Goal: Task Accomplishment & Management: Manage account settings

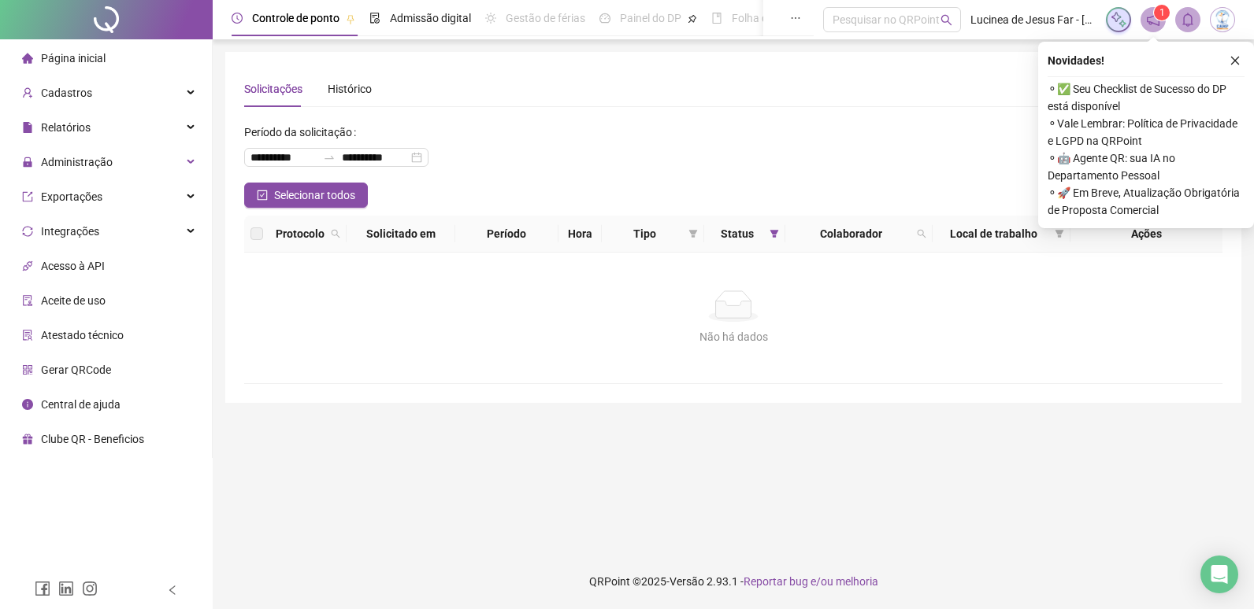
click at [851, 340] on div "Não há dados" at bounding box center [733, 336] width 940 height 17
click at [1235, 63] on icon "close" at bounding box center [1234, 60] width 11 height 11
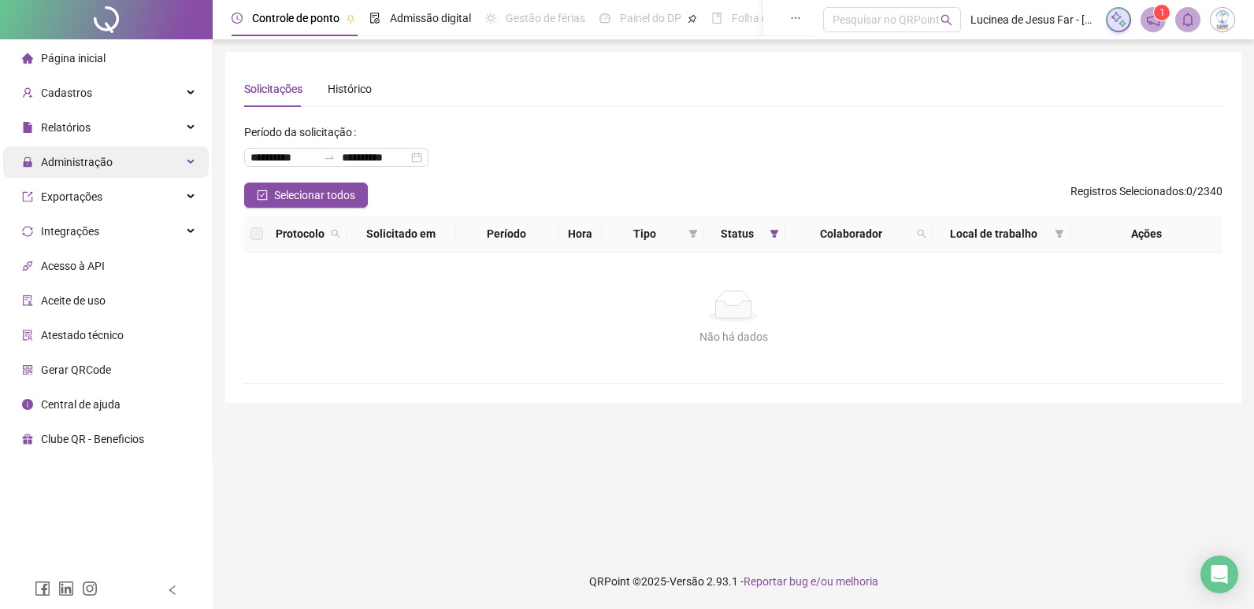
click at [187, 163] on div "Administração" at bounding box center [106, 161] width 206 height 31
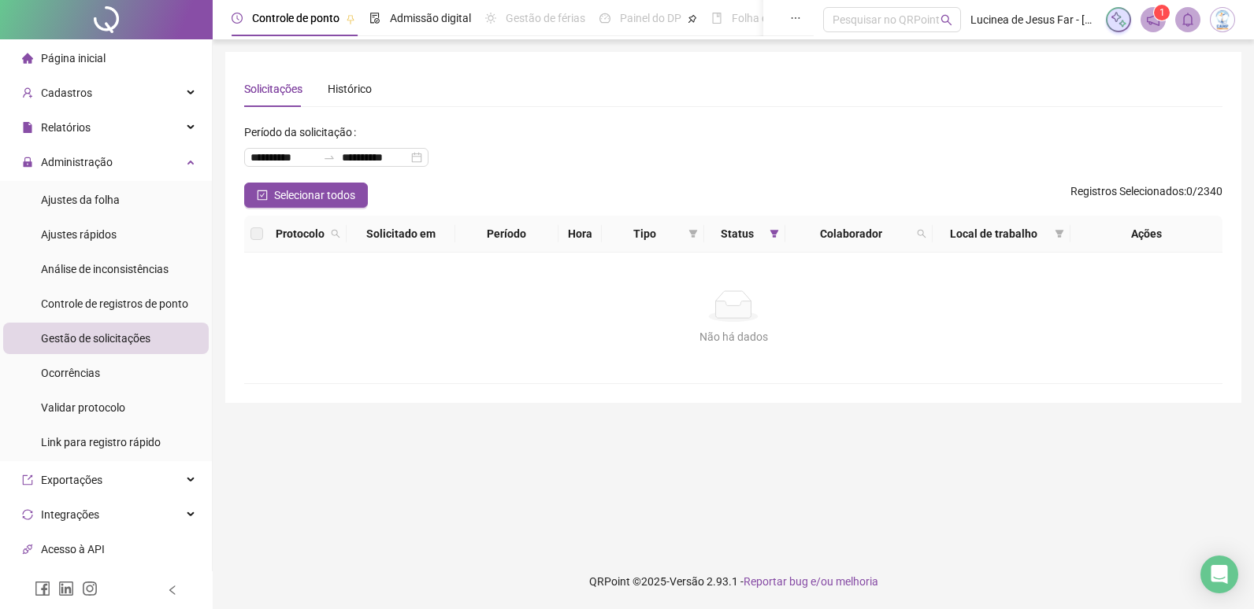
click at [134, 334] on span "Gestão de solicitações" at bounding box center [95, 338] width 109 height 13
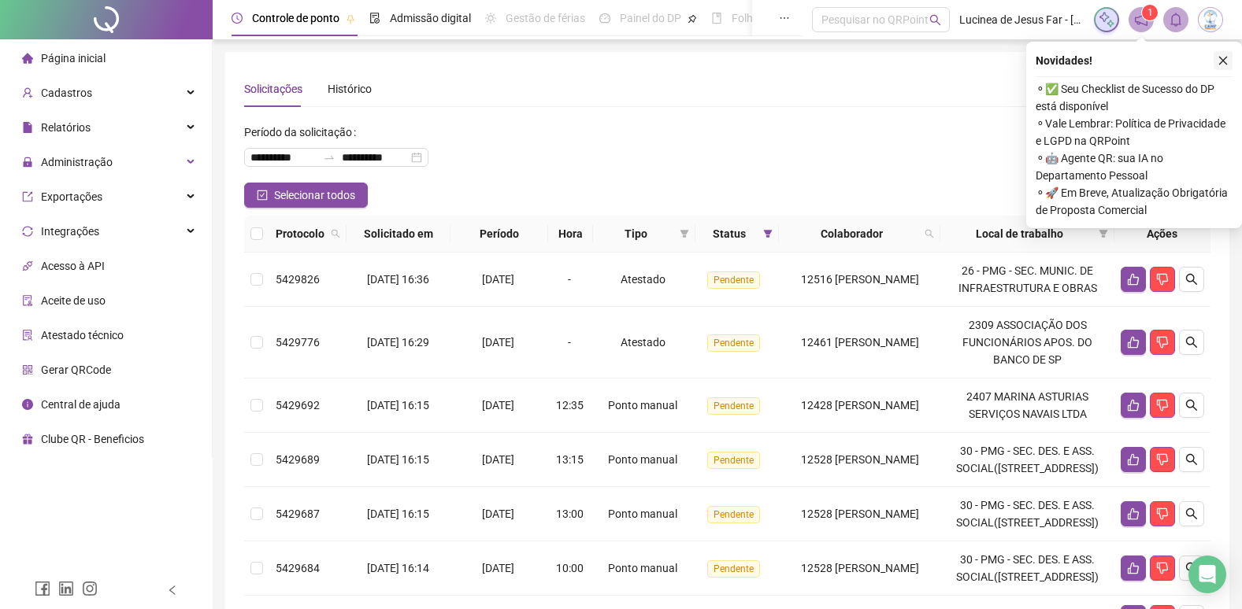
click at [1226, 57] on icon "close" at bounding box center [1223, 61] width 9 height 9
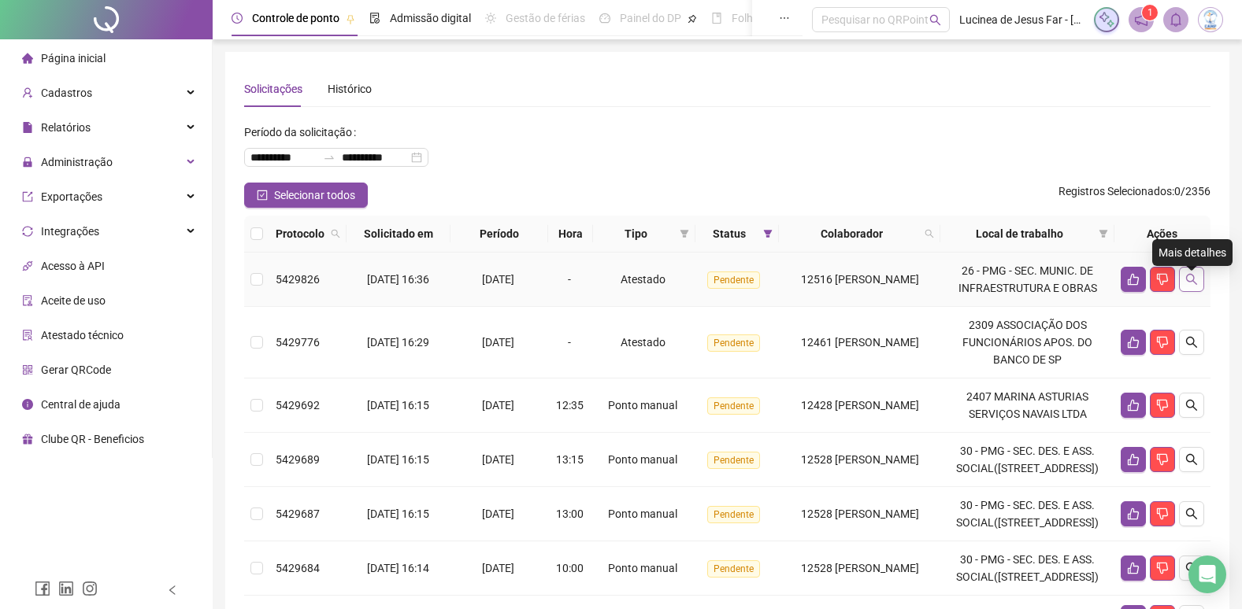
click at [1187, 286] on icon "search" at bounding box center [1191, 279] width 13 height 13
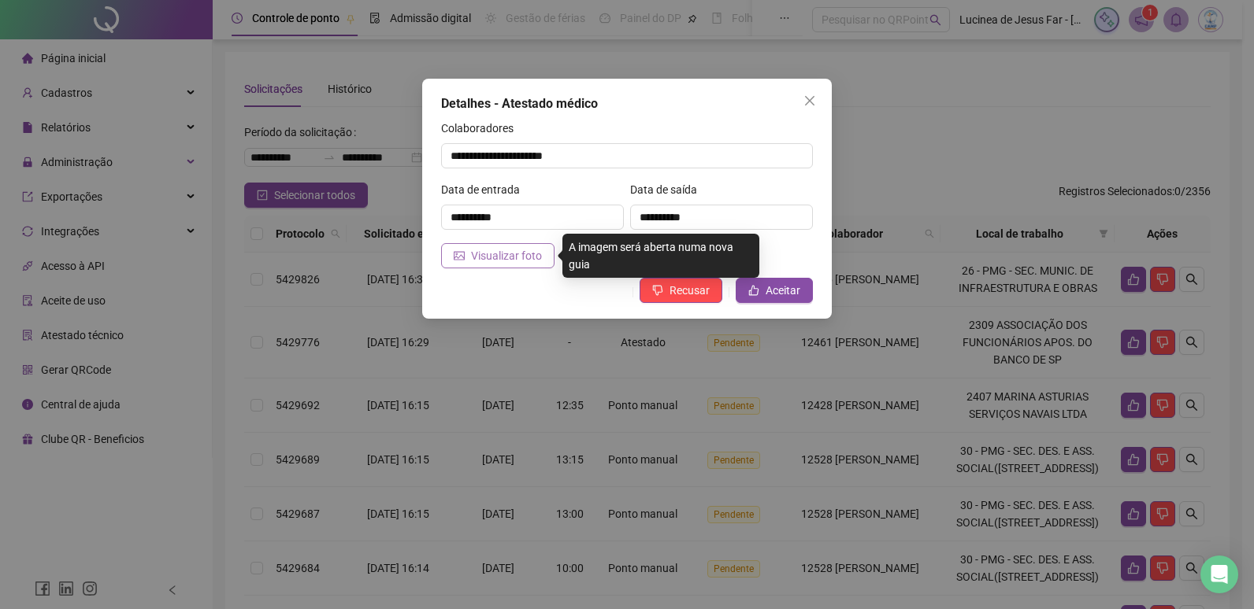
click at [515, 256] on span "Visualizar foto" at bounding box center [506, 255] width 71 height 17
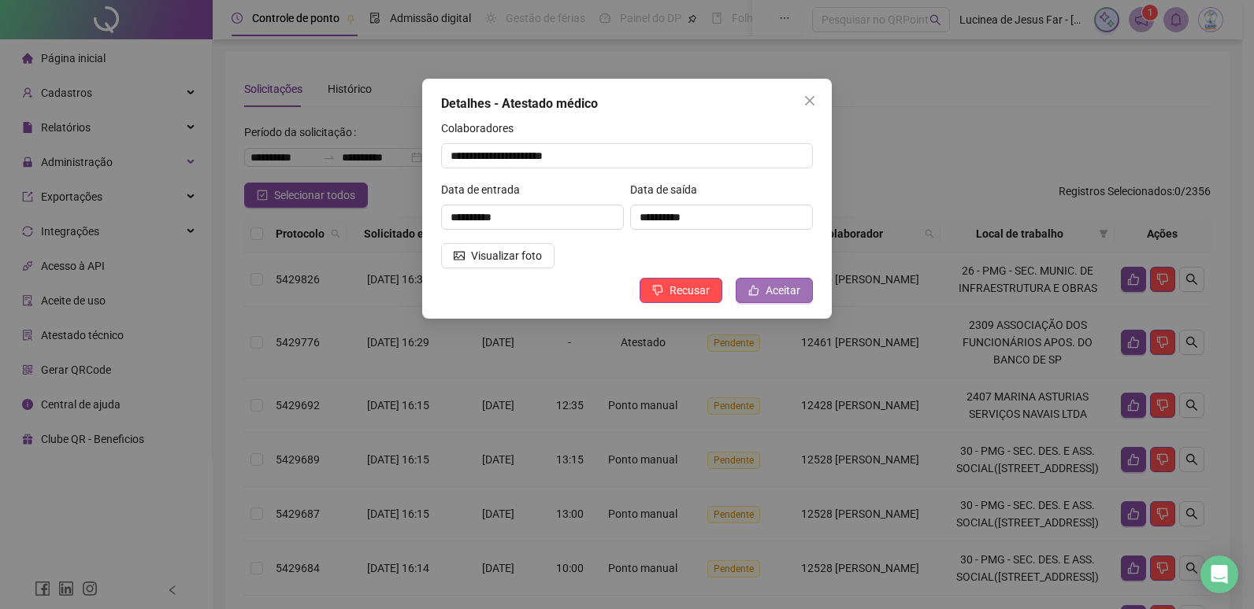
click at [791, 290] on span "Aceitar" at bounding box center [782, 290] width 35 height 17
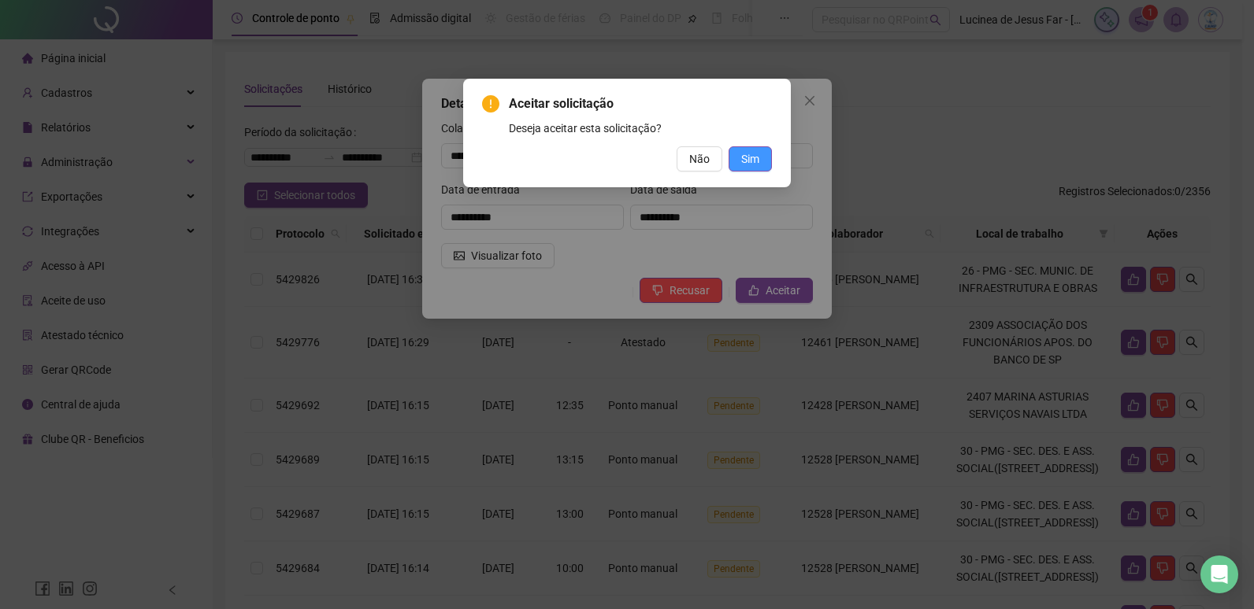
click at [756, 161] on span "Sim" at bounding box center [750, 158] width 18 height 17
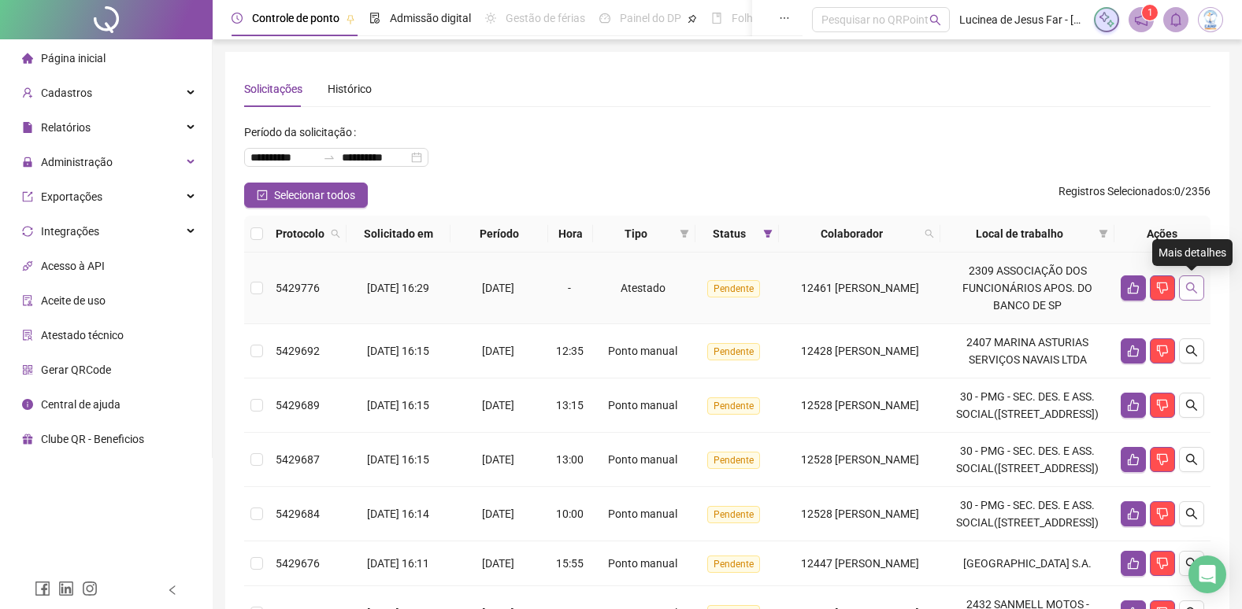
click at [1187, 288] on icon "search" at bounding box center [1191, 288] width 11 height 11
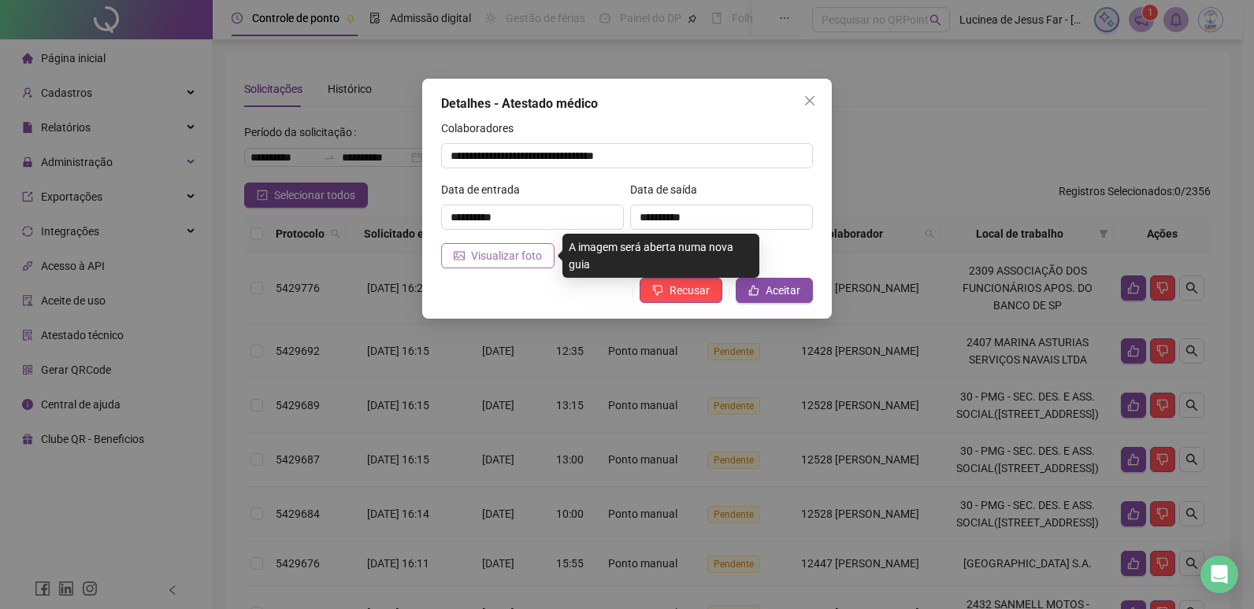
click at [539, 254] on span "Visualizar foto" at bounding box center [506, 255] width 71 height 17
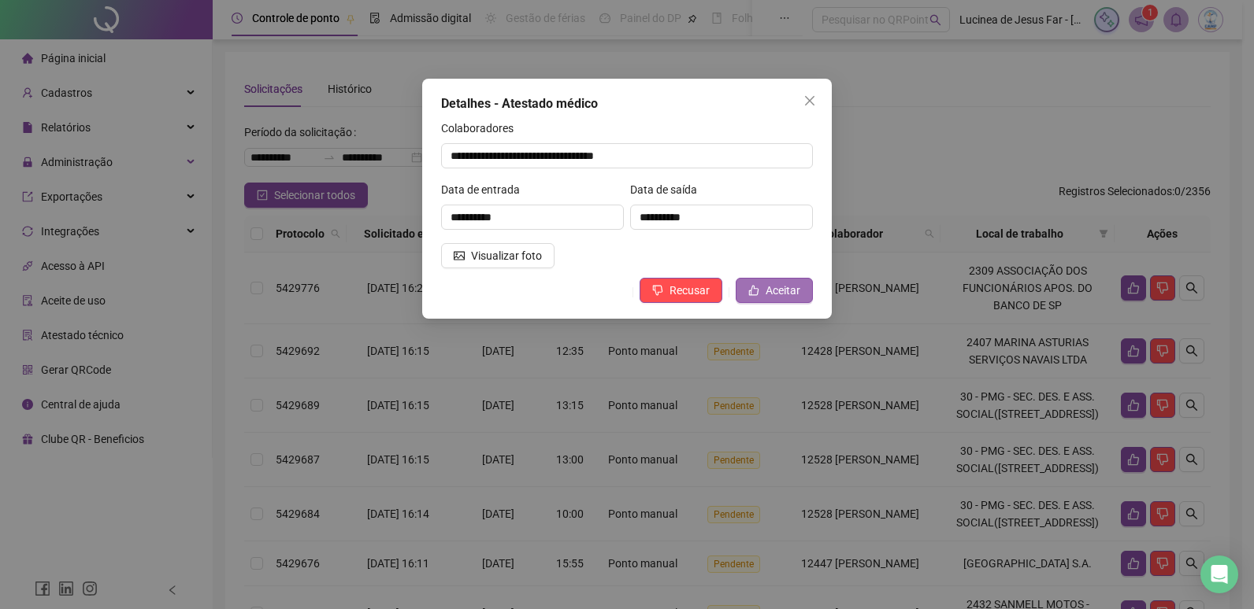
click at [779, 285] on span "Aceitar" at bounding box center [782, 290] width 35 height 17
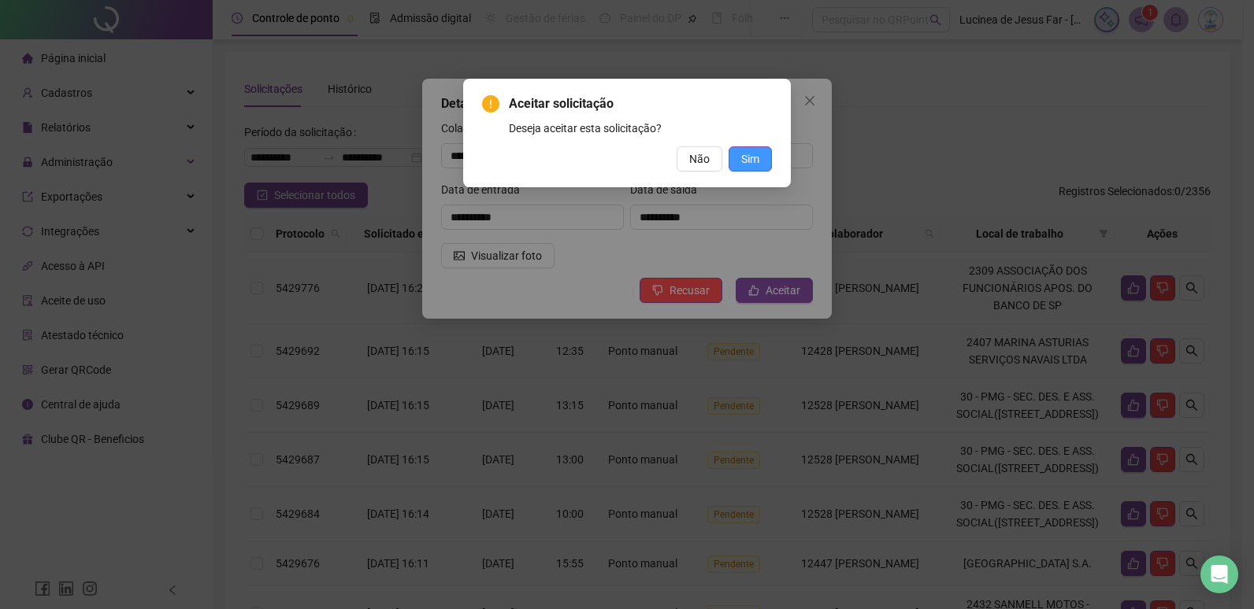
click at [753, 160] on span "Sim" at bounding box center [750, 158] width 18 height 17
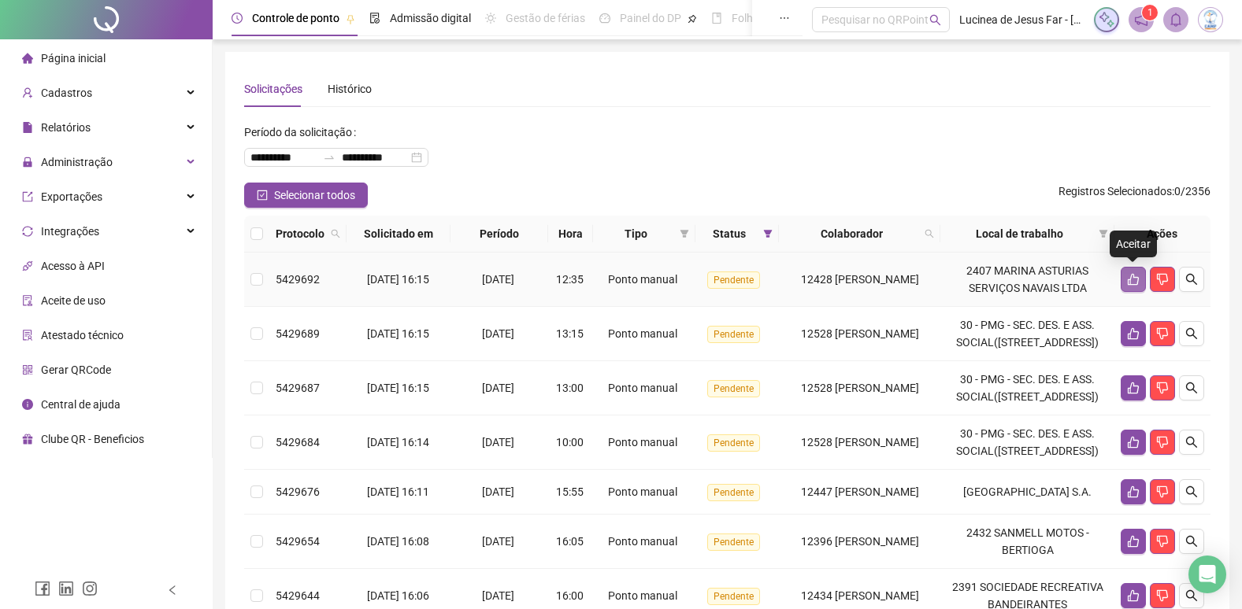
click at [1131, 275] on icon "like" at bounding box center [1133, 279] width 13 height 13
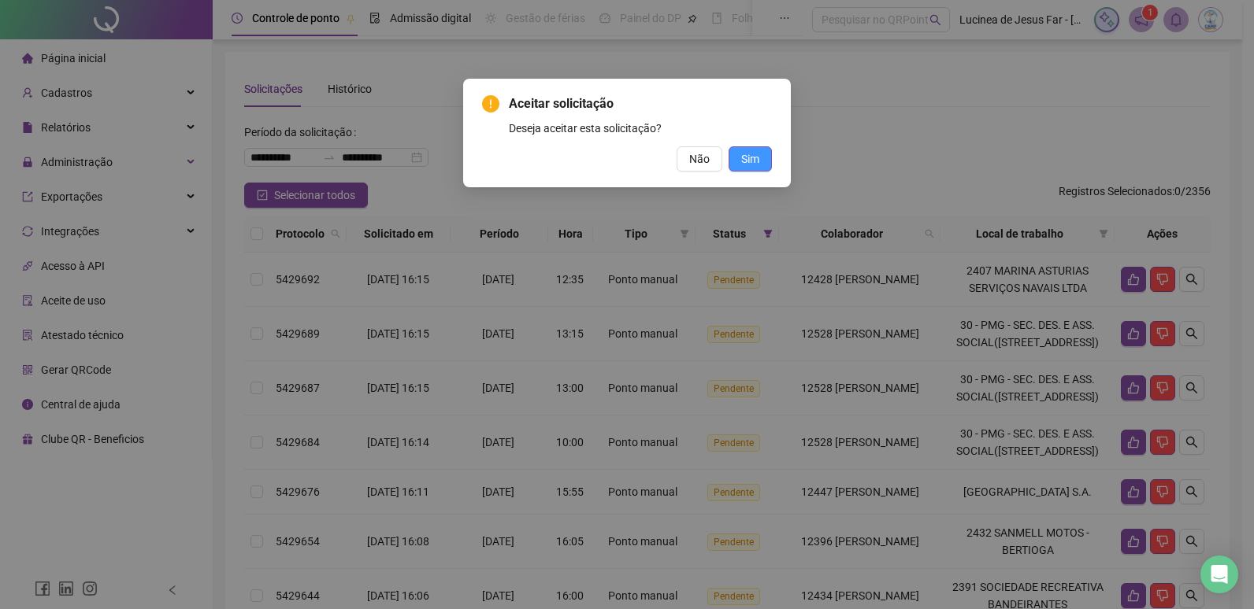
click at [760, 160] on button "Sim" at bounding box center [749, 158] width 43 height 25
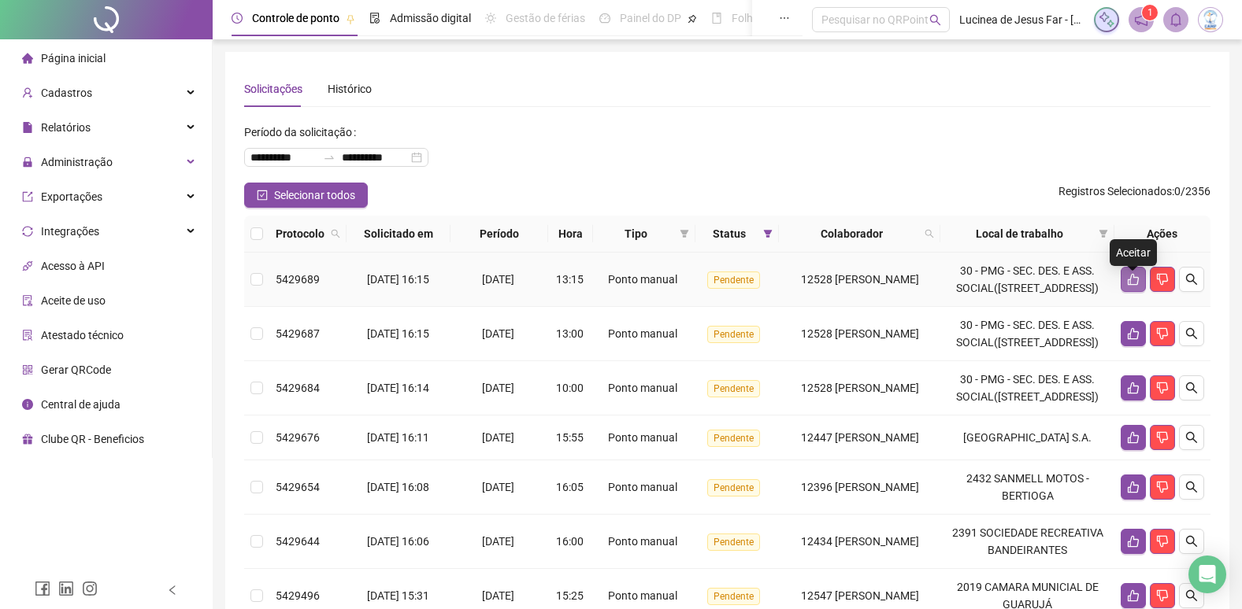
click at [1127, 283] on icon "like" at bounding box center [1133, 279] width 13 height 13
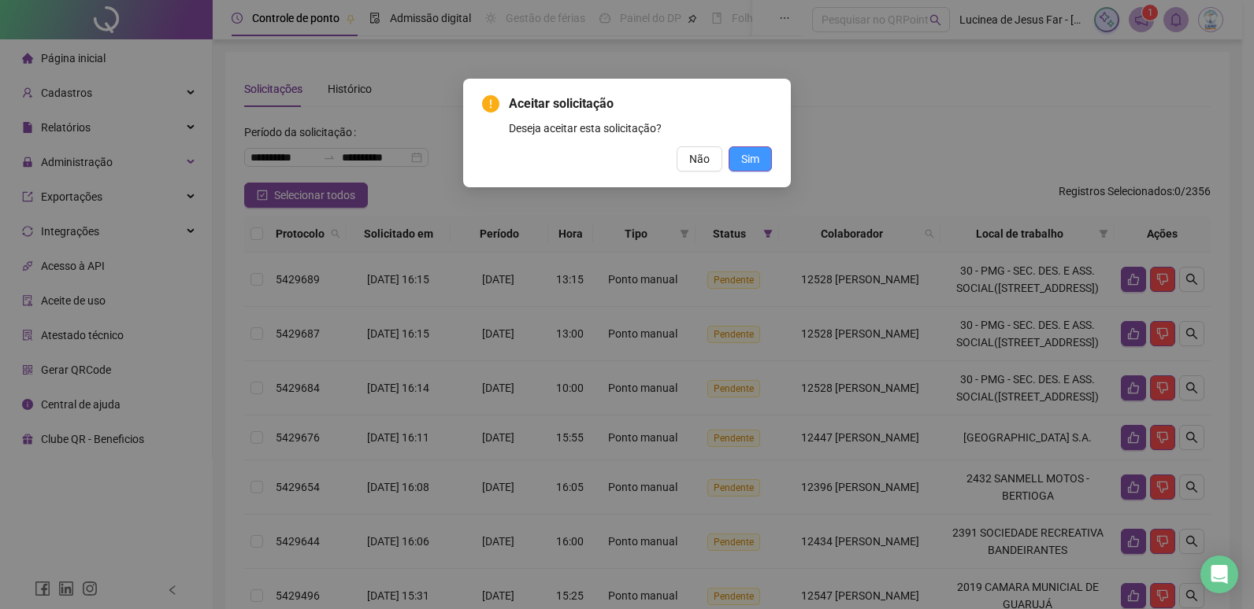
click at [754, 161] on span "Sim" at bounding box center [750, 158] width 18 height 17
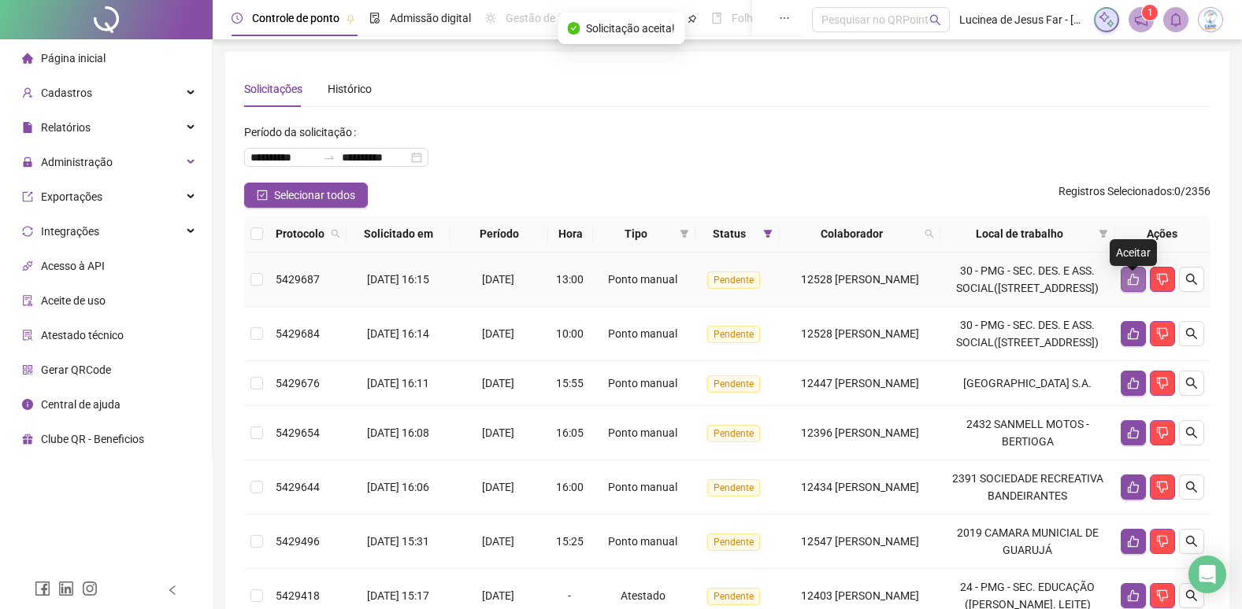
click at [1136, 284] on icon "like" at bounding box center [1133, 279] width 13 height 13
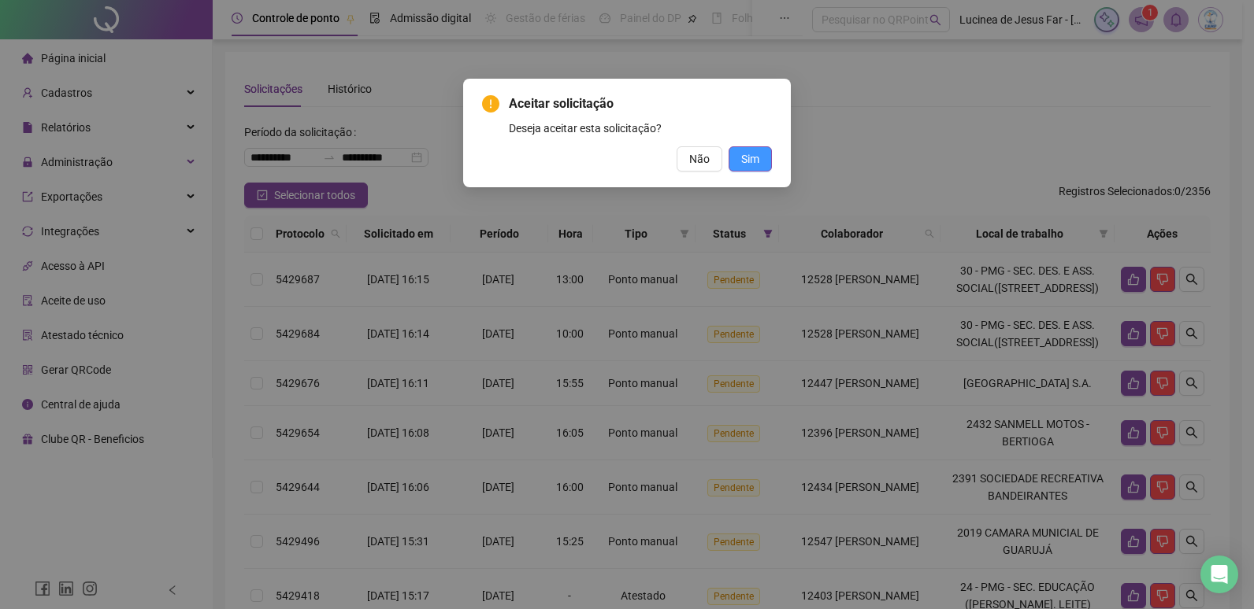
click at [751, 159] on span "Sim" at bounding box center [750, 158] width 18 height 17
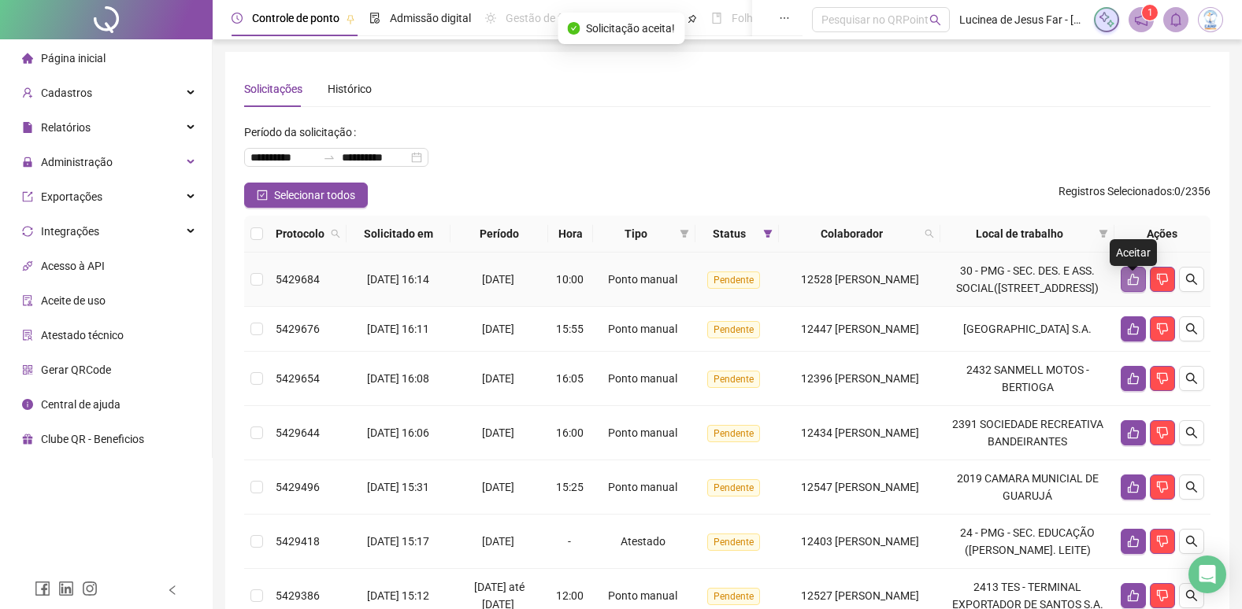
click at [1131, 286] on icon "like" at bounding box center [1133, 279] width 13 height 13
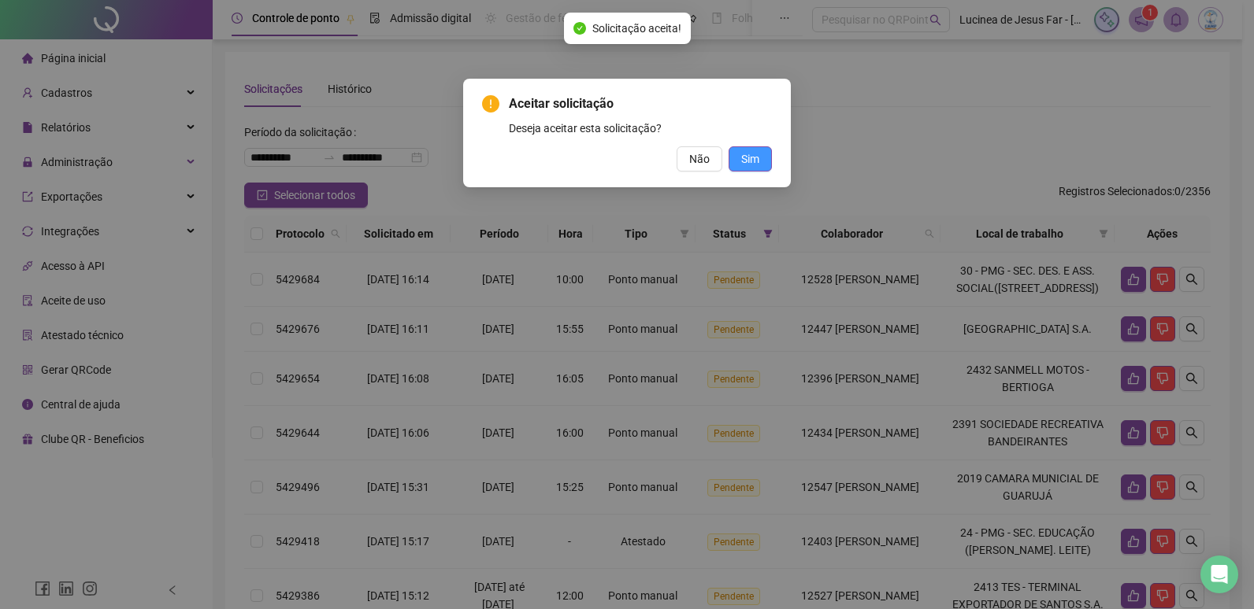
click at [754, 162] on span "Sim" at bounding box center [750, 158] width 18 height 17
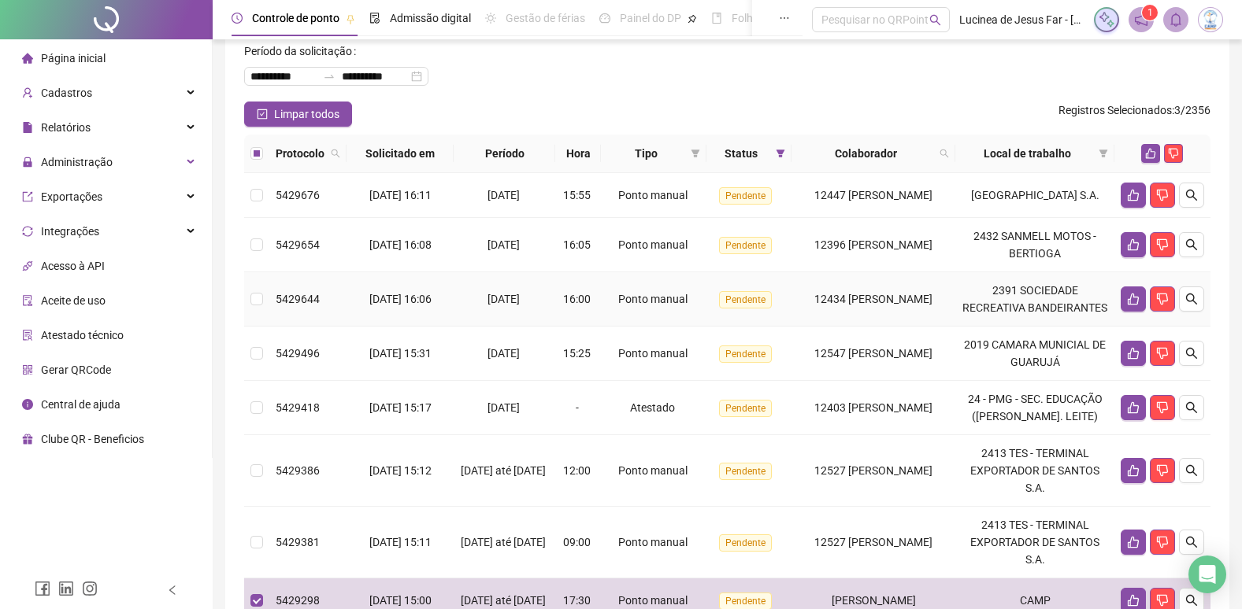
scroll to position [72, 0]
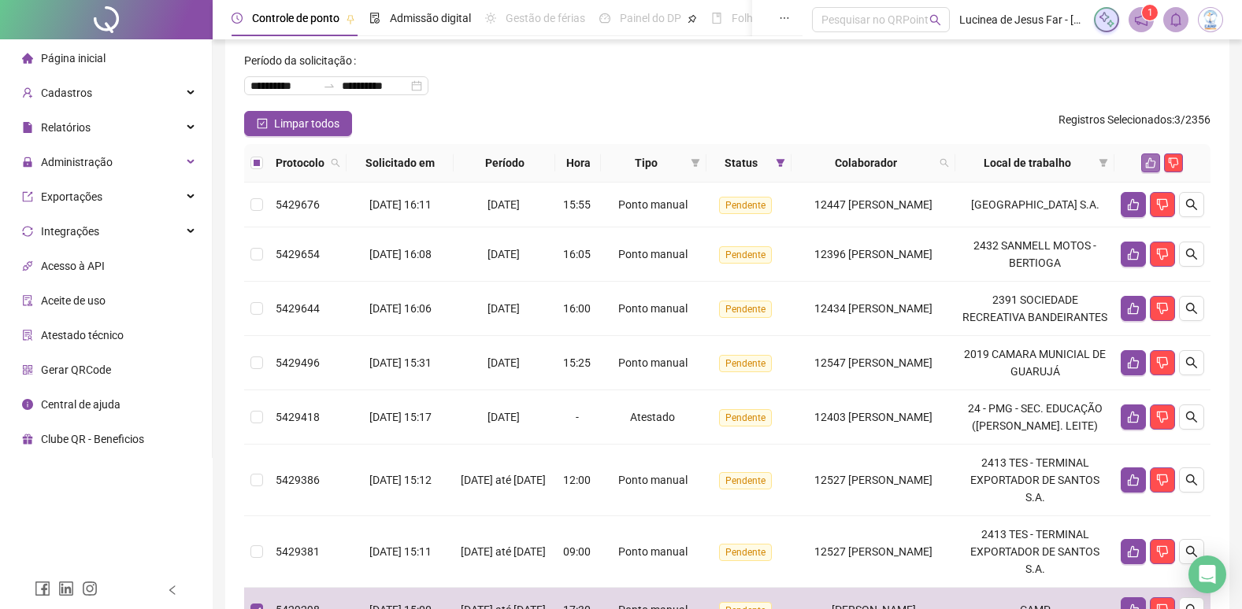
click at [1151, 164] on icon "like" at bounding box center [1150, 162] width 11 height 11
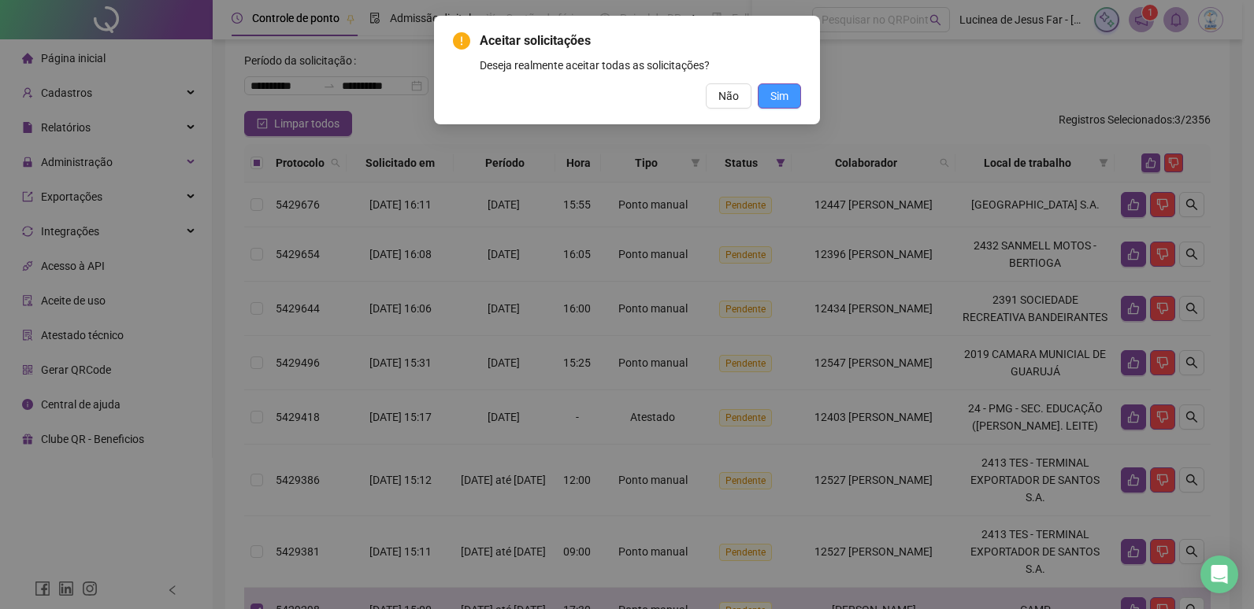
click at [790, 105] on button "Sim" at bounding box center [779, 95] width 43 height 25
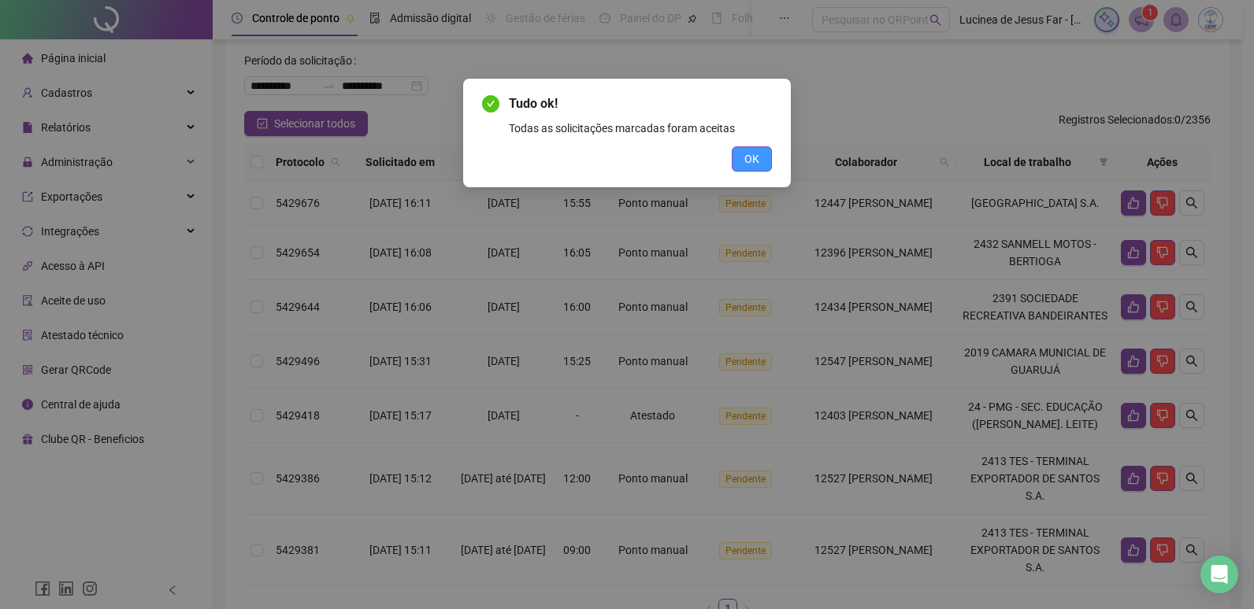
click at [758, 160] on span "OK" at bounding box center [751, 158] width 15 height 17
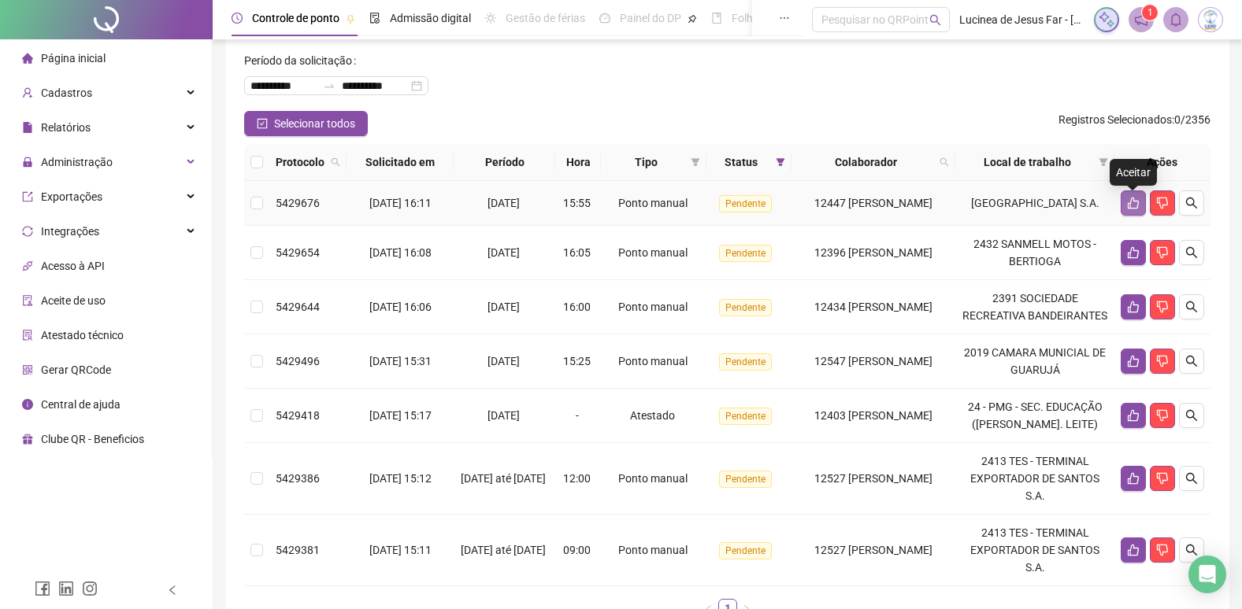
click at [1128, 208] on icon "like" at bounding box center [1133, 204] width 11 height 12
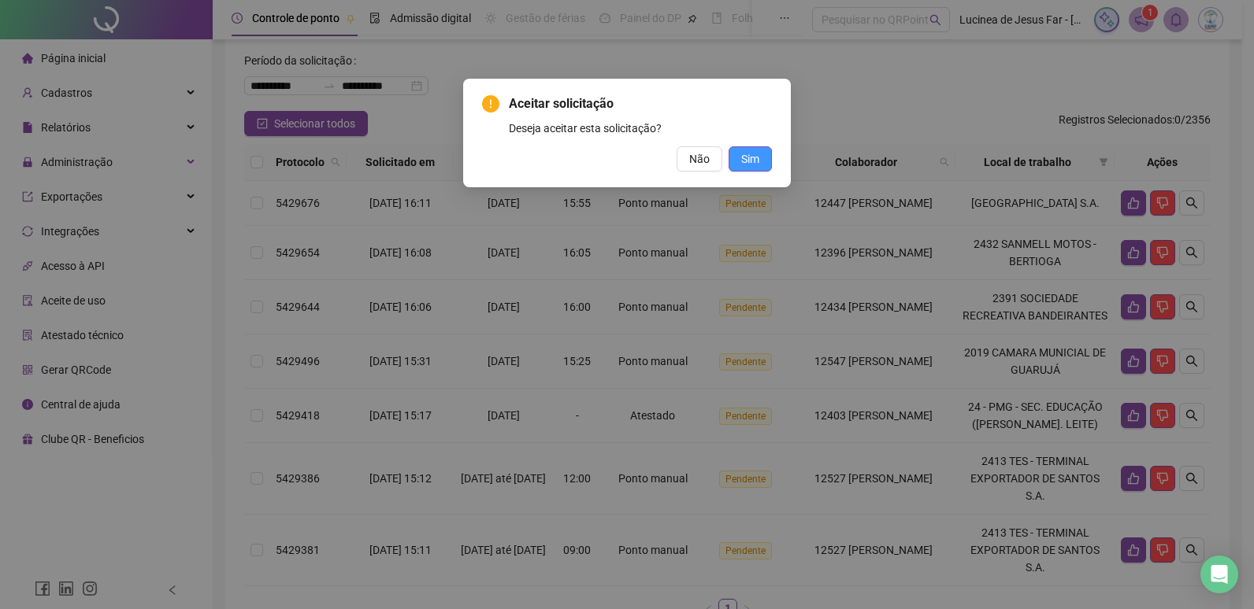
click at [748, 163] on span "Sim" at bounding box center [750, 158] width 18 height 17
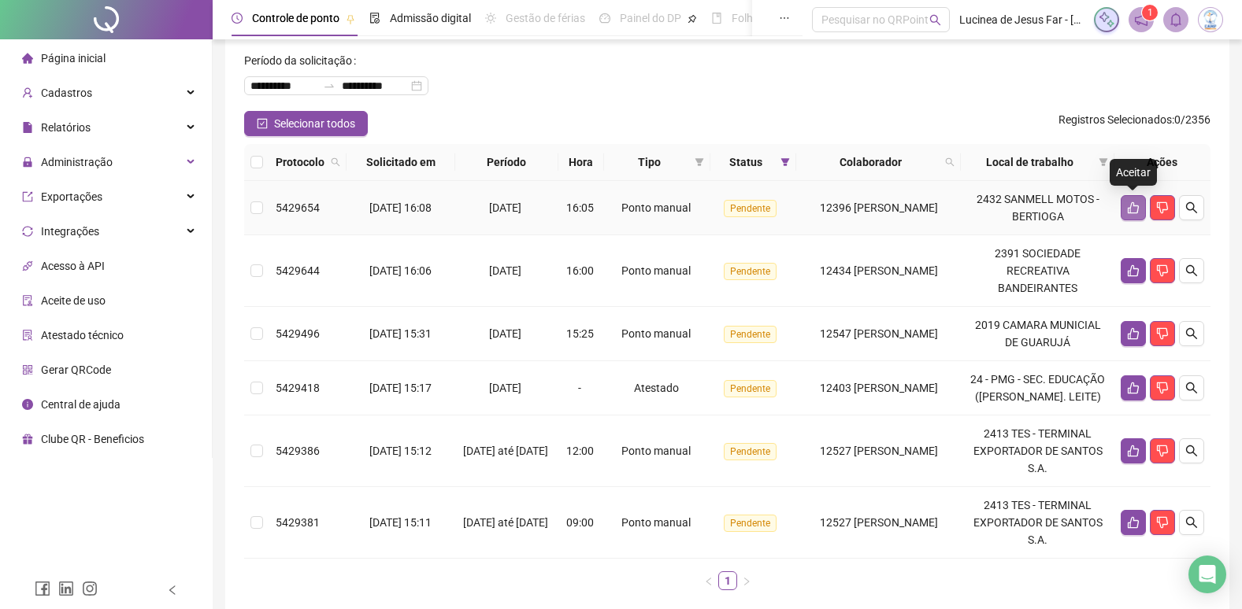
click at [1128, 206] on icon "like" at bounding box center [1133, 208] width 13 height 13
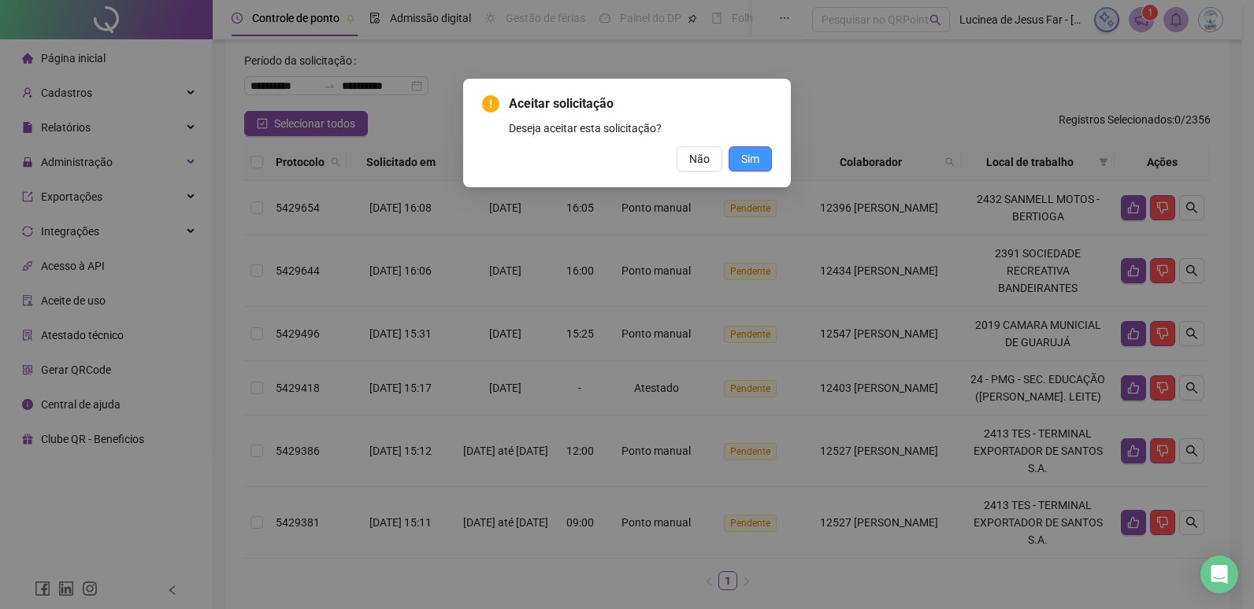
click at [751, 162] on span "Sim" at bounding box center [750, 158] width 18 height 17
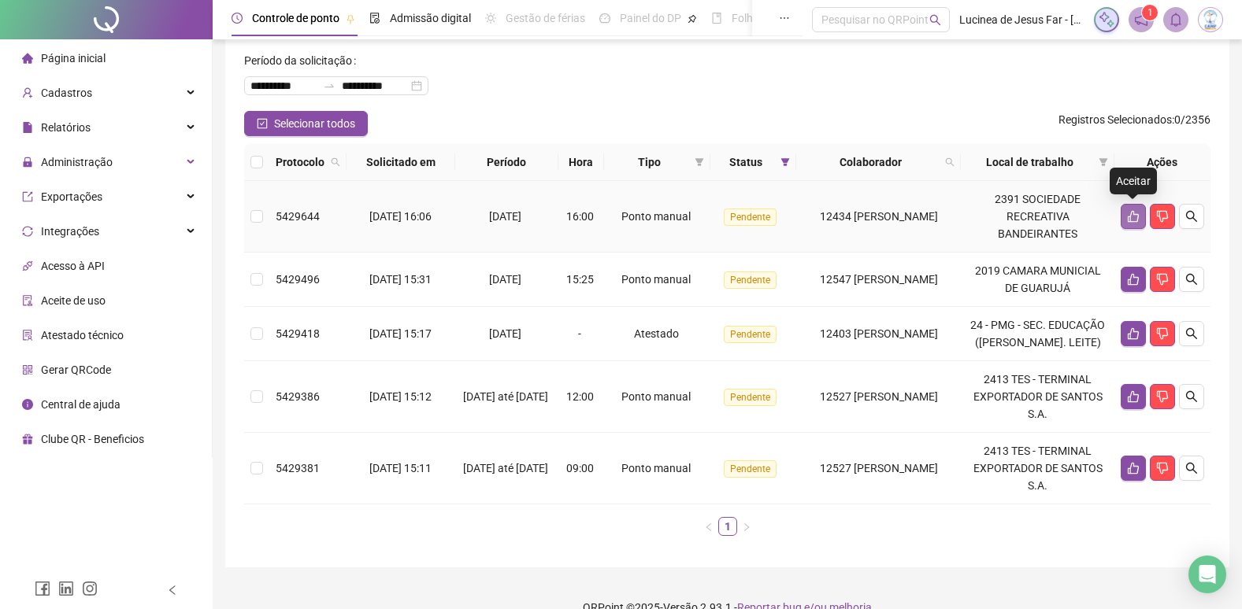
click at [1127, 212] on icon "like" at bounding box center [1133, 216] width 13 height 13
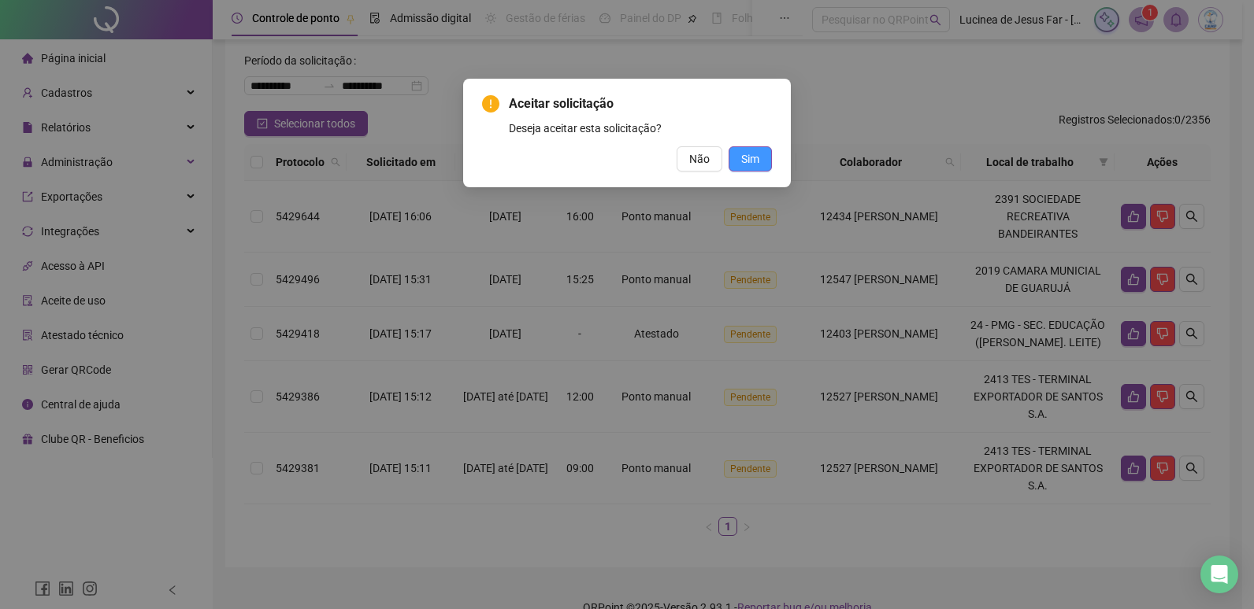
click at [760, 157] on button "Sim" at bounding box center [749, 158] width 43 height 25
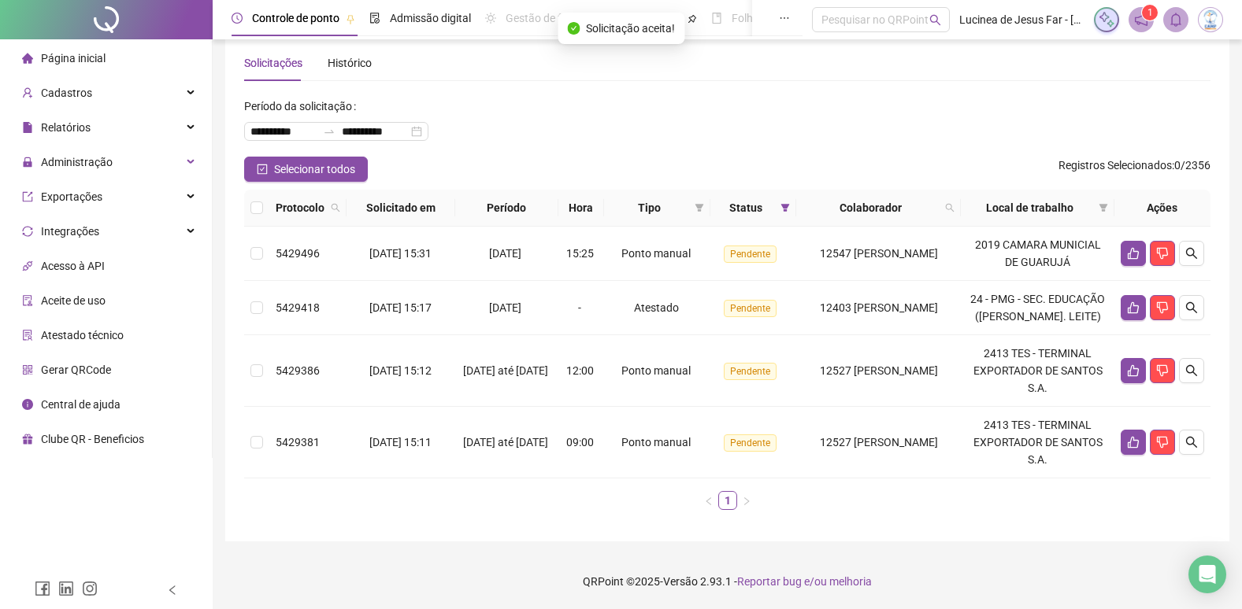
scroll to position [43, 0]
click at [1131, 247] on icon "like" at bounding box center [1133, 253] width 13 height 13
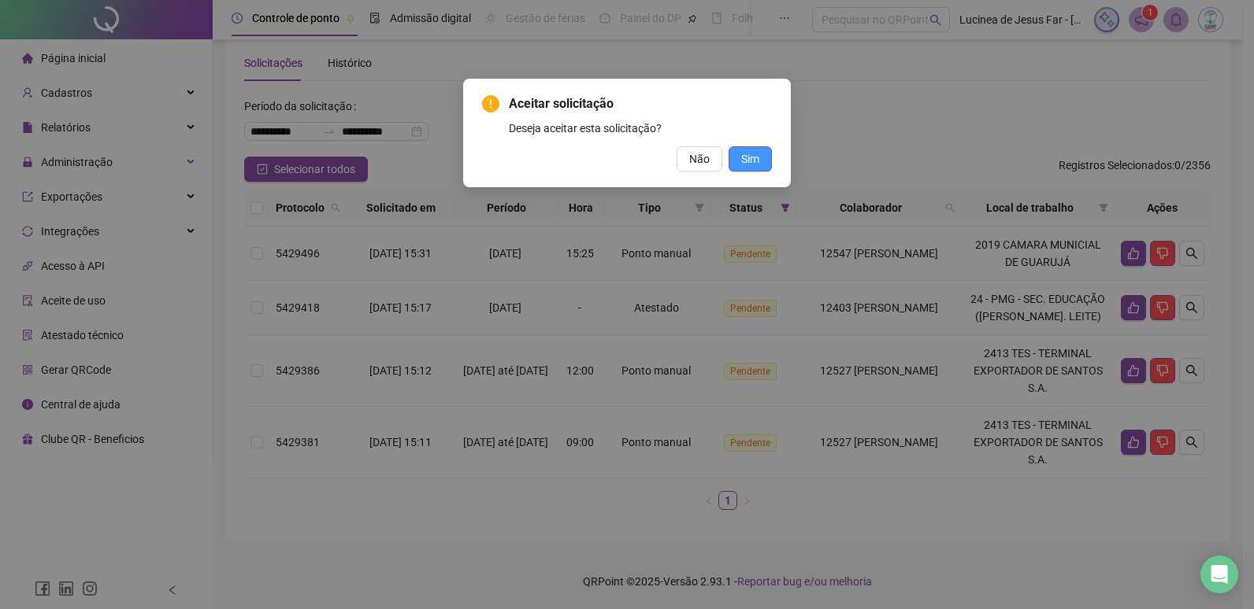
click at [749, 165] on span "Sim" at bounding box center [750, 158] width 18 height 17
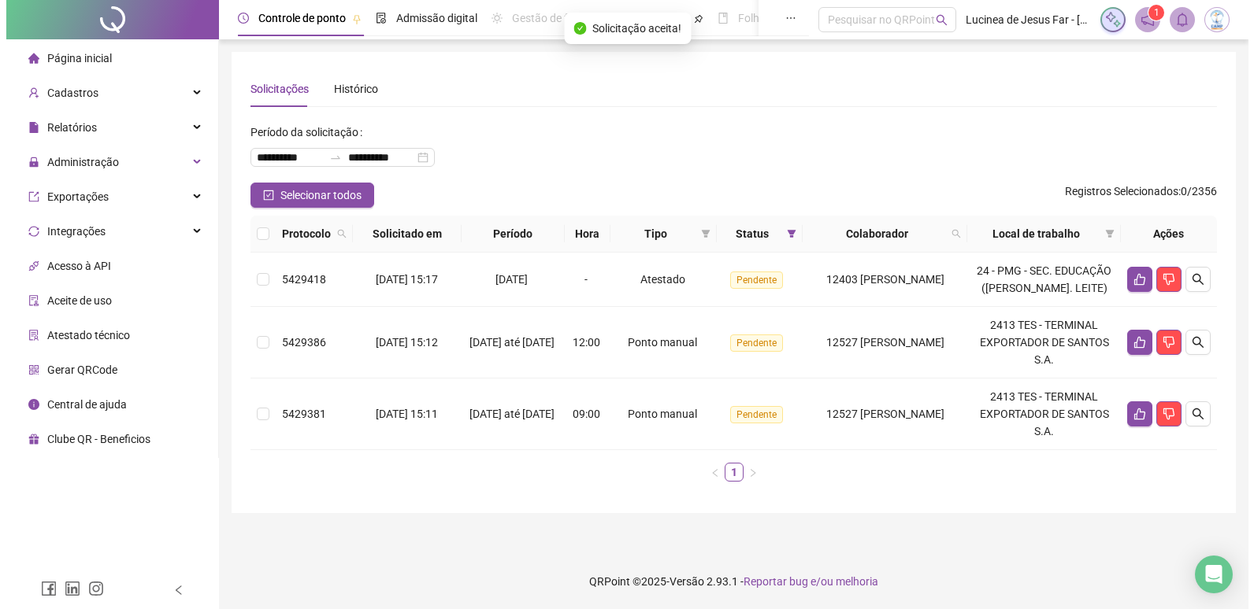
scroll to position [0, 0]
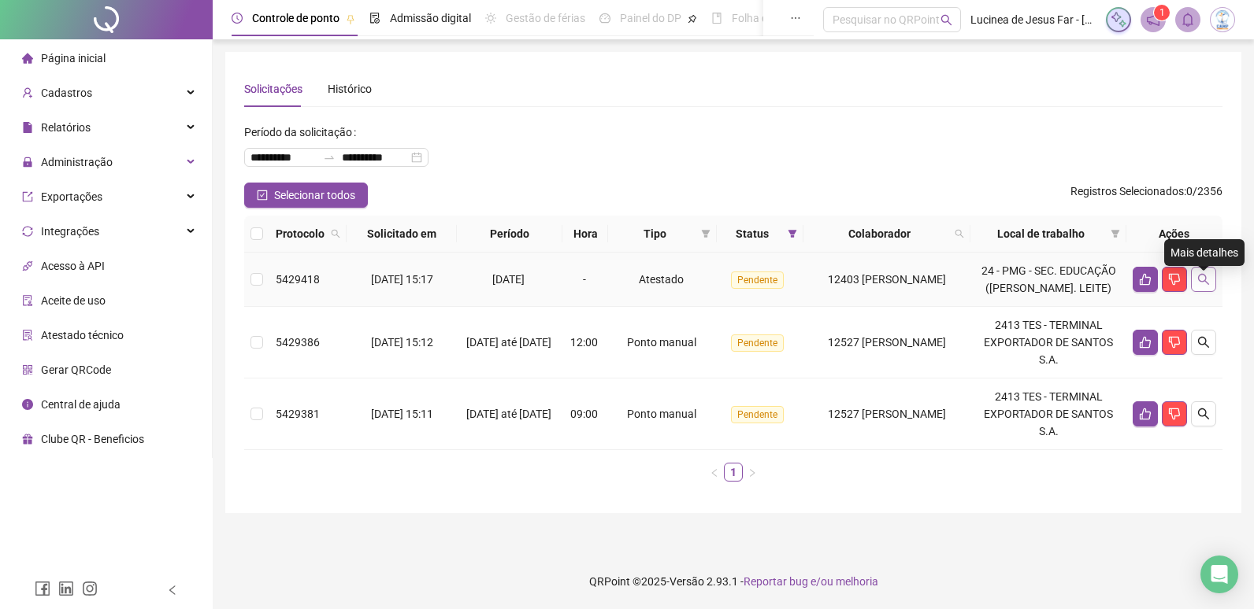
click at [1206, 286] on icon "search" at bounding box center [1203, 279] width 13 height 13
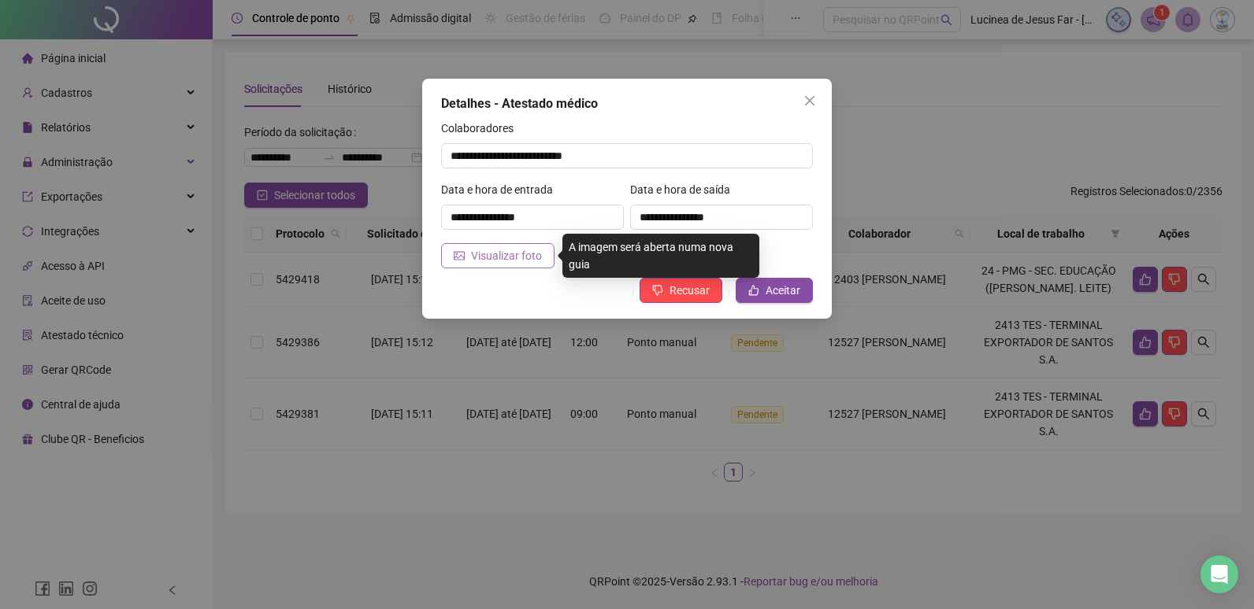
click at [530, 257] on span "Visualizar foto" at bounding box center [506, 255] width 71 height 17
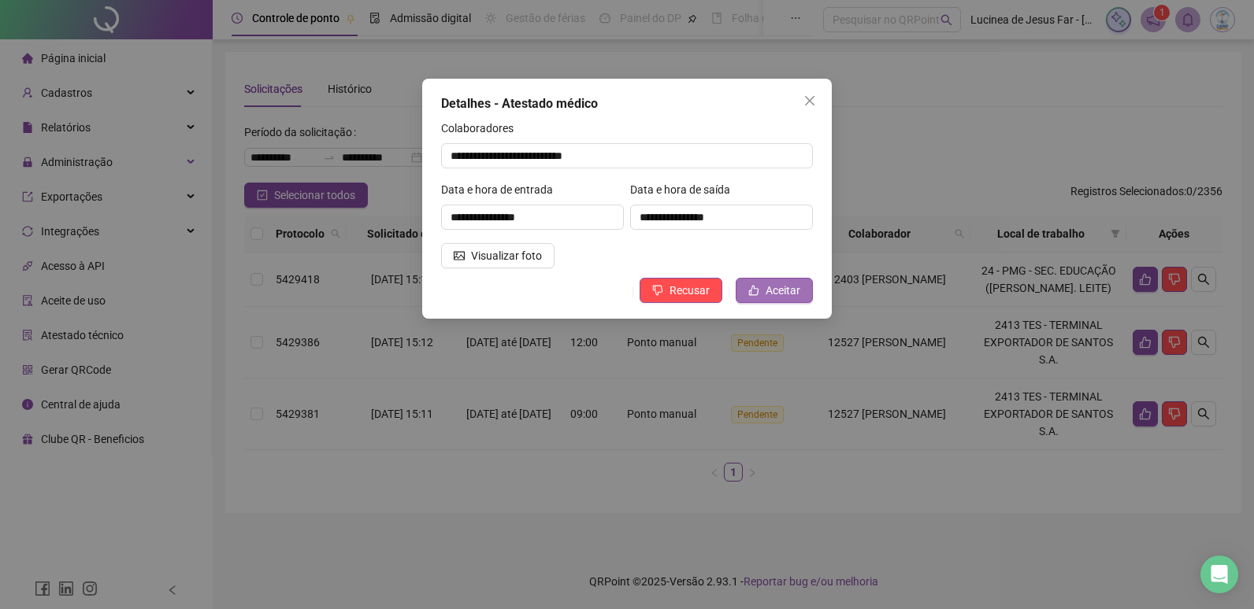
click at [786, 285] on span "Aceitar" at bounding box center [782, 290] width 35 height 17
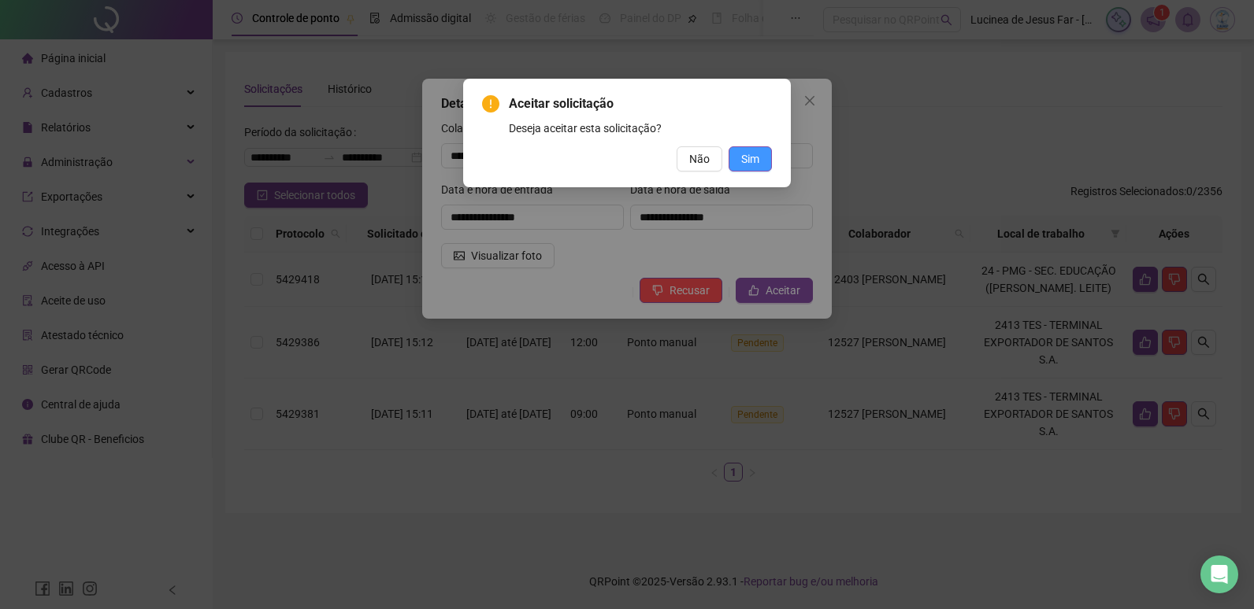
click at [761, 162] on button "Sim" at bounding box center [749, 158] width 43 height 25
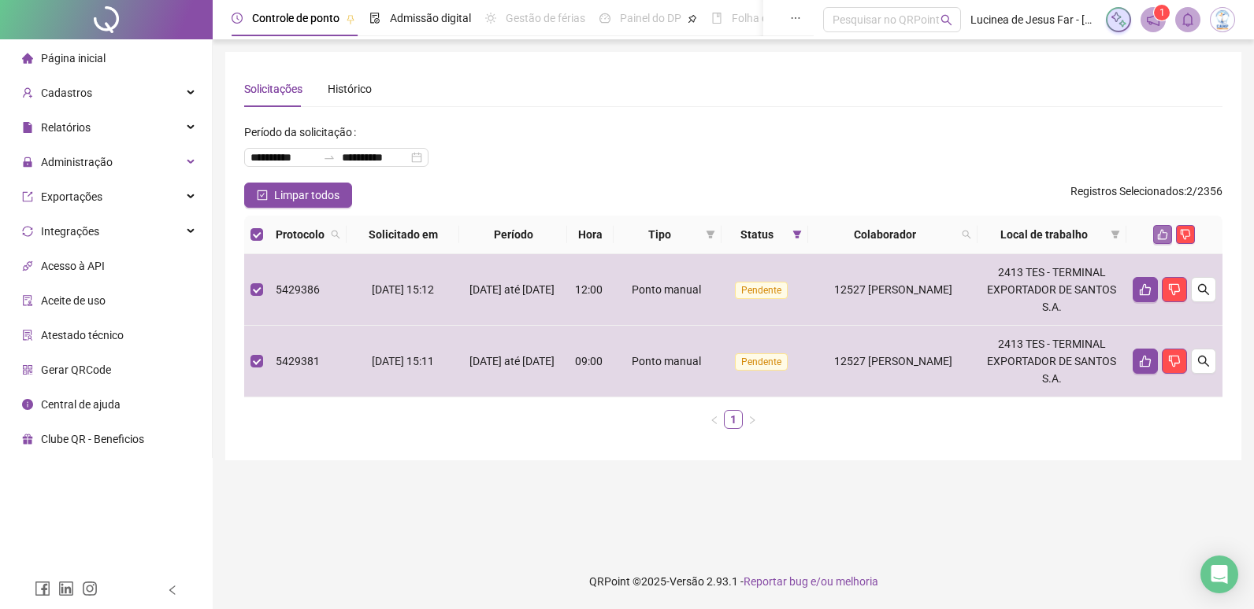
click at [1163, 237] on icon "like" at bounding box center [1162, 234] width 11 height 11
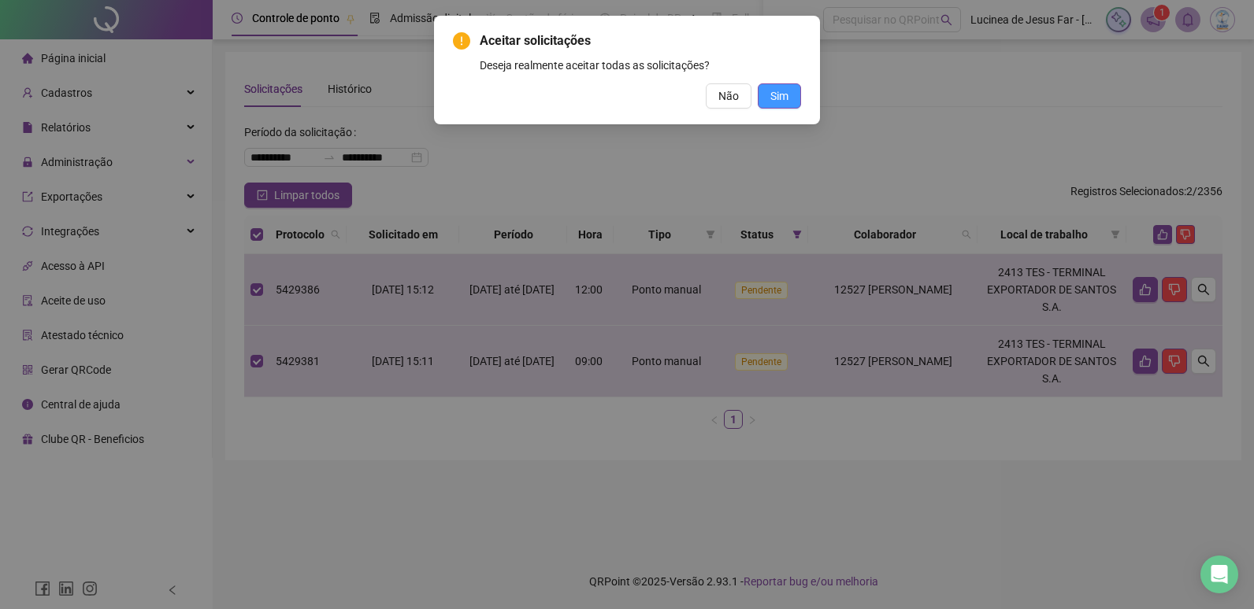
click at [779, 100] on span "Sim" at bounding box center [779, 95] width 18 height 17
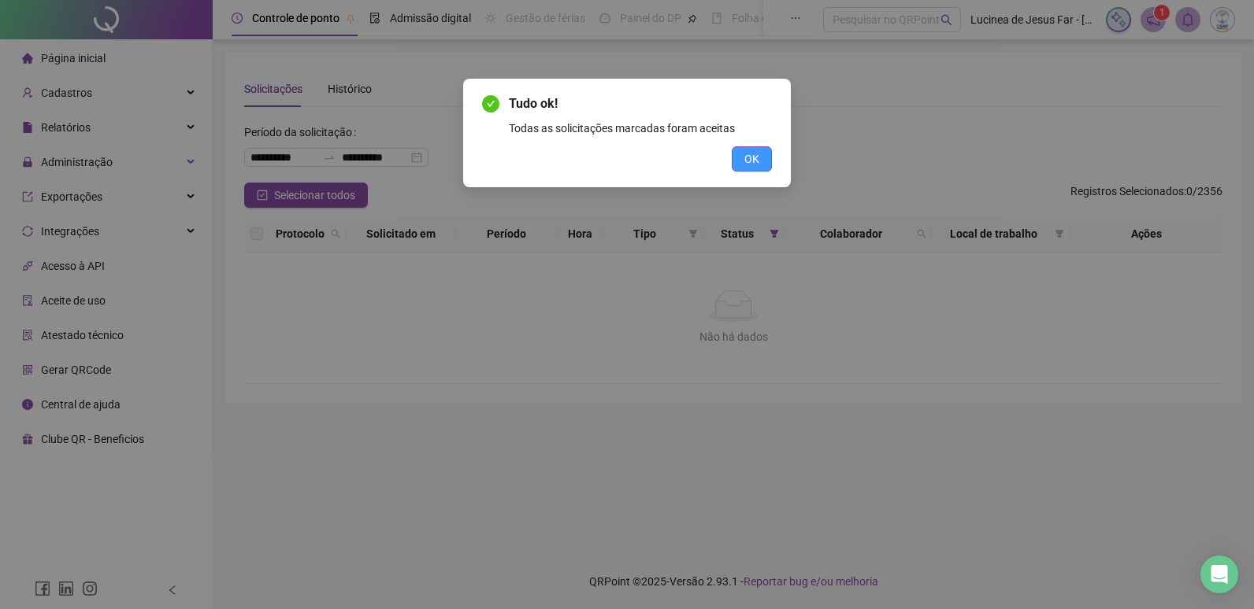
click at [758, 168] on button "OK" at bounding box center [752, 158] width 40 height 25
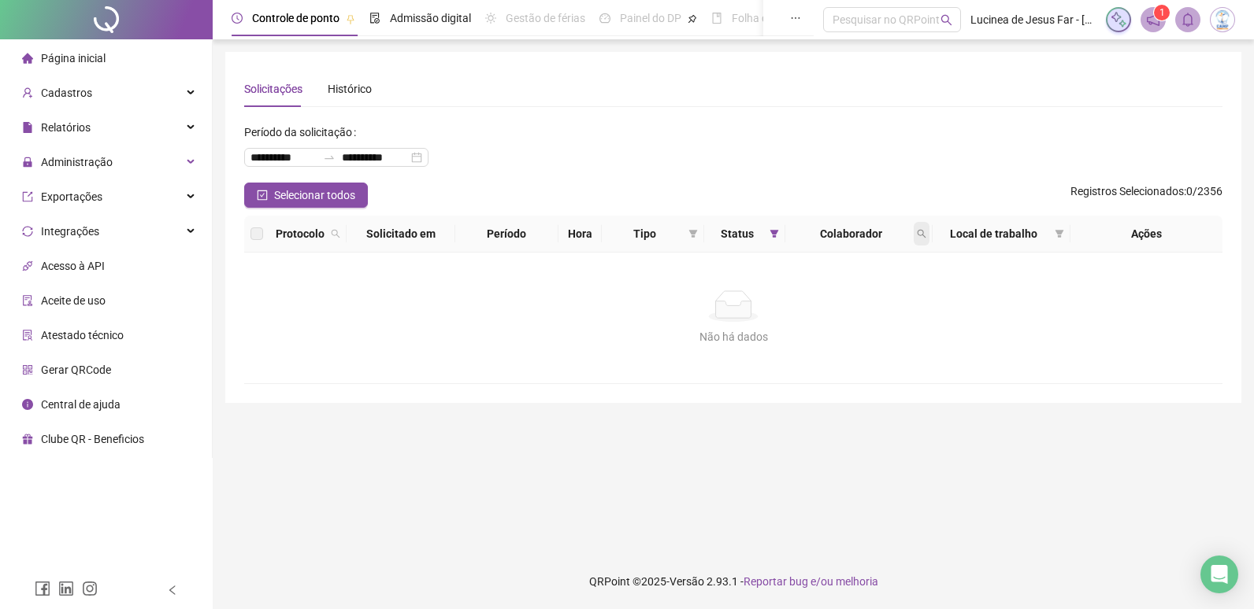
click at [922, 237] on icon "search" at bounding box center [921, 233] width 9 height 9
click at [990, 300] on div "Não há dados" at bounding box center [733, 306] width 940 height 31
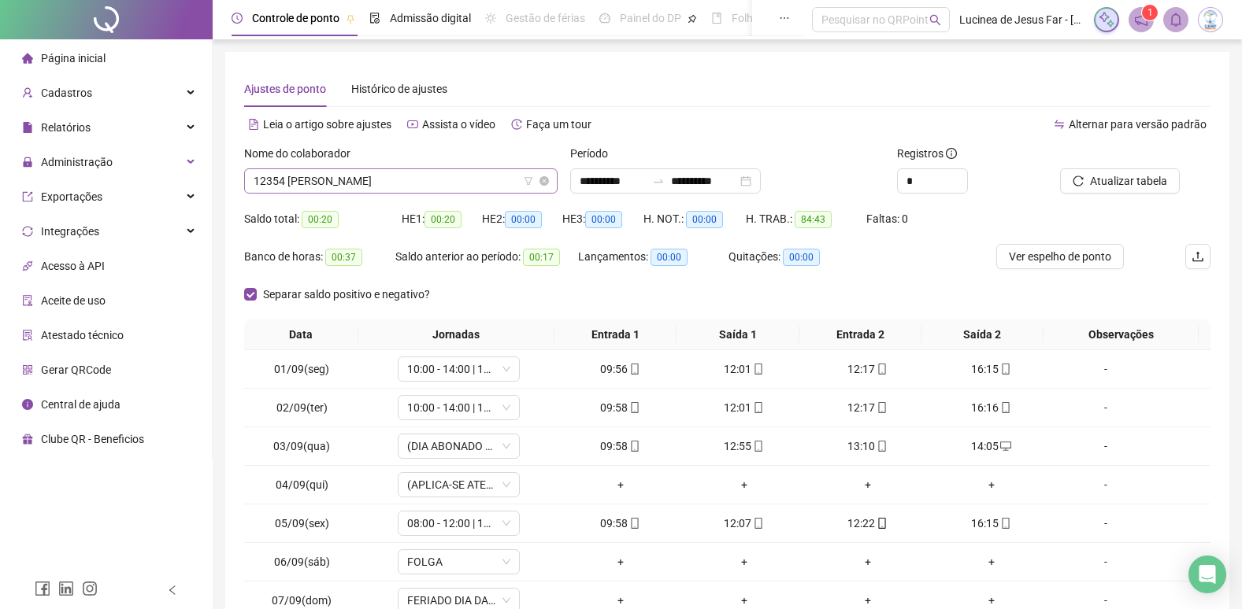
scroll to position [50, 0]
click at [369, 177] on span "12354 [PERSON_NAME]" at bounding box center [401, 181] width 295 height 24
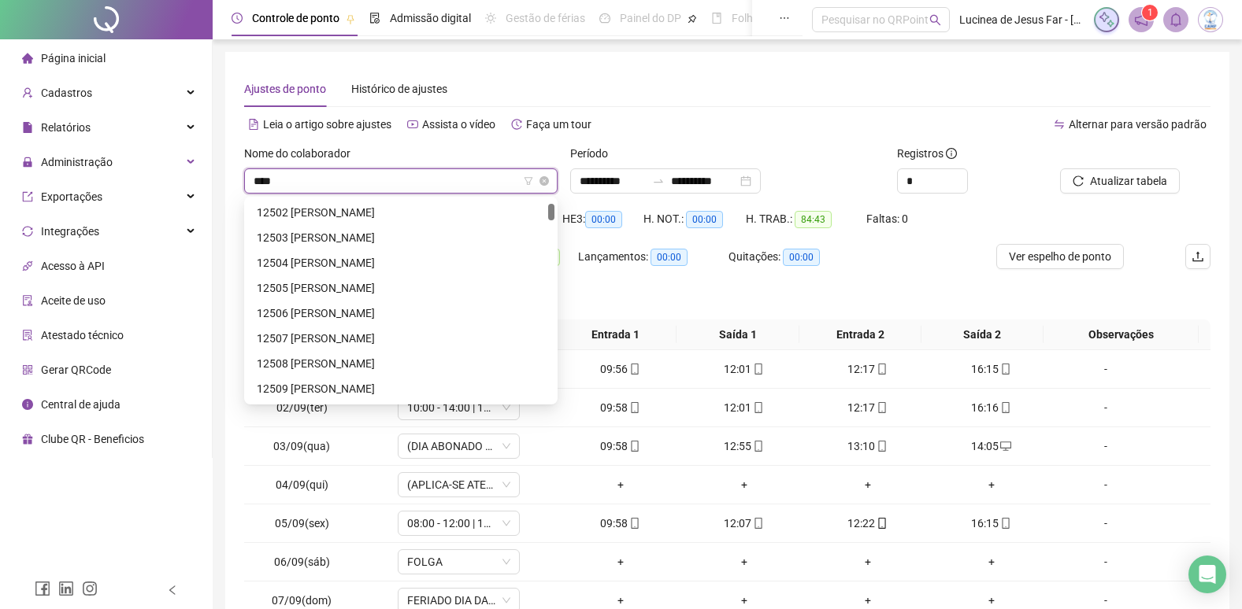
type input "*****"
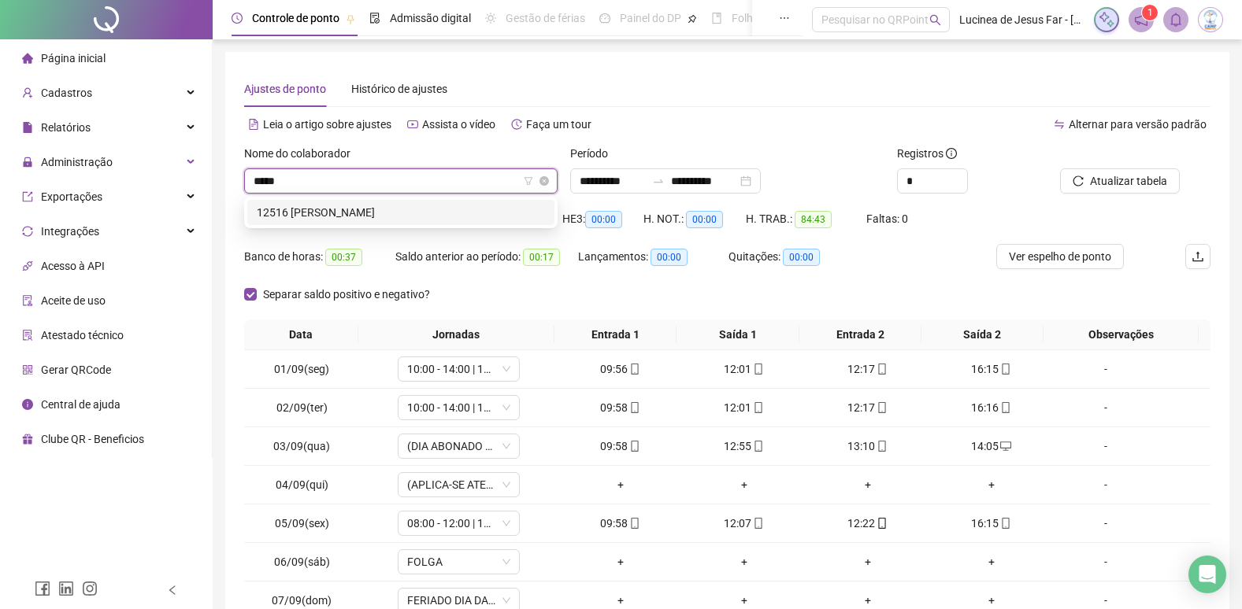
scroll to position [0, 0]
click at [383, 204] on div "12516 [PERSON_NAME]" at bounding box center [401, 212] width 288 height 17
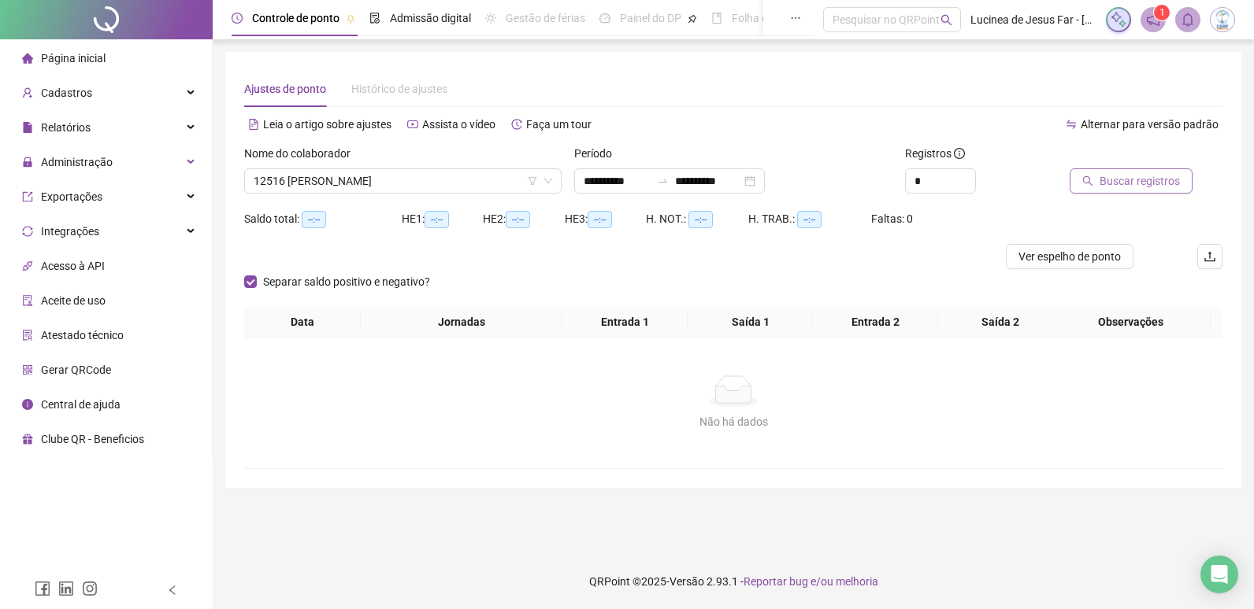
click at [1131, 173] on span "Buscar registros" at bounding box center [1139, 180] width 80 height 17
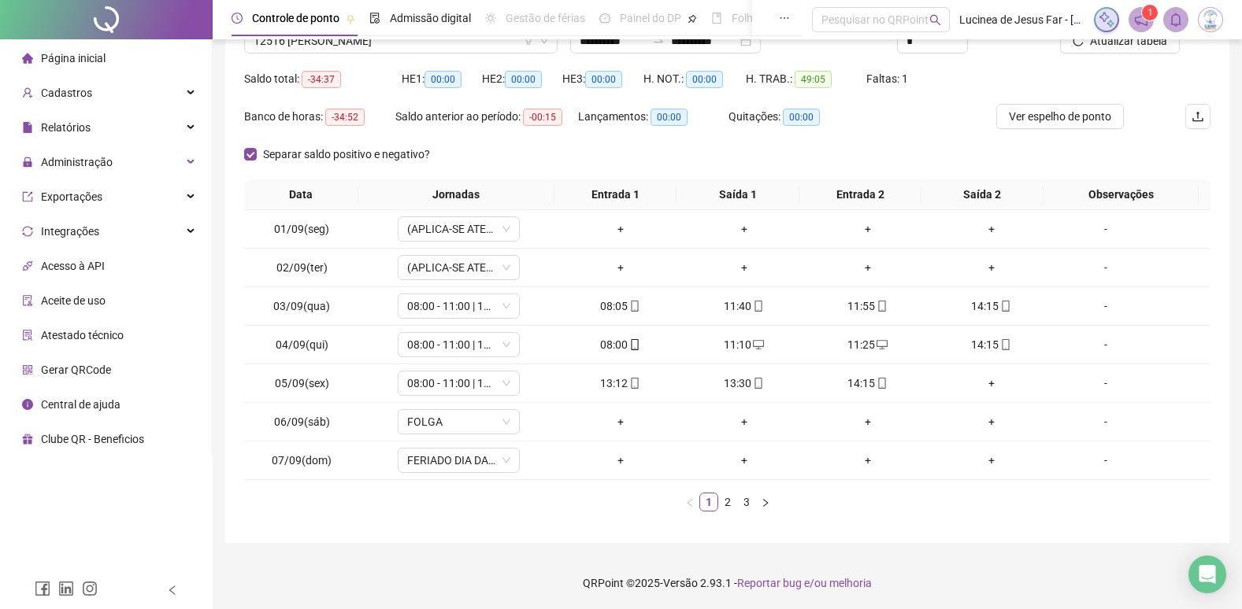
scroll to position [142, 0]
click at [753, 503] on link "3" at bounding box center [746, 500] width 17 height 17
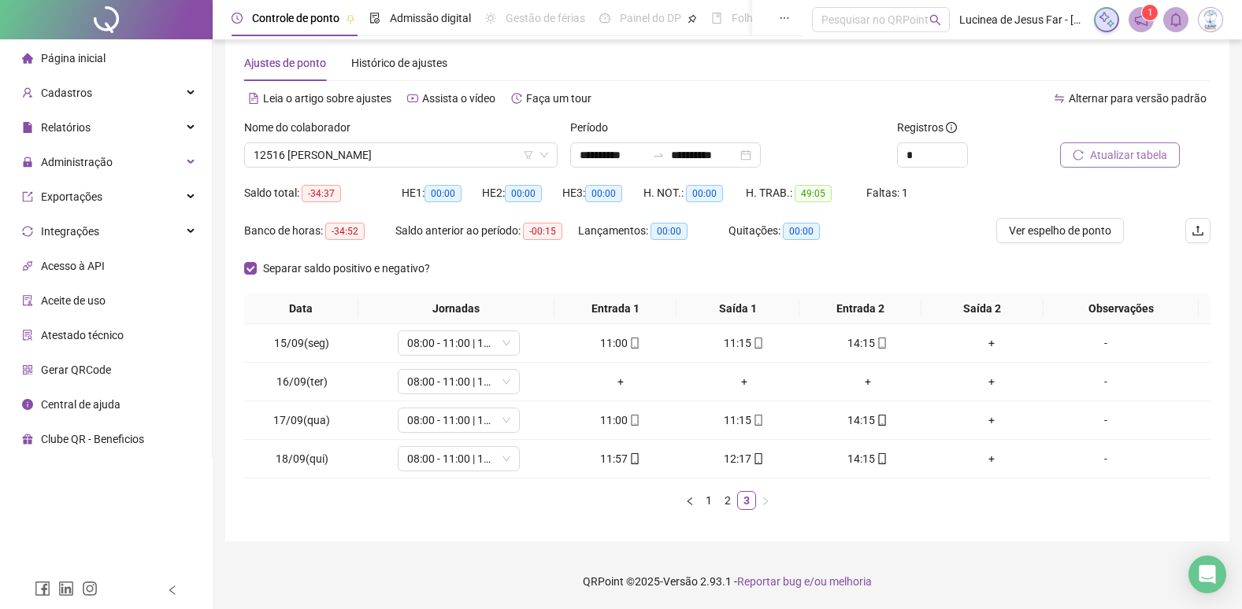
click at [1134, 157] on span "Atualizar tabela" at bounding box center [1128, 154] width 77 height 17
click at [458, 157] on span "12516 [PERSON_NAME]" at bounding box center [401, 155] width 295 height 24
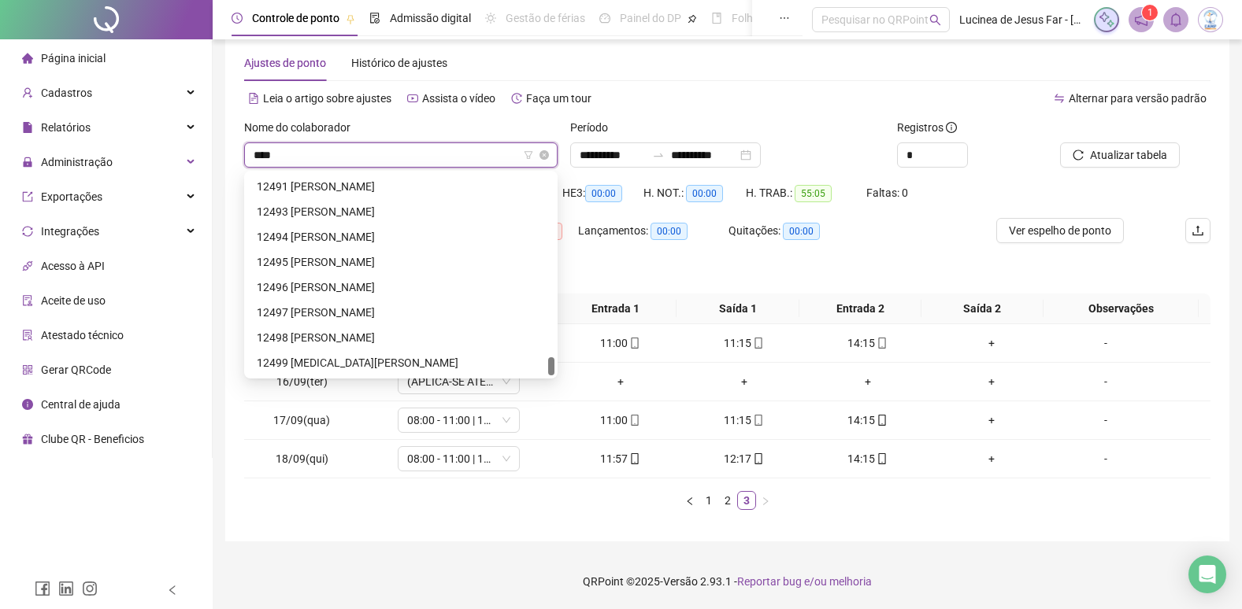
scroll to position [0, 0]
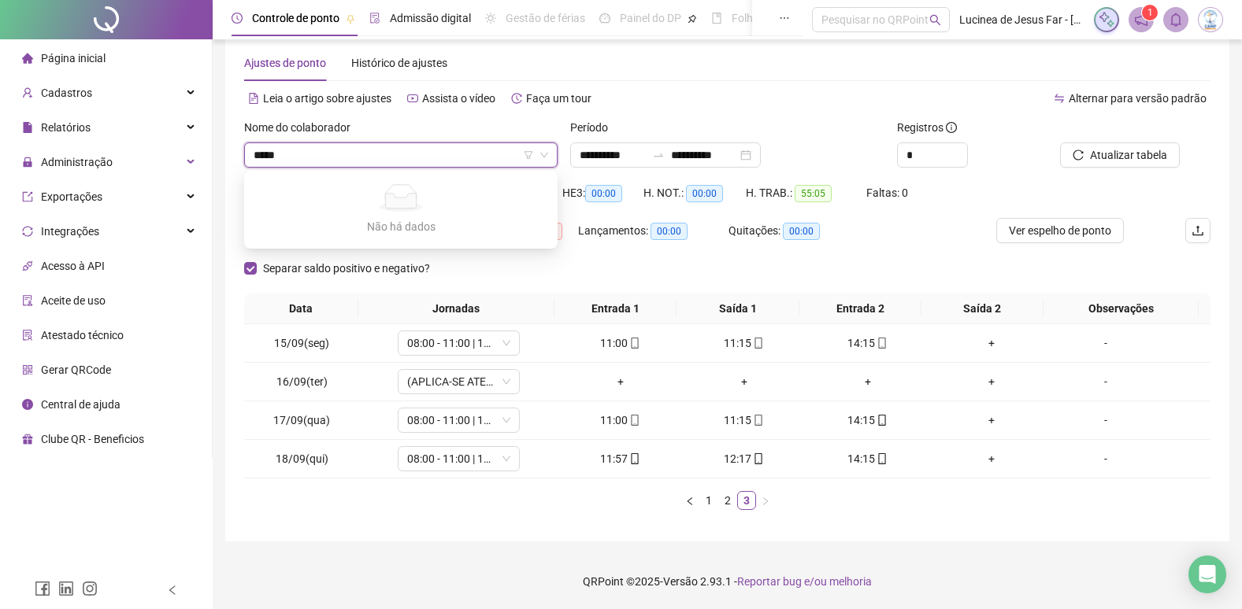
type input "*****"
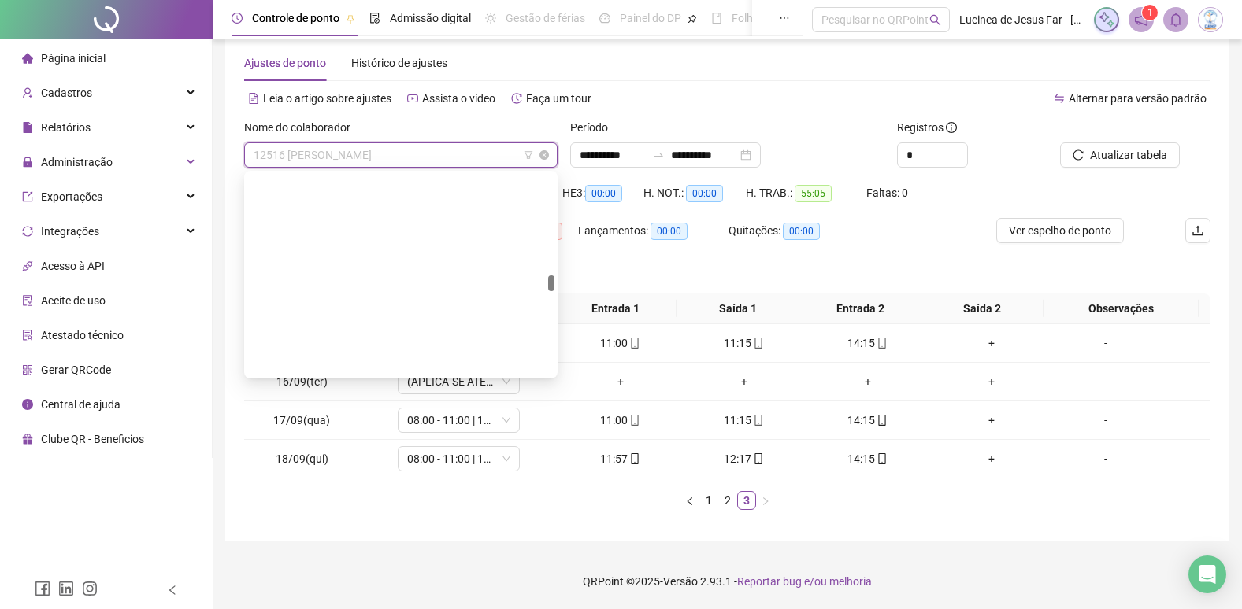
click at [387, 154] on span "12516 [PERSON_NAME]" at bounding box center [401, 155] width 295 height 24
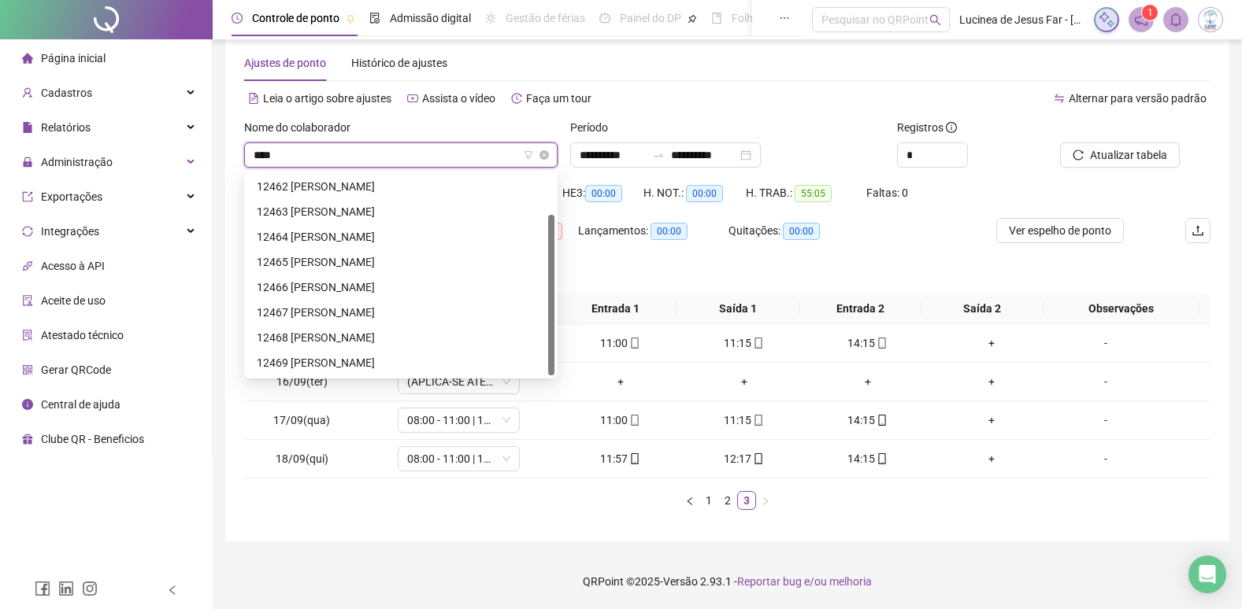
scroll to position [50, 0]
type input "*****"
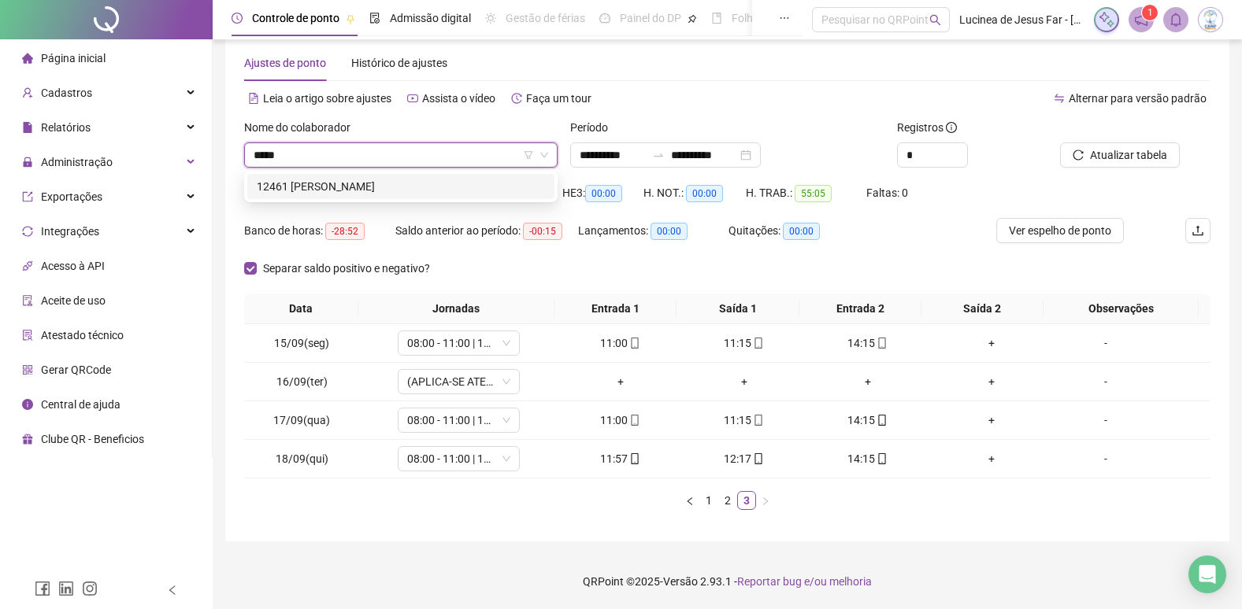
drag, startPoint x: 397, startPoint y: 177, endPoint x: 763, endPoint y: 168, distance: 366.3
click at [398, 178] on div "12461 [PERSON_NAME]" at bounding box center [400, 186] width 307 height 25
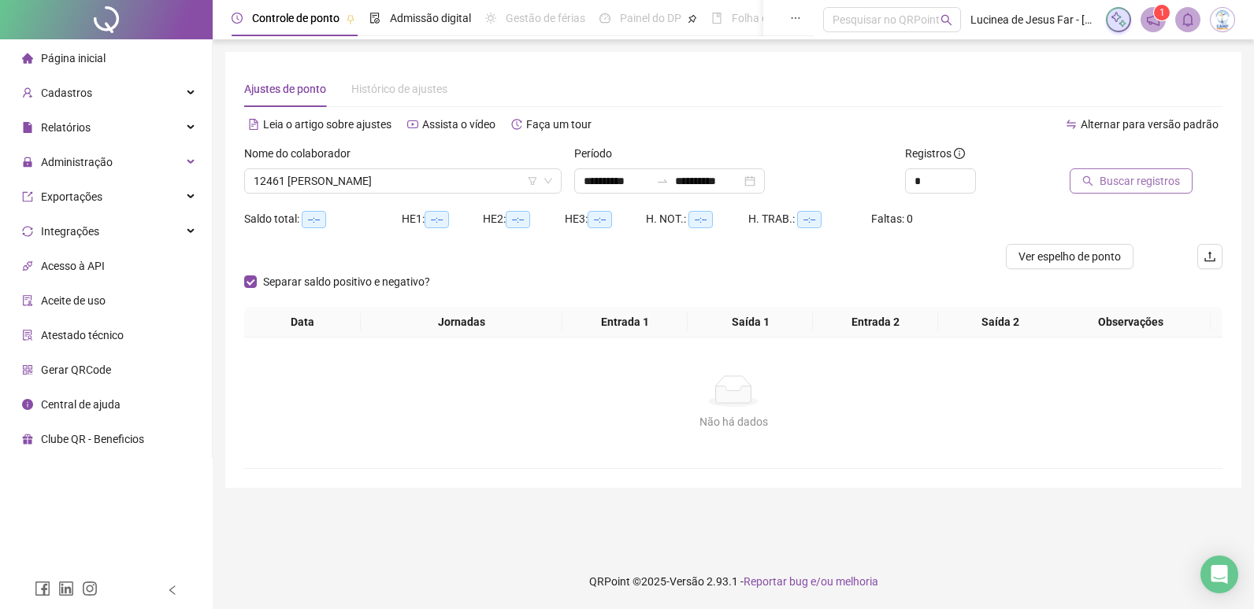
click at [1130, 186] on span "Buscar registros" at bounding box center [1139, 180] width 80 height 17
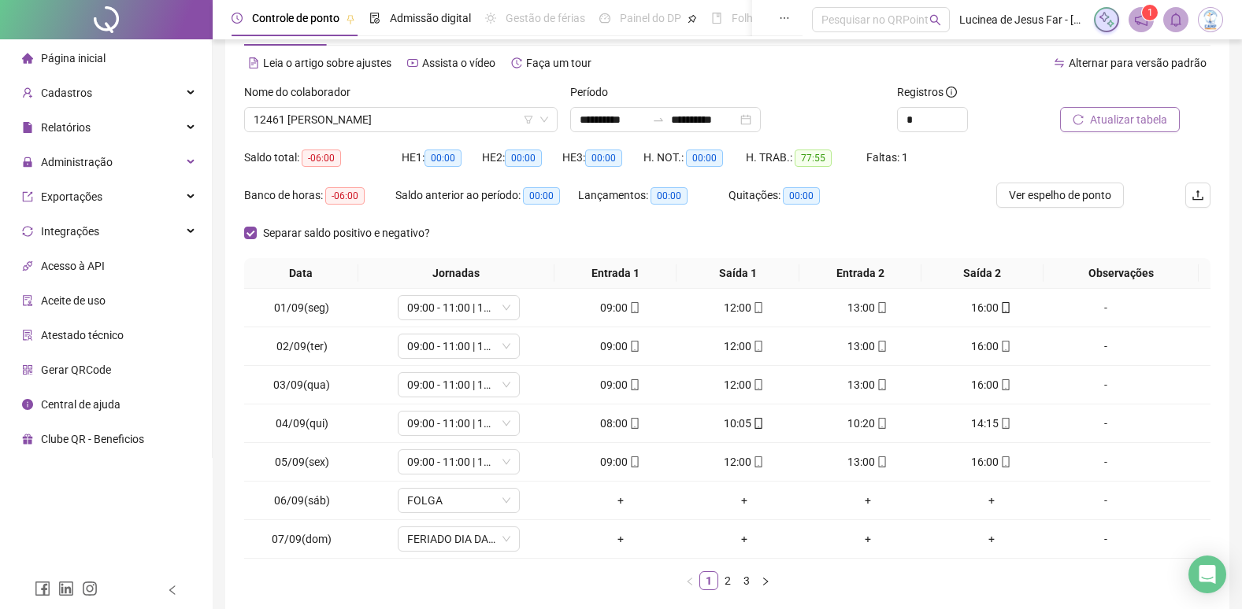
scroll to position [79, 0]
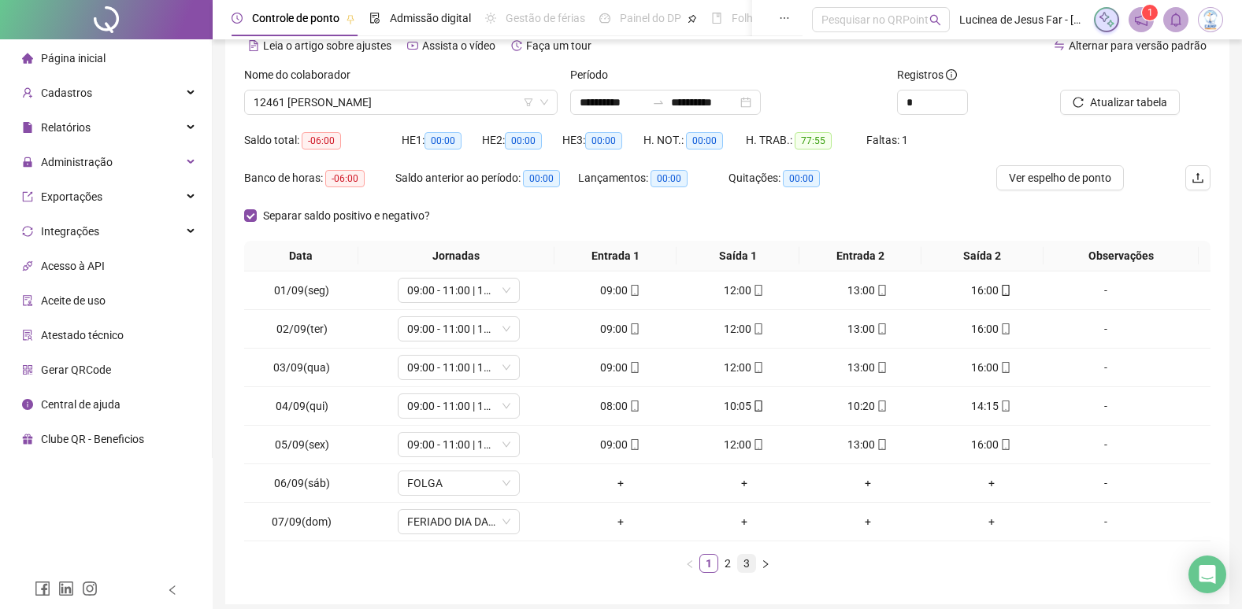
click at [752, 569] on link "3" at bounding box center [746, 563] width 17 height 17
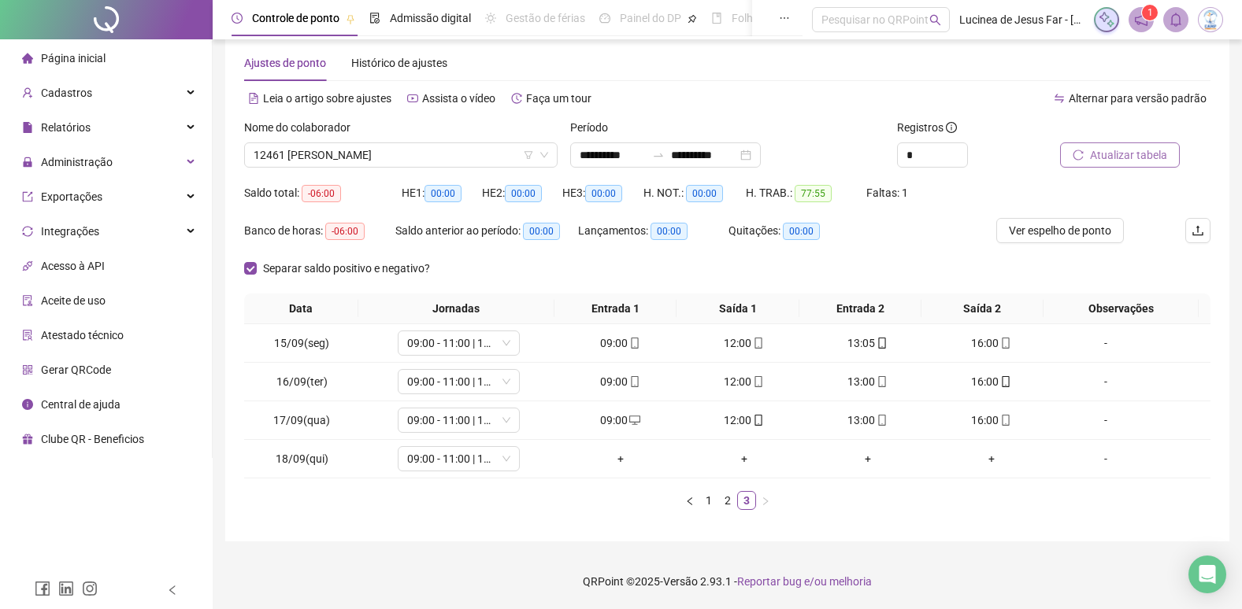
click at [1110, 161] on span "Atualizar tabela" at bounding box center [1128, 154] width 77 height 17
click at [431, 159] on span "12461 [PERSON_NAME]" at bounding box center [401, 155] width 295 height 24
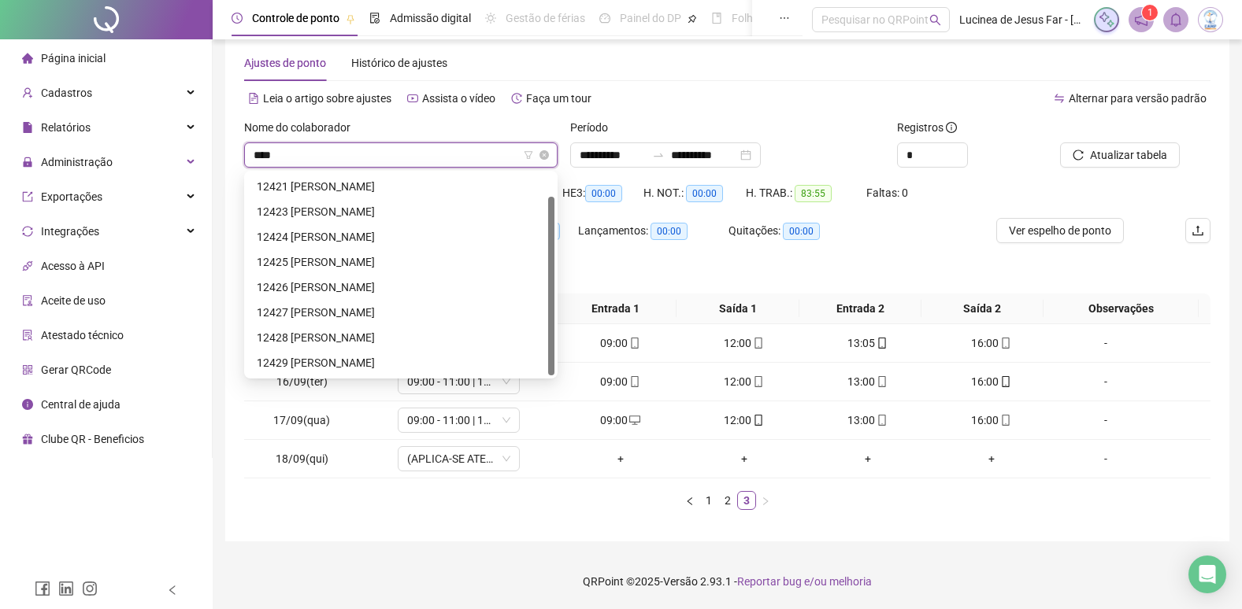
scroll to position [25, 0]
type input "*****"
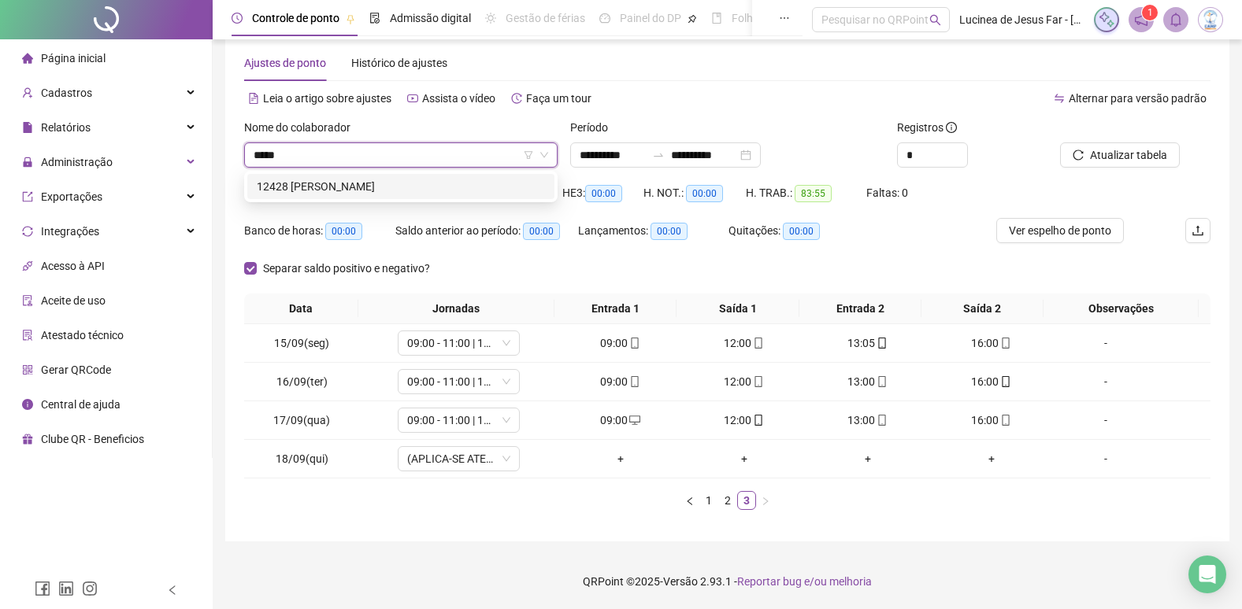
click at [447, 181] on div "12428 [PERSON_NAME]" at bounding box center [401, 186] width 288 height 17
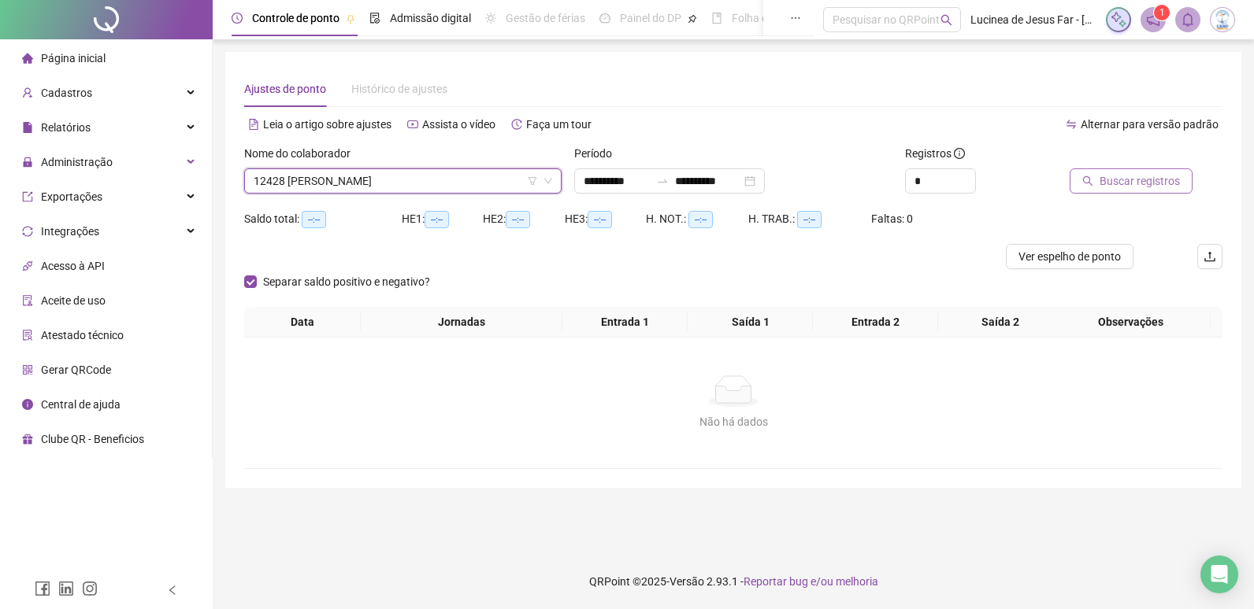
click at [1098, 184] on button "Buscar registros" at bounding box center [1130, 181] width 123 height 25
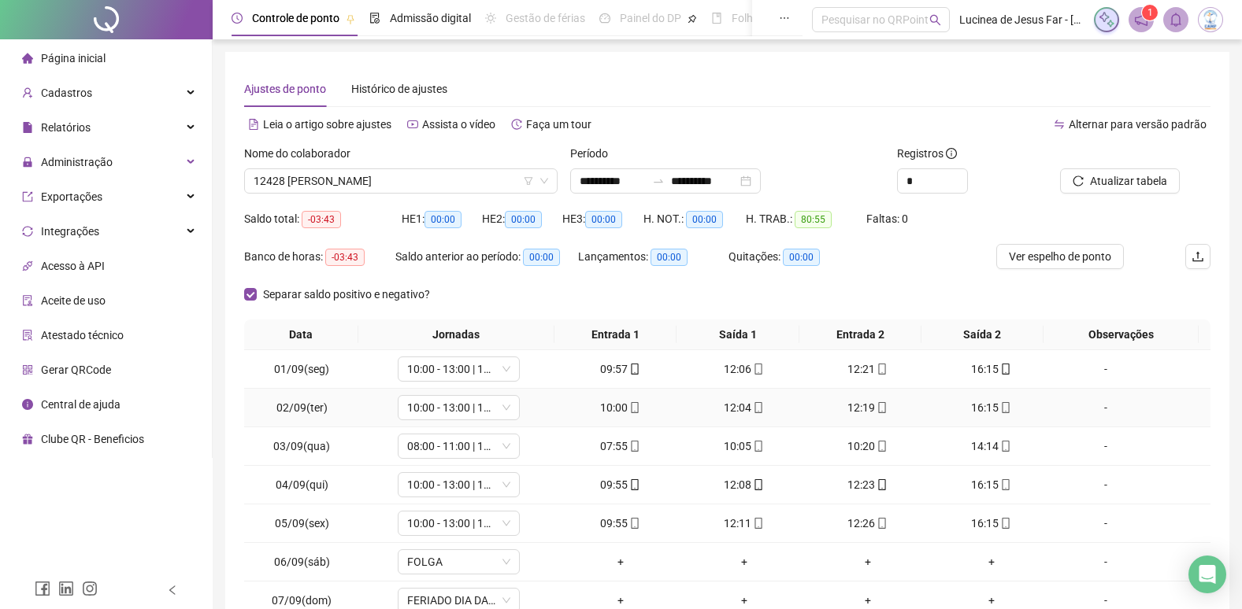
scroll to position [142, 0]
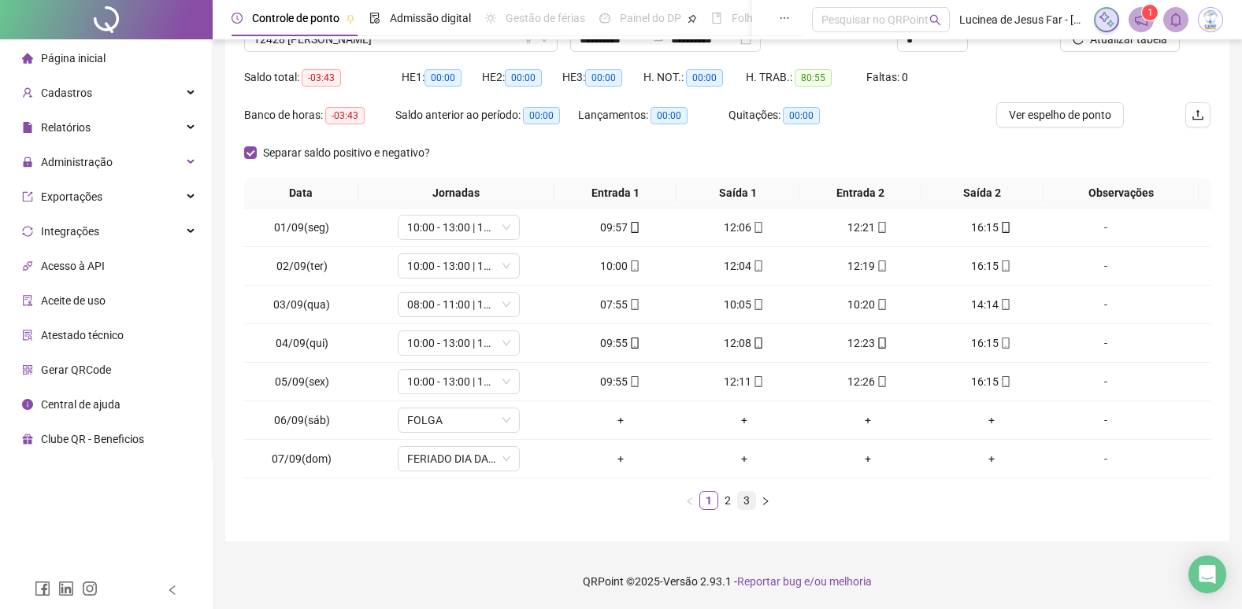
click at [750, 507] on link "3" at bounding box center [746, 500] width 17 height 17
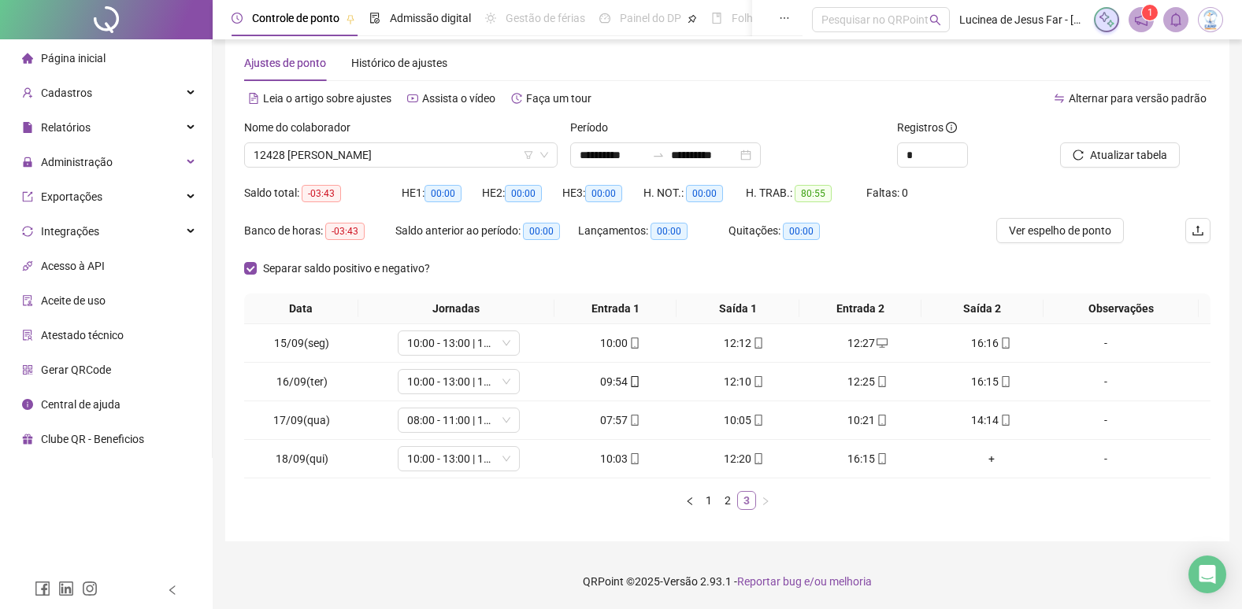
scroll to position [26, 0]
click at [1127, 154] on span "Atualizar tabela" at bounding box center [1128, 154] width 77 height 17
click at [405, 157] on span "12428 [PERSON_NAME]" at bounding box center [401, 155] width 295 height 24
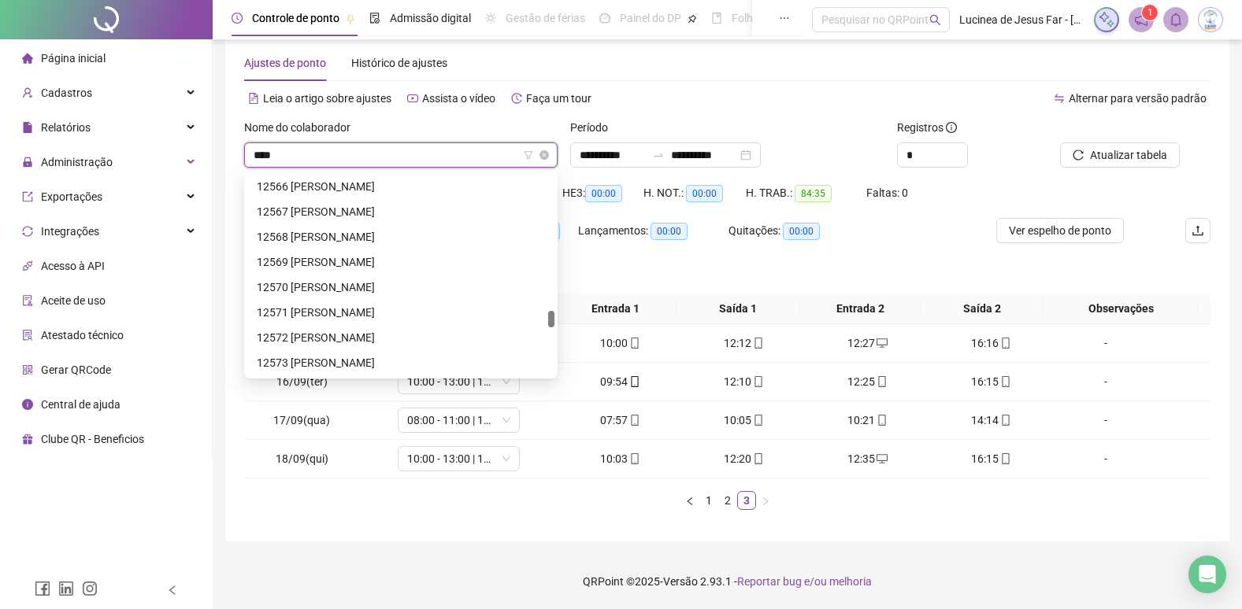
scroll to position [50, 0]
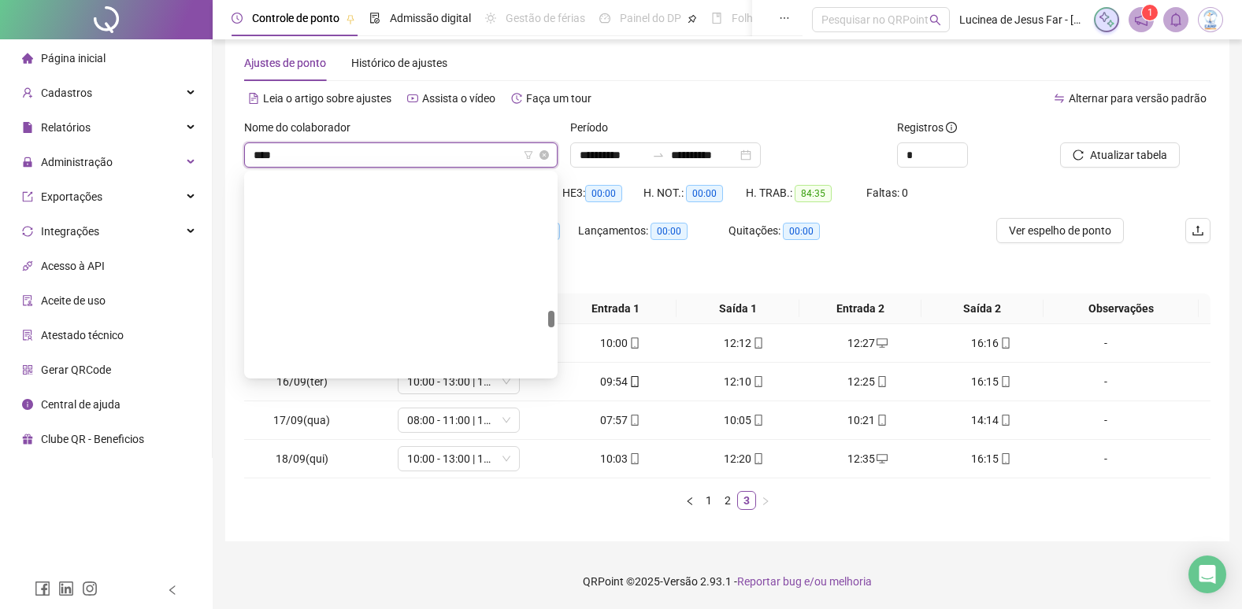
type input "*****"
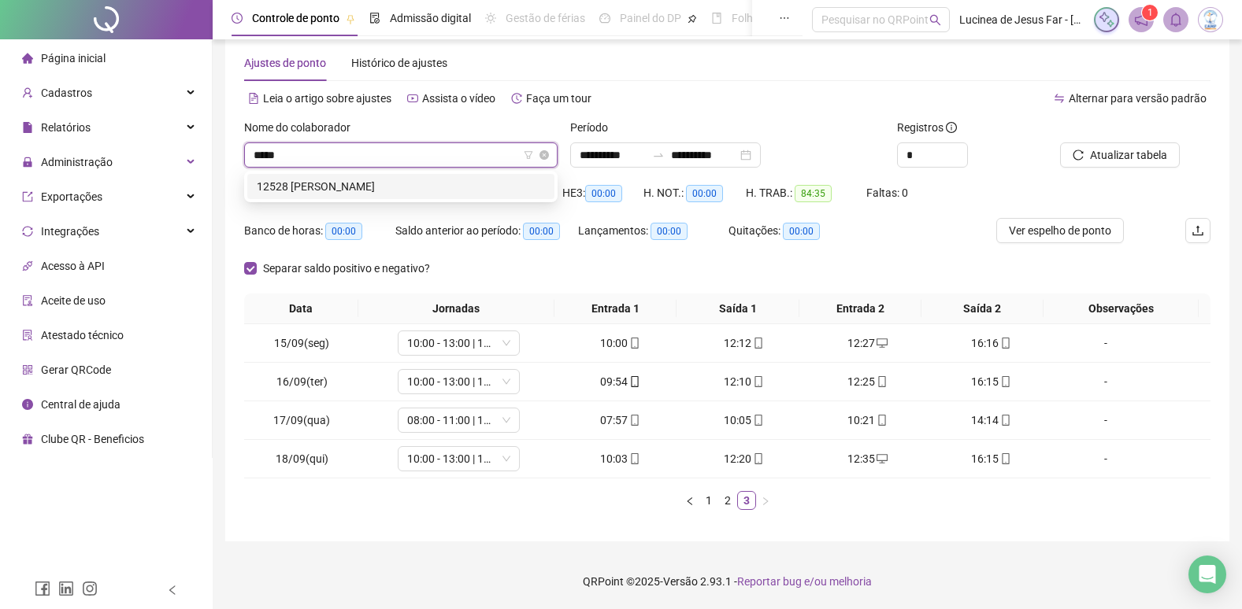
scroll to position [0, 0]
drag, startPoint x: 415, startPoint y: 184, endPoint x: 424, endPoint y: 178, distance: 11.4
click at [417, 184] on div "12528 [PERSON_NAME]" at bounding box center [401, 186] width 288 height 17
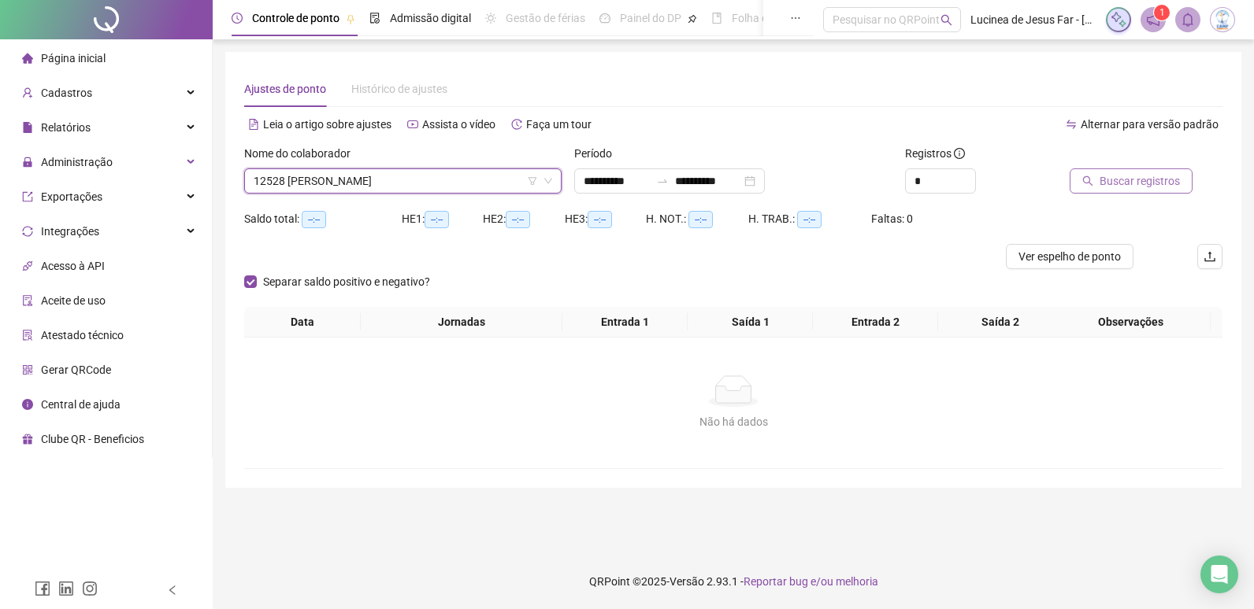
click at [1129, 186] on span "Buscar registros" at bounding box center [1139, 180] width 80 height 17
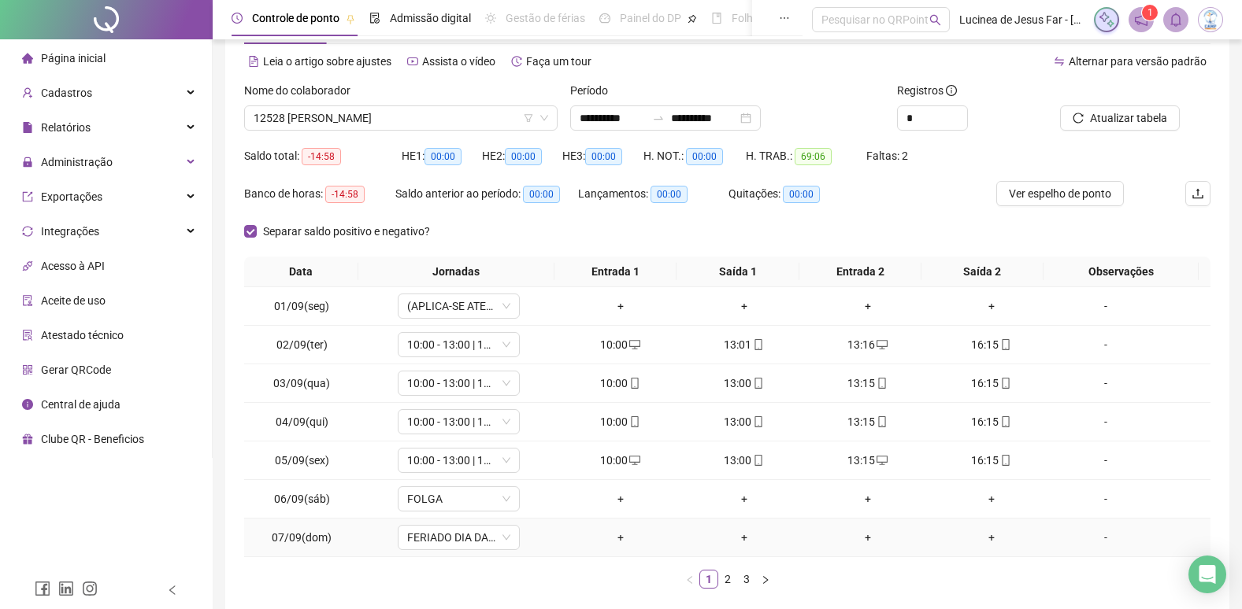
scroll to position [142, 0]
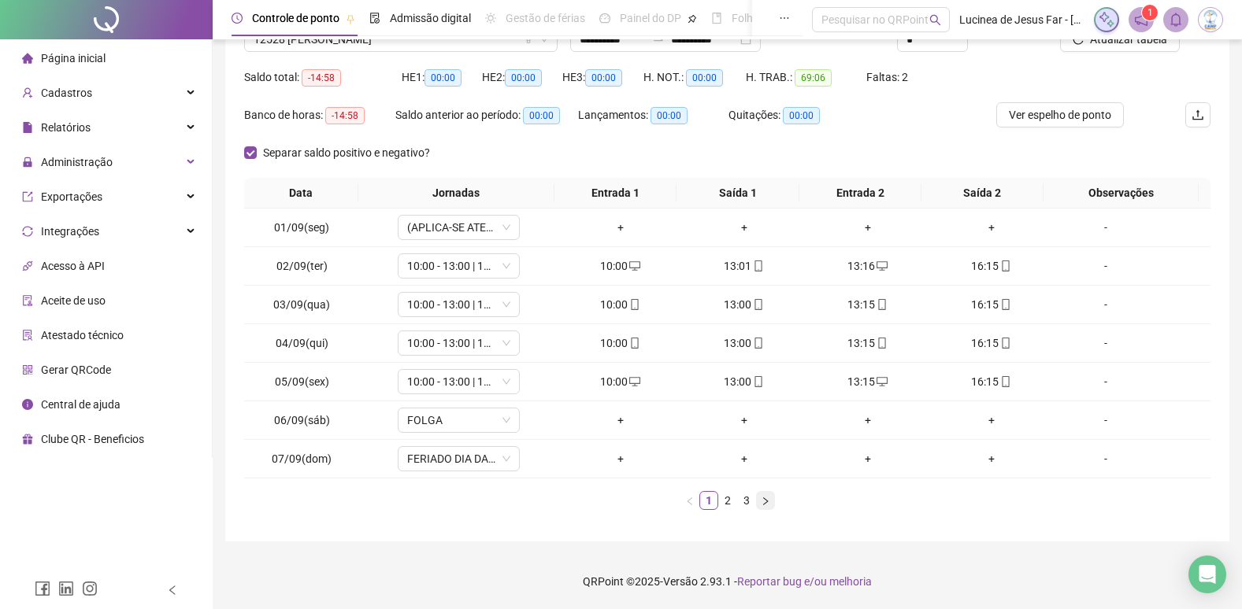
click at [766, 503] on icon "right" at bounding box center [765, 501] width 5 height 8
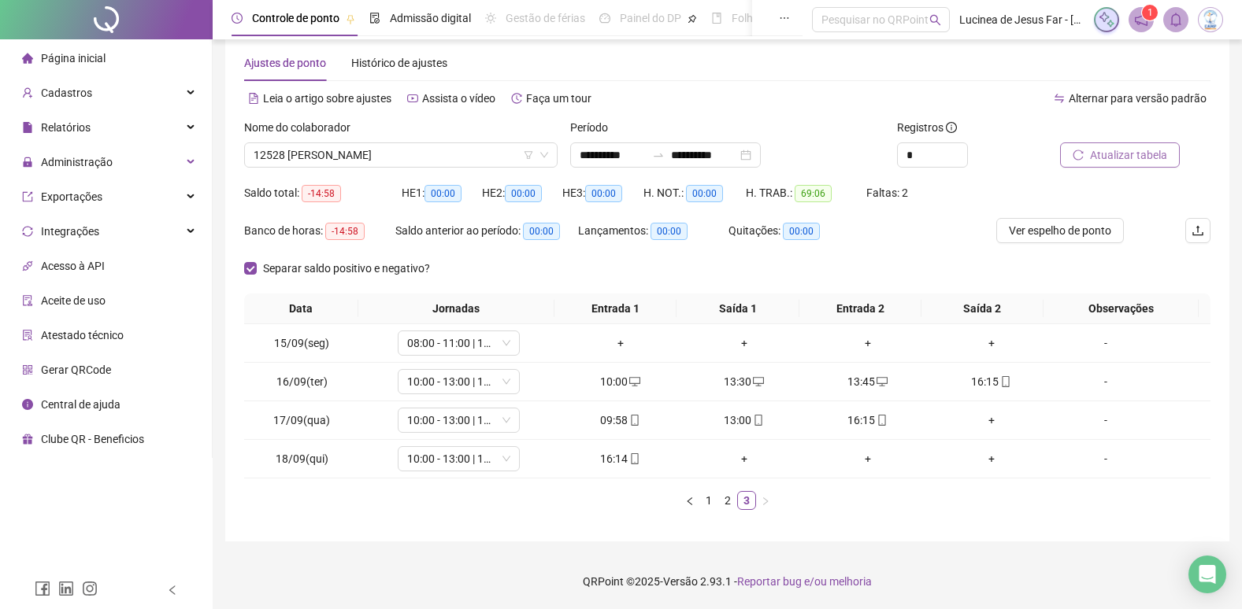
click at [1143, 157] on span "Atualizar tabela" at bounding box center [1128, 154] width 77 height 17
click at [988, 419] on div "+" at bounding box center [991, 420] width 111 height 17
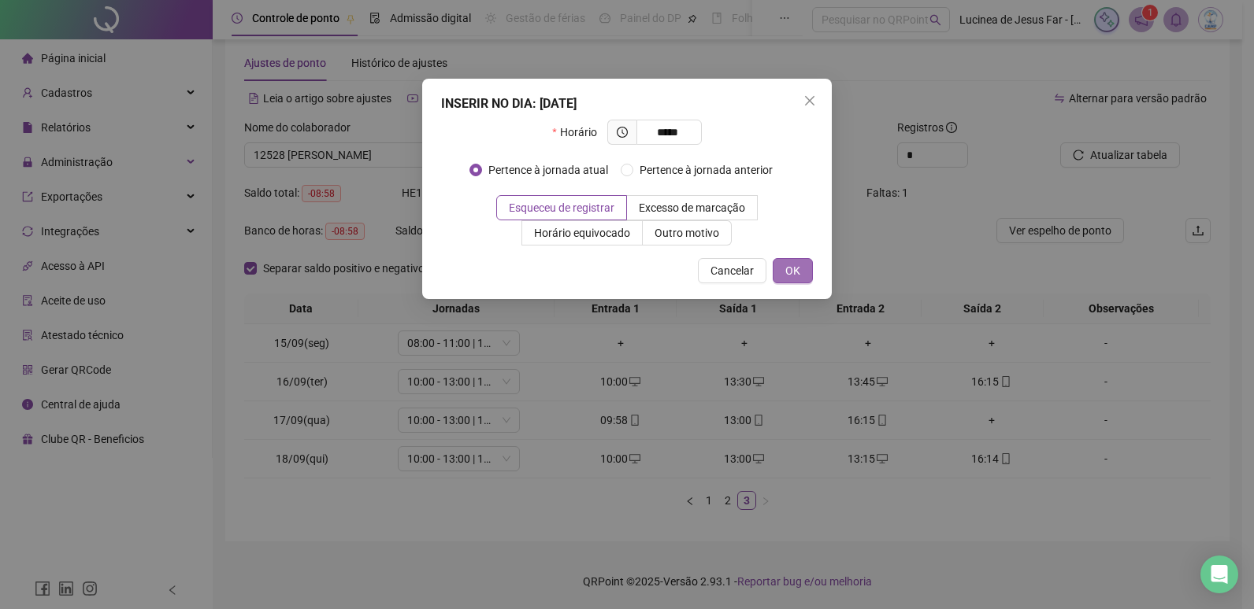
type input "*****"
click at [798, 270] on span "OK" at bounding box center [792, 270] width 15 height 17
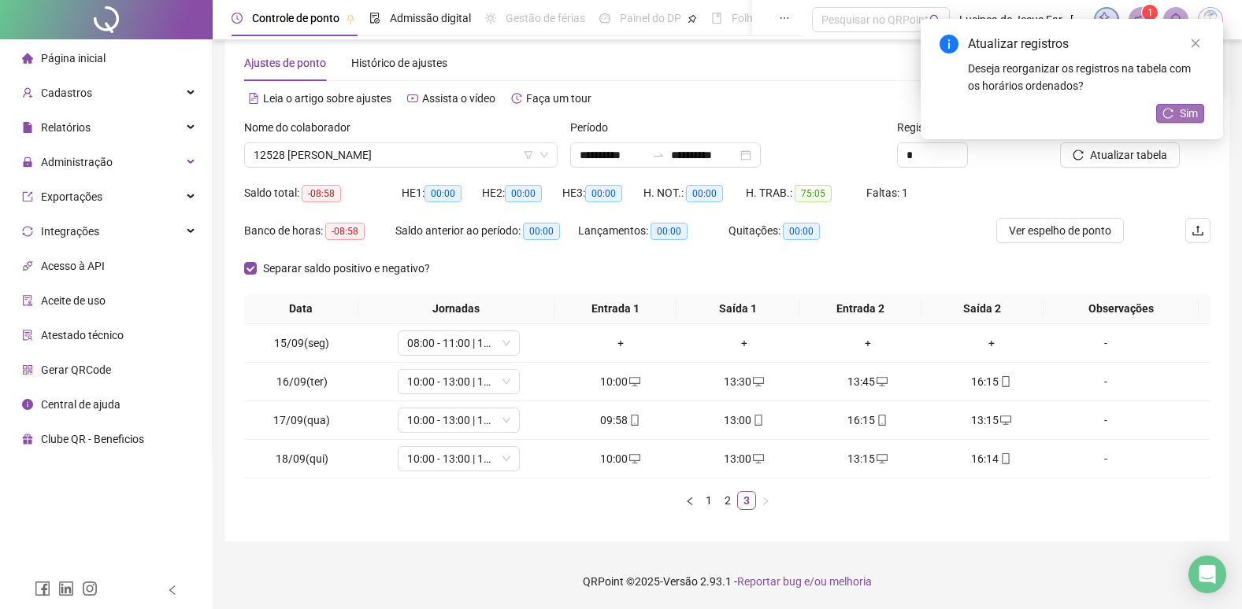
click at [1189, 114] on span "Sim" at bounding box center [1189, 113] width 18 height 17
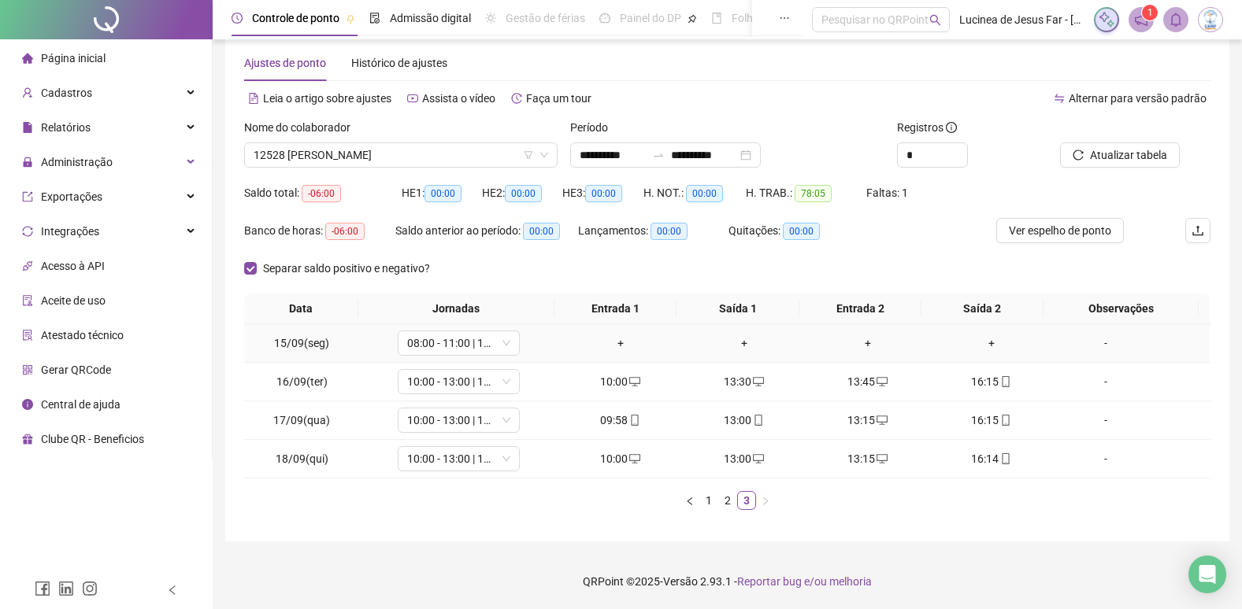
click at [1106, 350] on div "-" at bounding box center [1105, 343] width 93 height 17
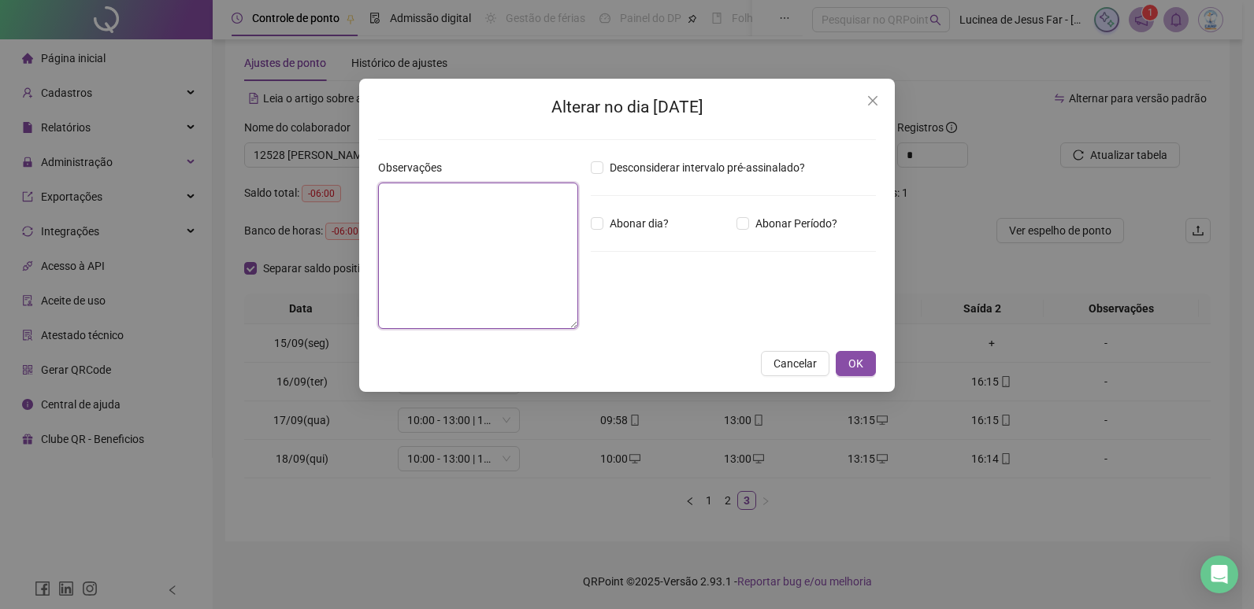
click at [519, 218] on textarea at bounding box center [478, 256] width 200 height 146
type textarea "**********"
click at [857, 362] on span "OK" at bounding box center [855, 363] width 15 height 17
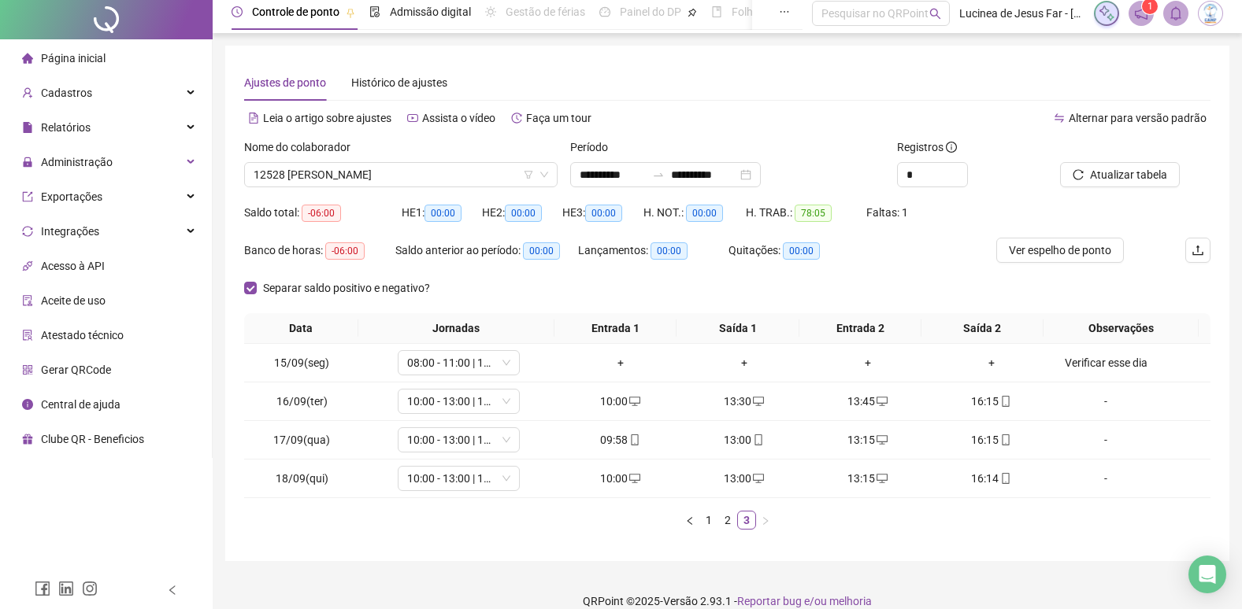
scroll to position [0, 0]
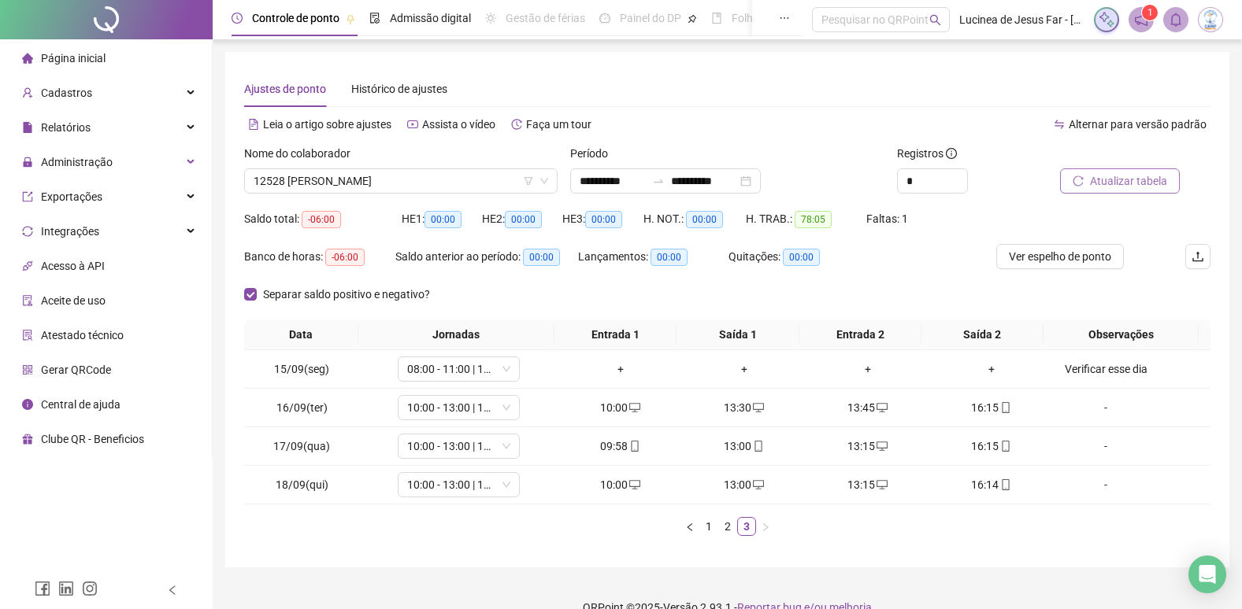
click at [1143, 181] on span "Atualizar tabela" at bounding box center [1128, 180] width 77 height 17
click at [484, 185] on span "12528 [PERSON_NAME]" at bounding box center [401, 181] width 295 height 24
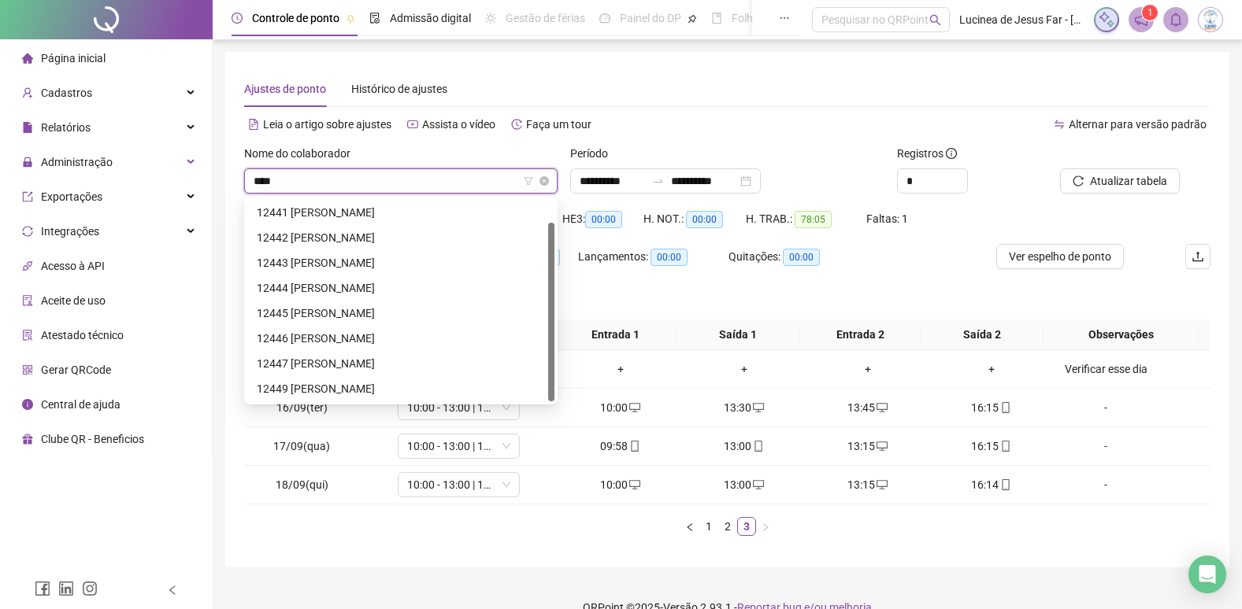
scroll to position [25, 0]
type input "*****"
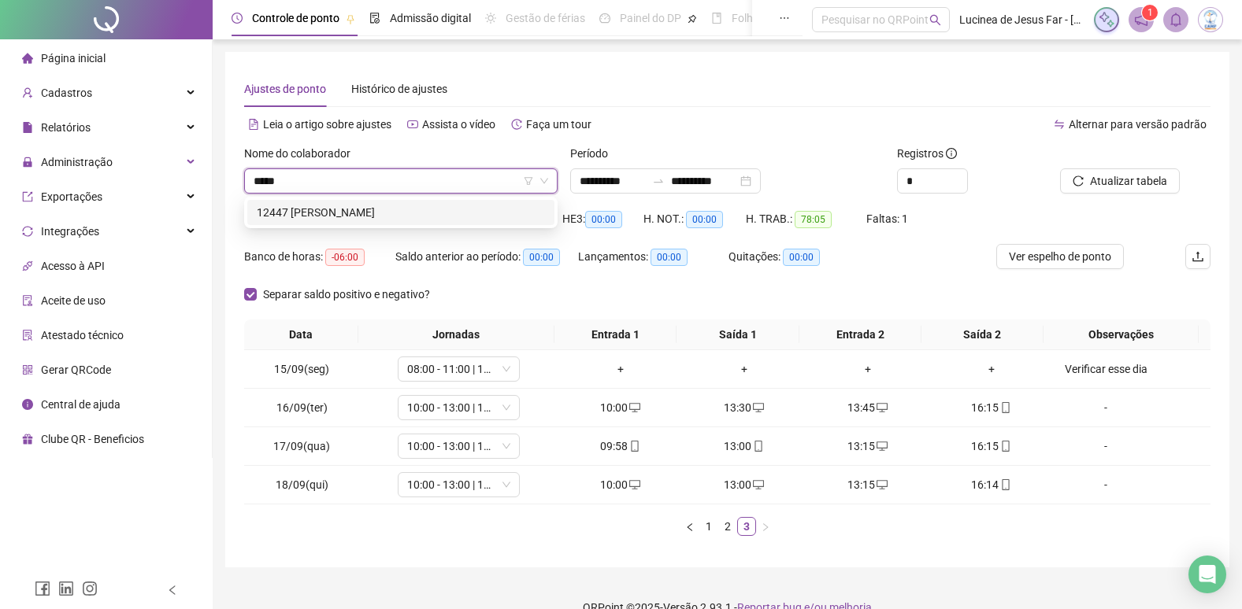
click at [479, 208] on div "12447 [PERSON_NAME]" at bounding box center [401, 212] width 288 height 17
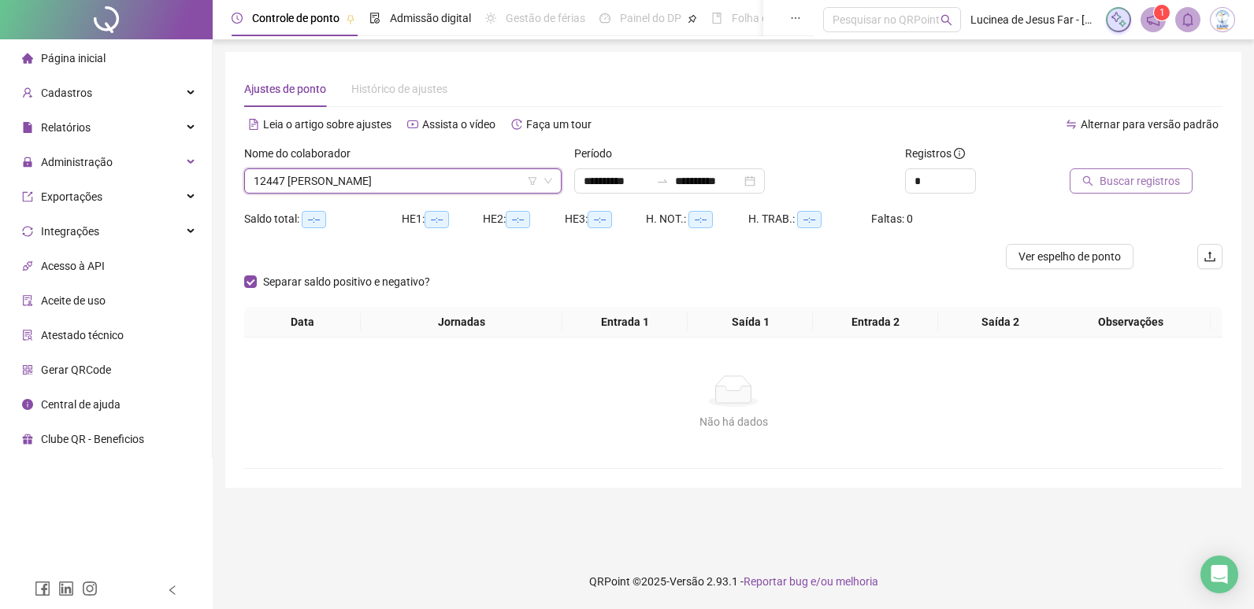
click at [1137, 179] on span "Buscar registros" at bounding box center [1139, 180] width 80 height 17
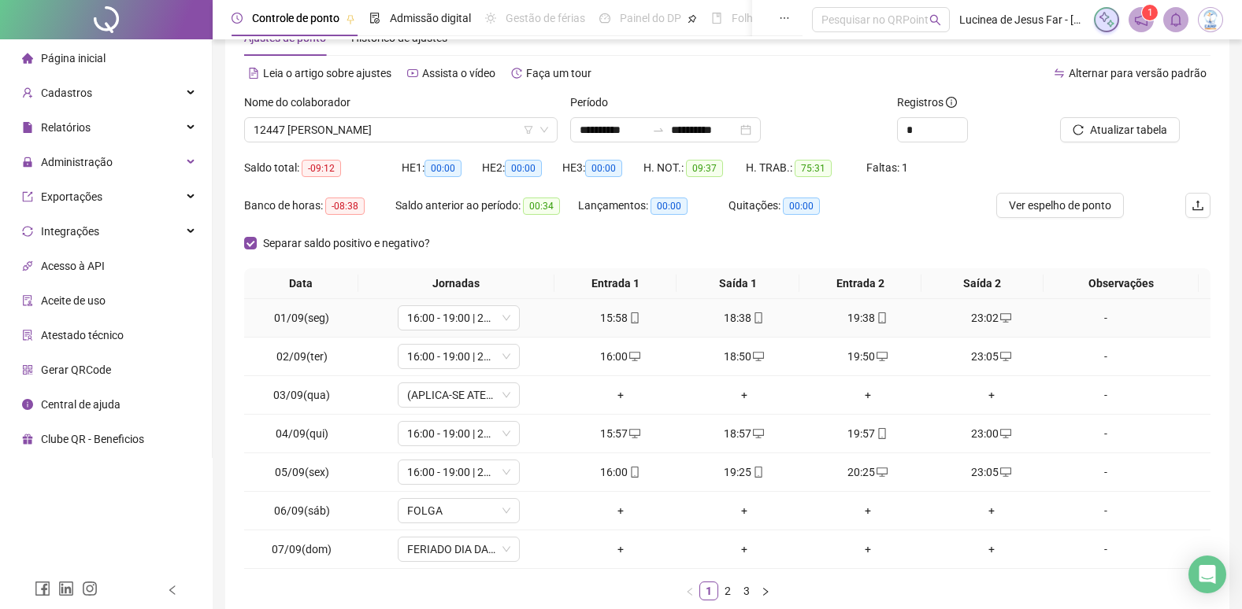
scroll to position [79, 0]
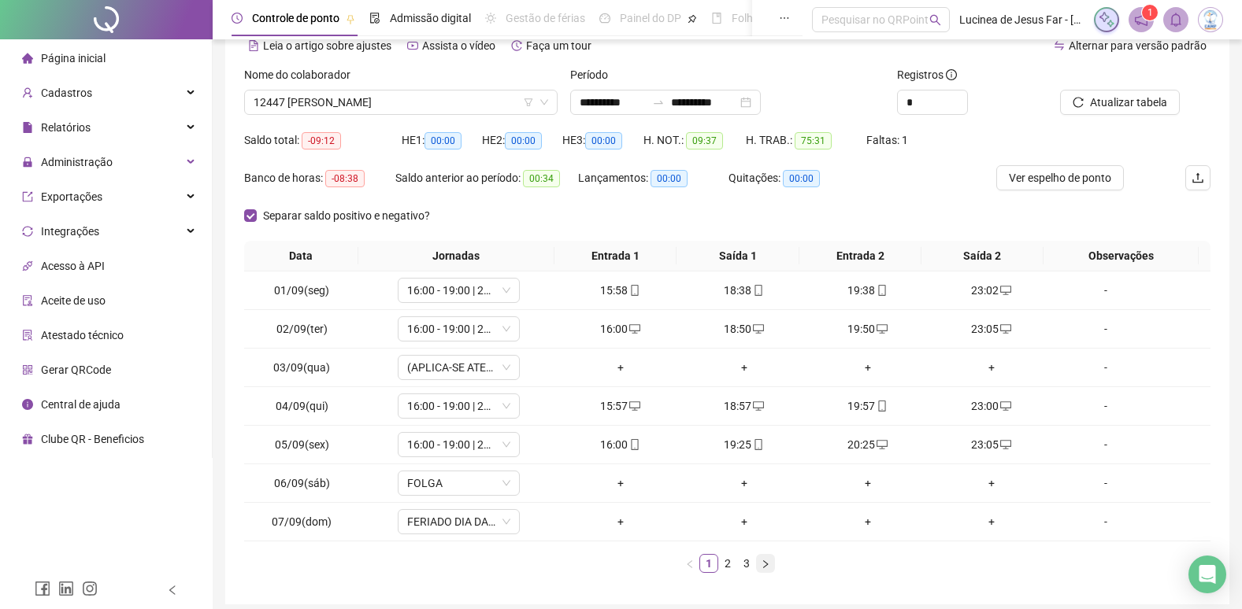
click at [764, 562] on icon "right" at bounding box center [765, 564] width 5 height 8
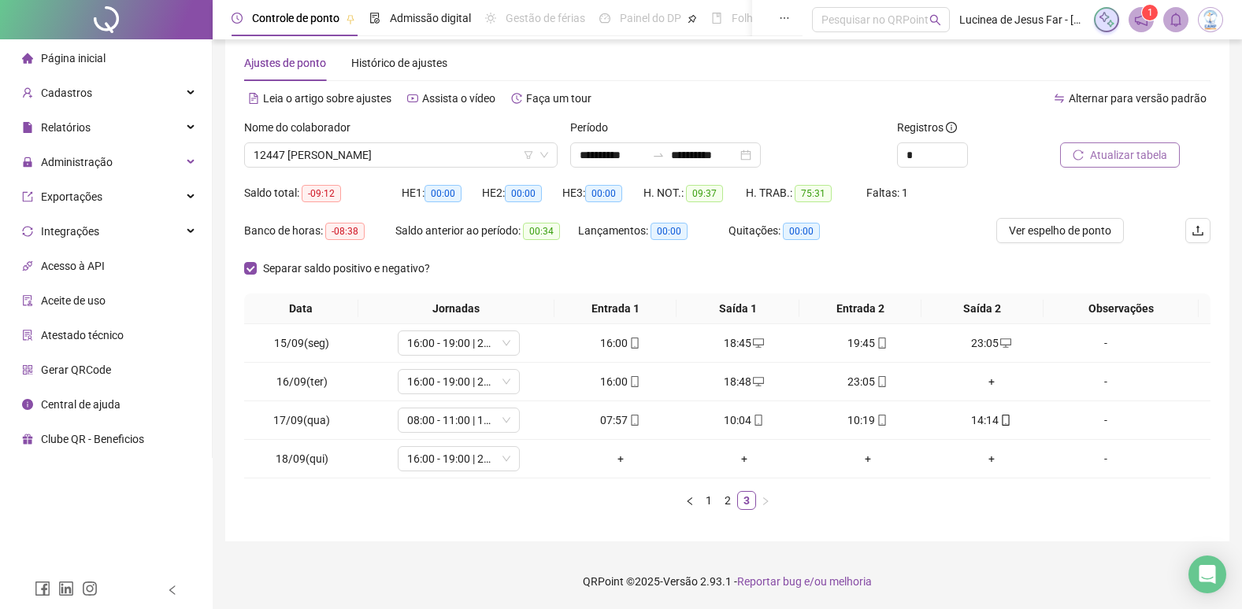
click at [1126, 146] on span "Atualizar tabela" at bounding box center [1128, 154] width 77 height 17
click at [984, 383] on div "+" at bounding box center [991, 381] width 111 height 17
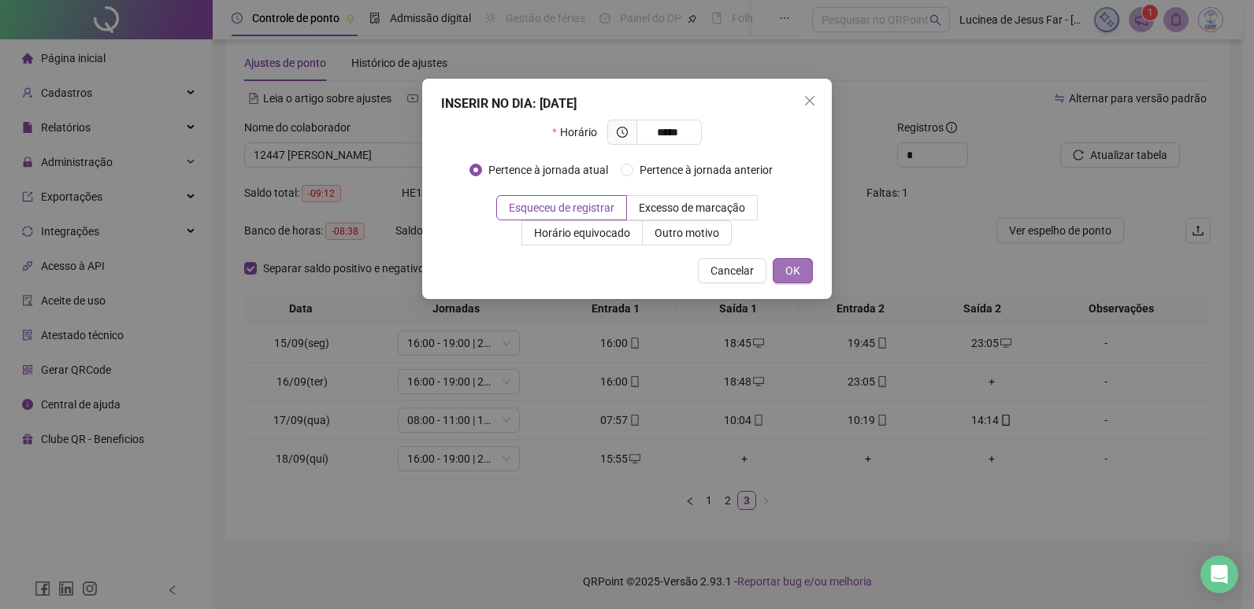
type input "*****"
click at [795, 271] on span "OK" at bounding box center [792, 270] width 15 height 17
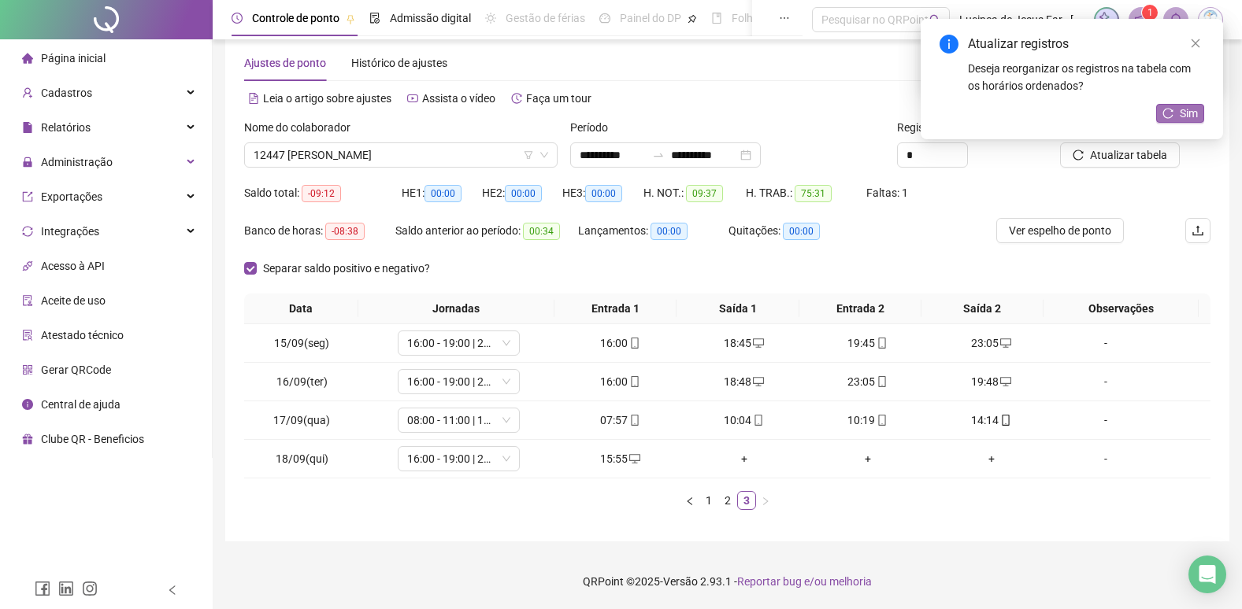
click at [1184, 111] on span "Sim" at bounding box center [1189, 113] width 18 height 17
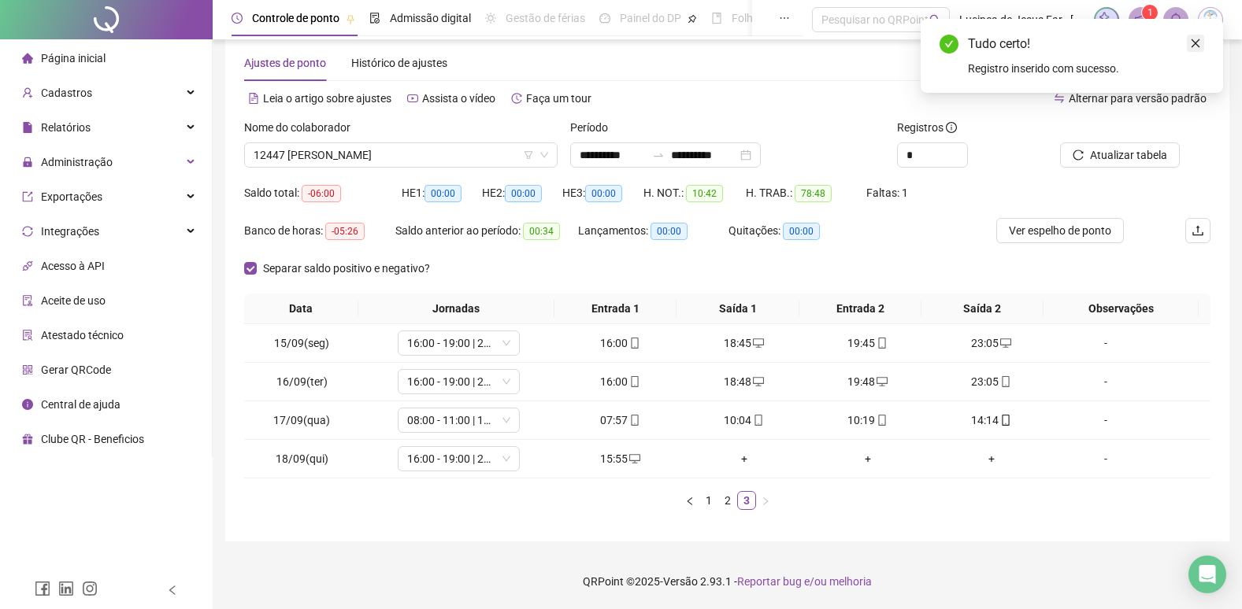
click at [1198, 46] on icon "close" at bounding box center [1195, 43] width 11 height 11
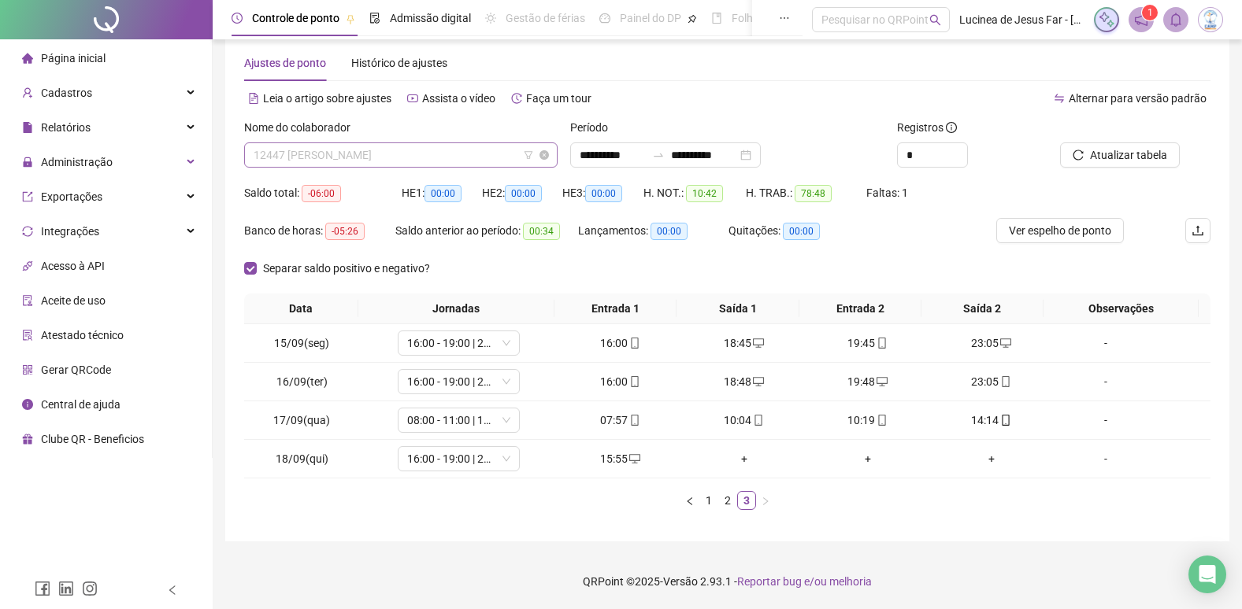
scroll to position [2066, 0]
click at [381, 154] on span "12447 [PERSON_NAME]" at bounding box center [401, 155] width 295 height 24
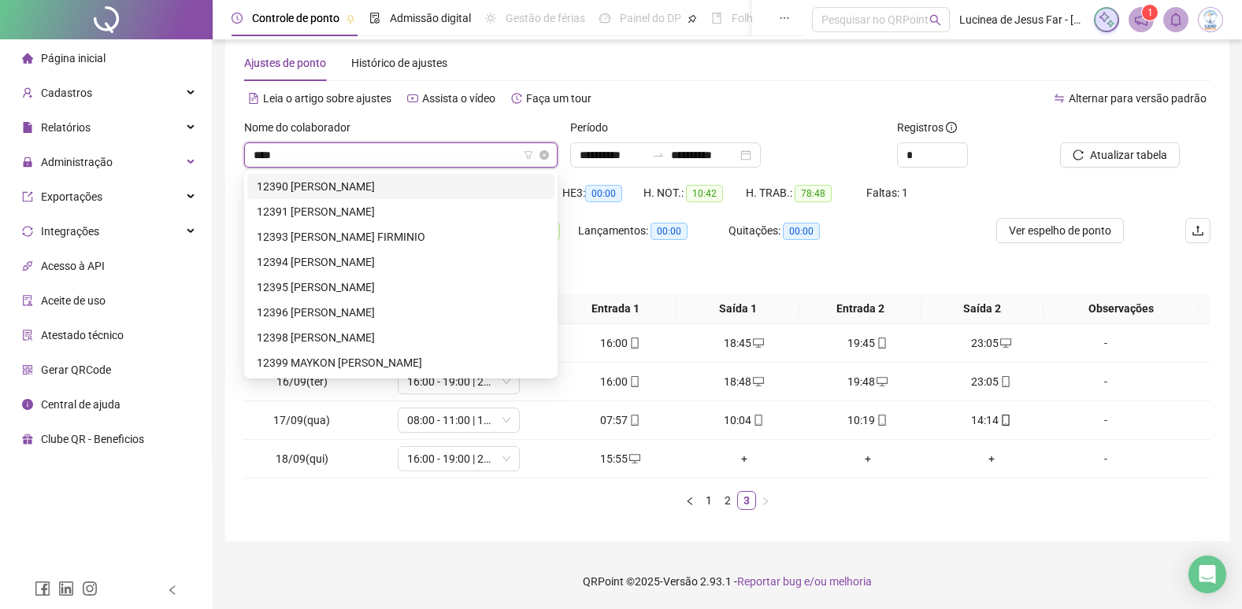
scroll to position [0, 0]
type input "*****"
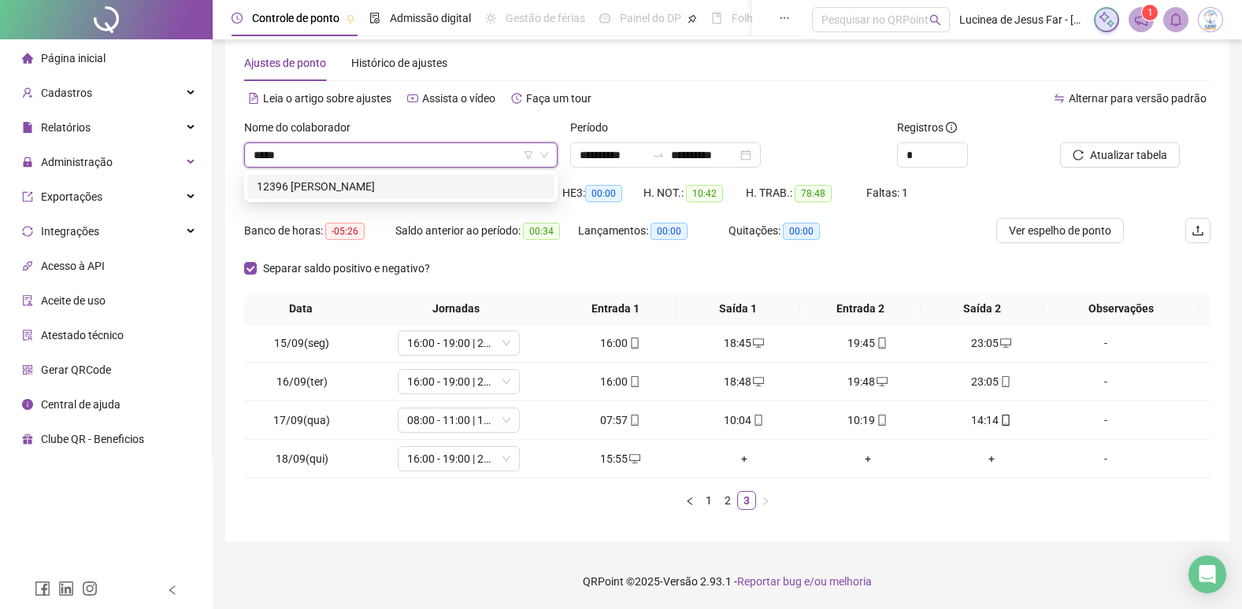
click at [440, 180] on div "12396 [PERSON_NAME]" at bounding box center [401, 186] width 288 height 17
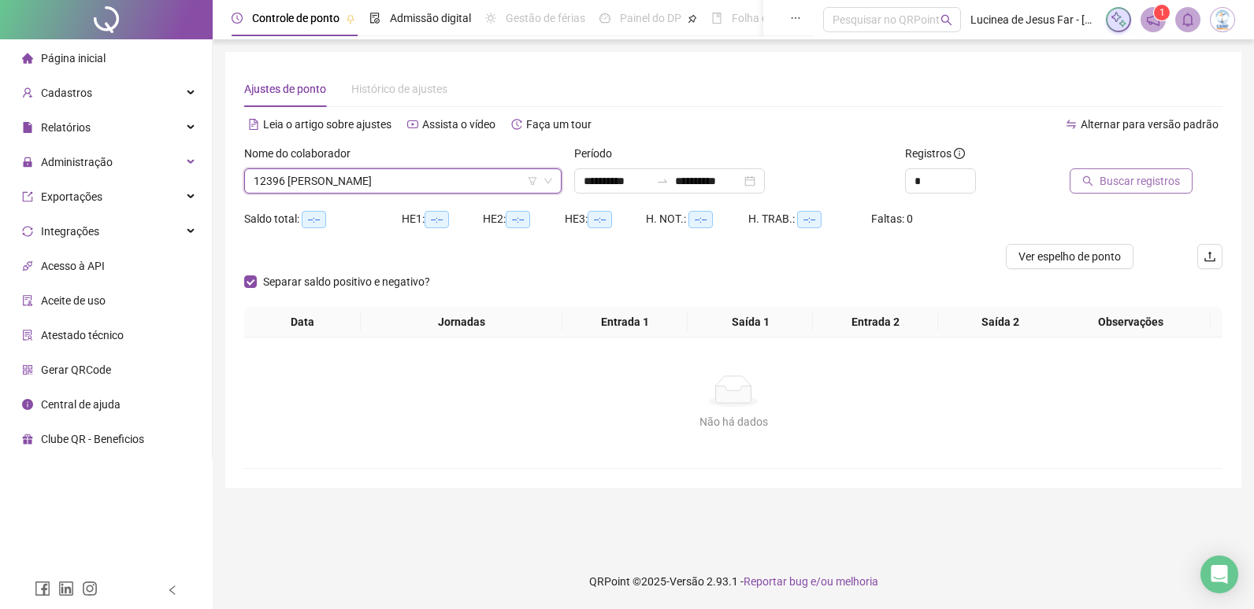
click at [1116, 184] on span "Buscar registros" at bounding box center [1139, 180] width 80 height 17
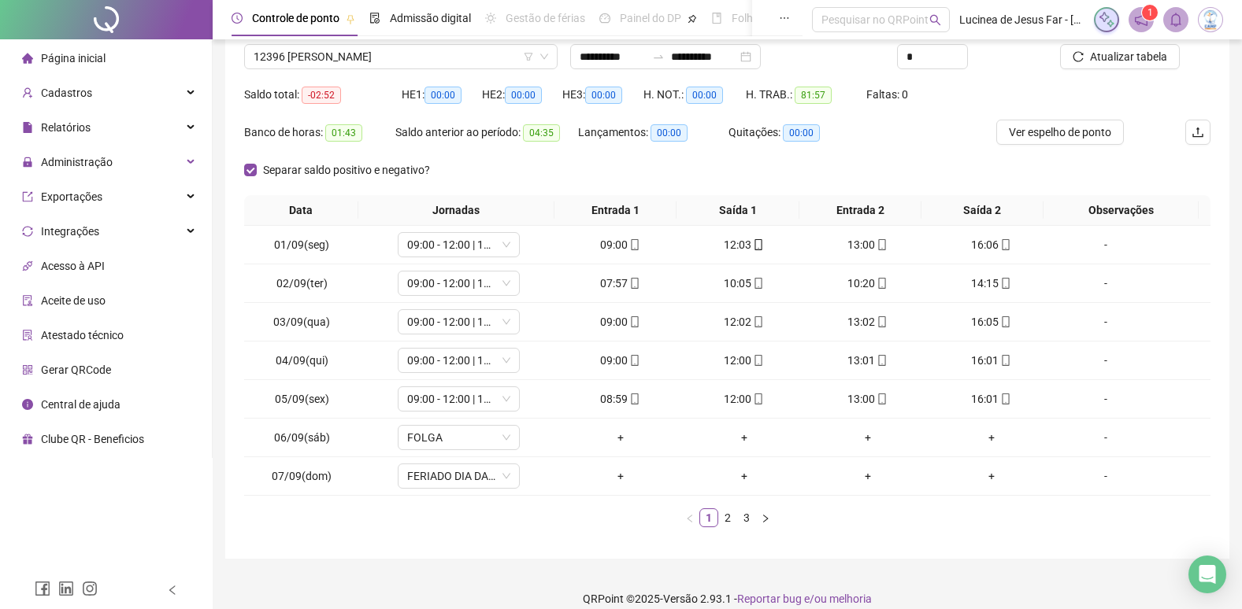
scroll to position [142, 0]
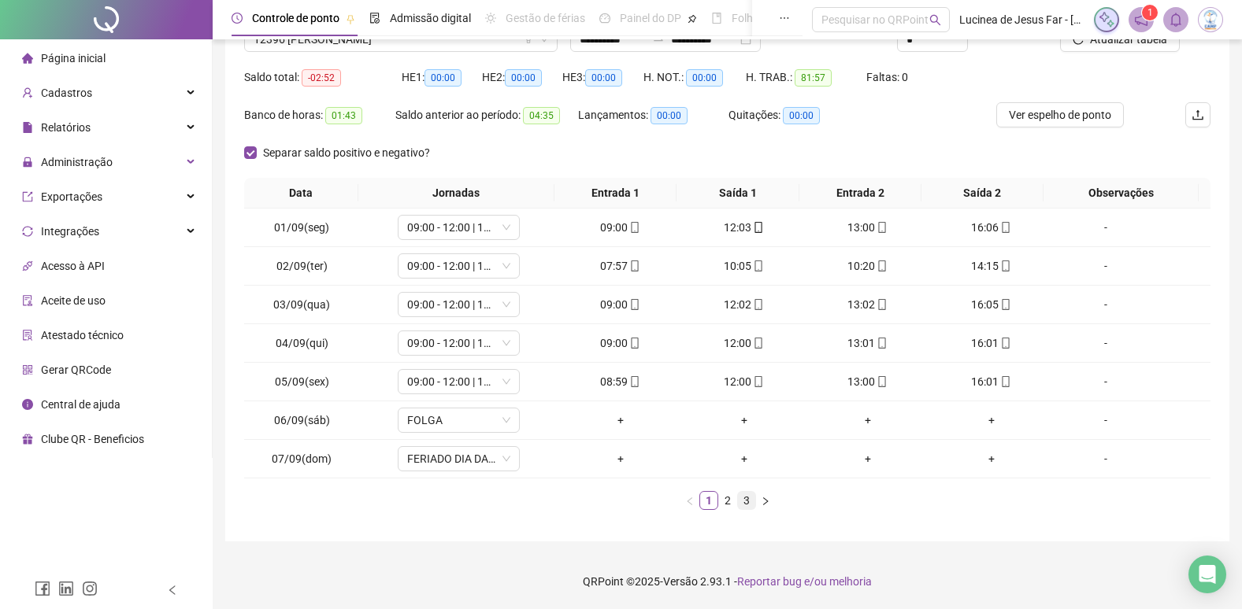
click at [747, 506] on link "3" at bounding box center [746, 500] width 17 height 17
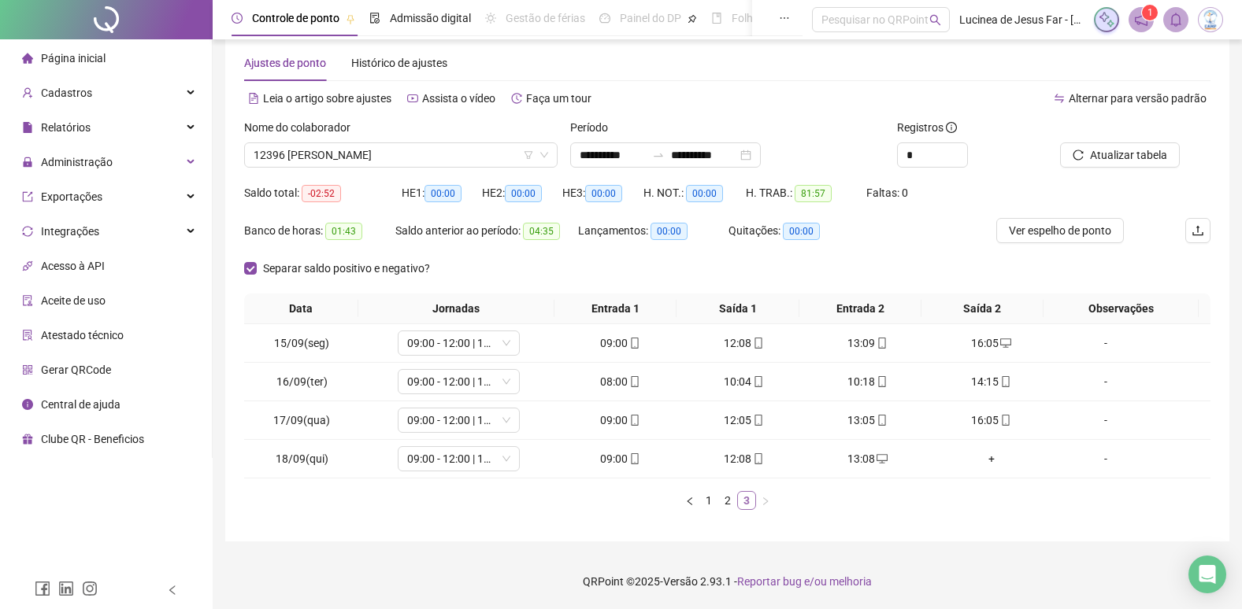
scroll to position [26, 0]
click at [1127, 156] on span "Atualizar tabela" at bounding box center [1128, 154] width 77 height 17
click at [383, 157] on span "12396 [PERSON_NAME]" at bounding box center [401, 155] width 295 height 24
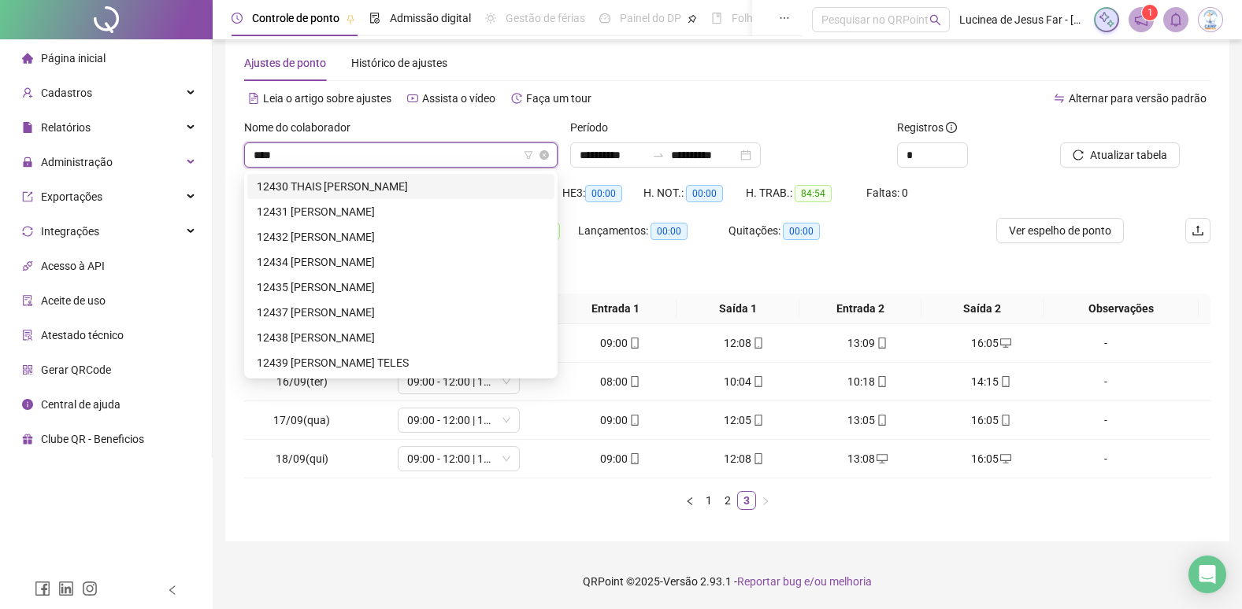
scroll to position [0, 0]
type input "*****"
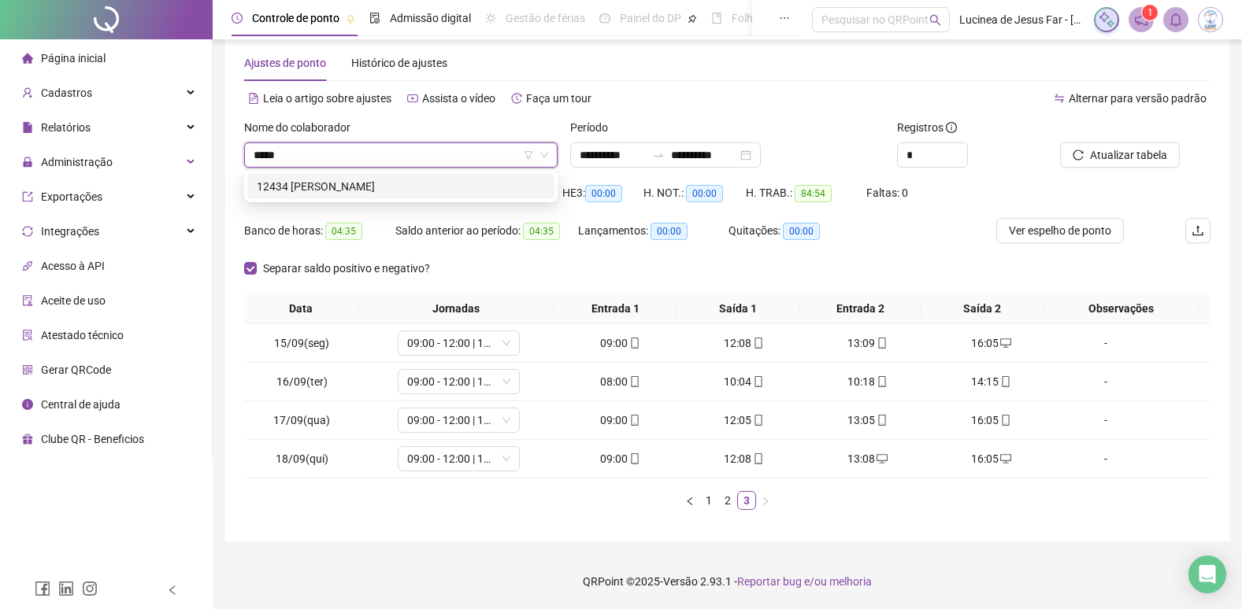
click at [399, 190] on div "12434 [PERSON_NAME]" at bounding box center [401, 186] width 288 height 17
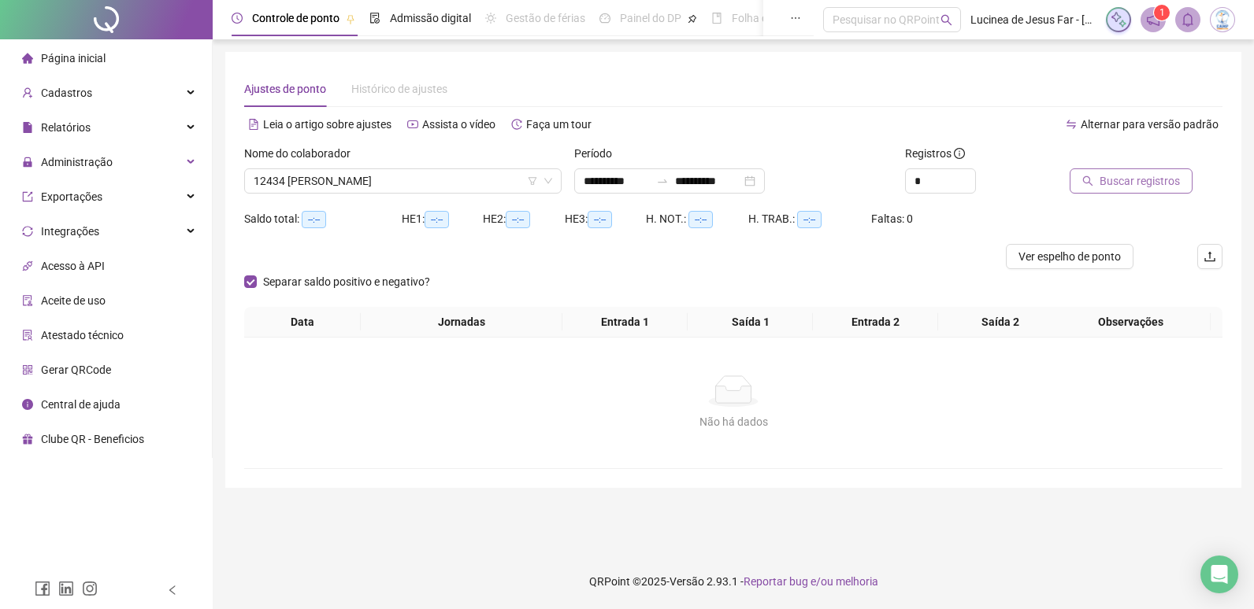
click at [1119, 179] on span "Buscar registros" at bounding box center [1139, 180] width 80 height 17
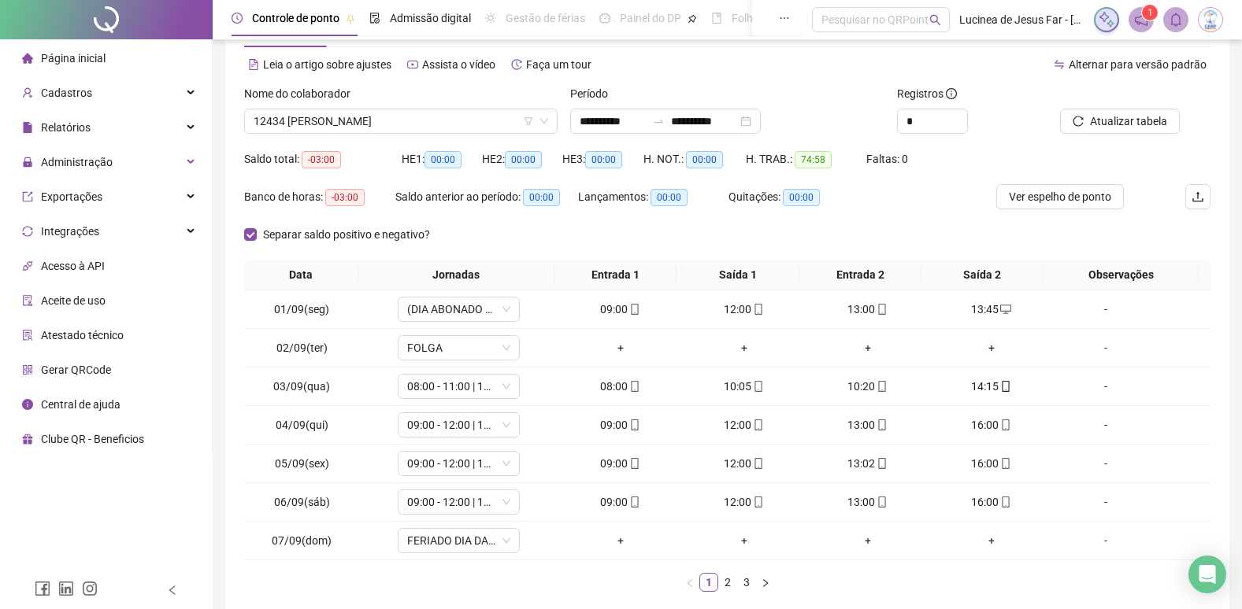
scroll to position [142, 0]
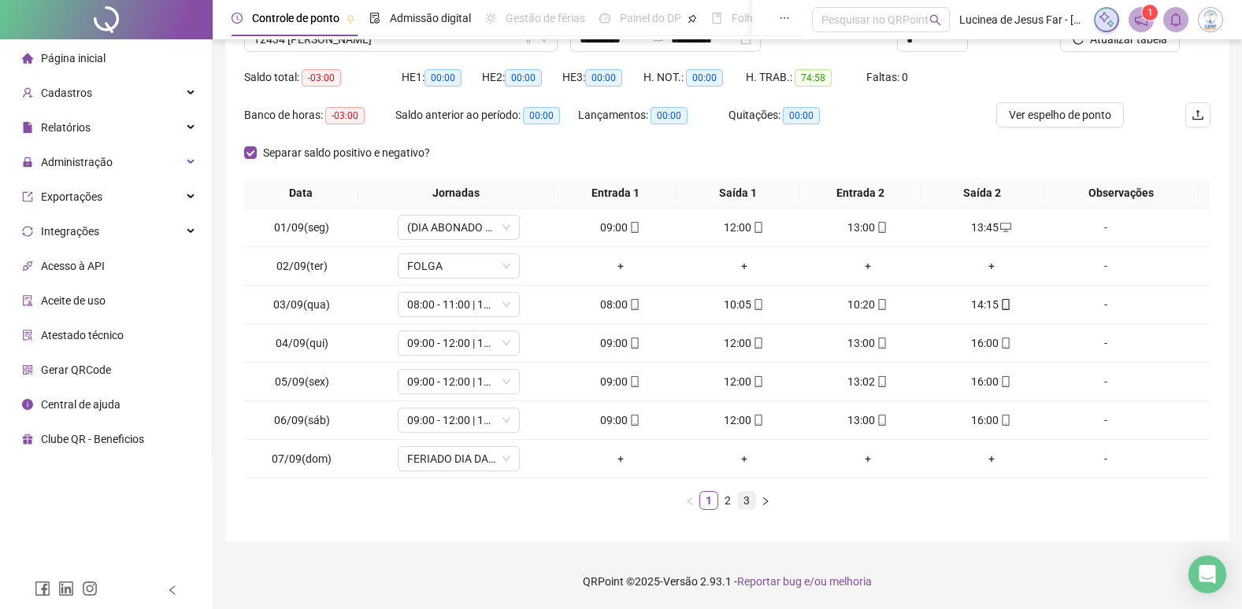
click at [751, 504] on link "3" at bounding box center [746, 500] width 17 height 17
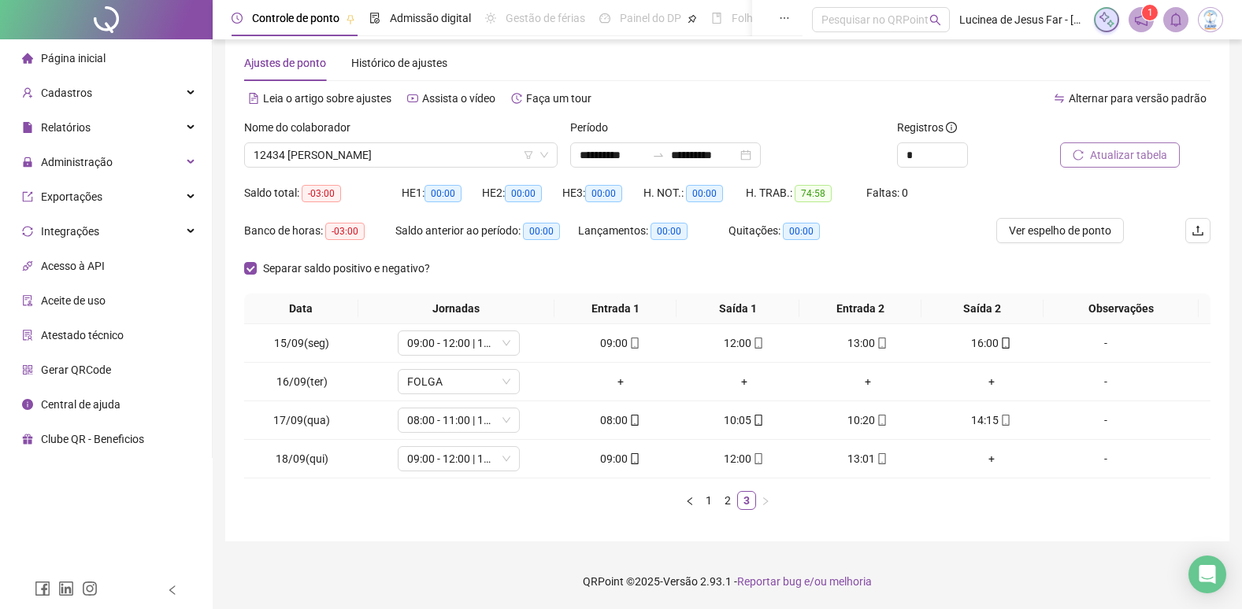
click at [1124, 158] on span "Atualizar tabela" at bounding box center [1128, 154] width 77 height 17
click at [471, 159] on span "12434 [PERSON_NAME]" at bounding box center [401, 155] width 295 height 24
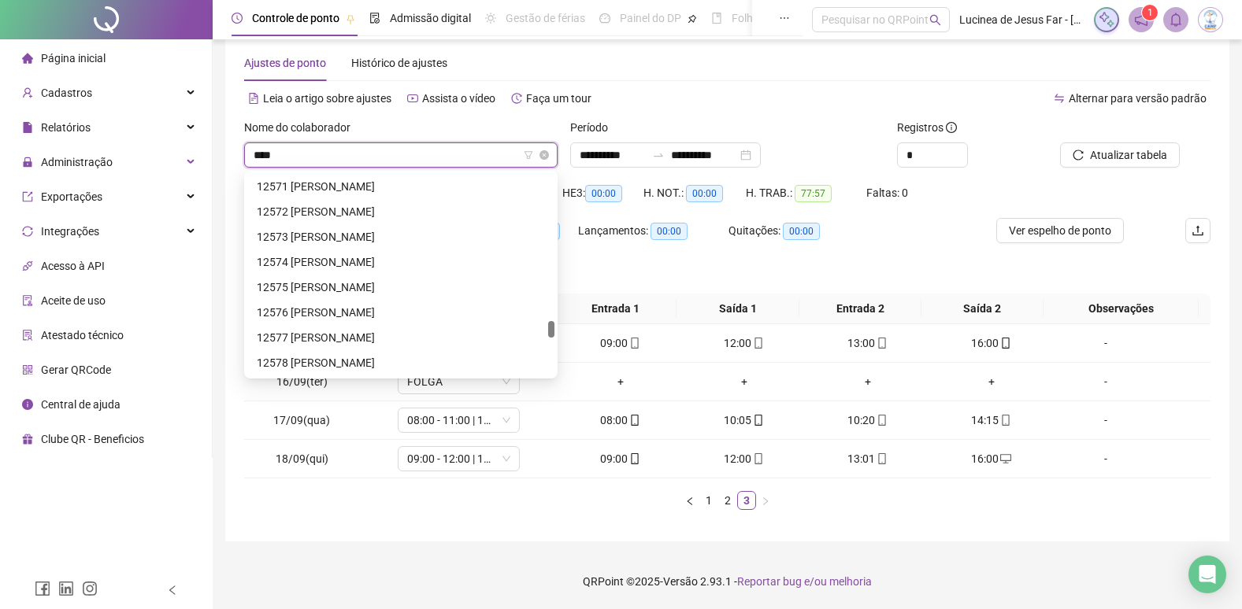
scroll to position [50, 0]
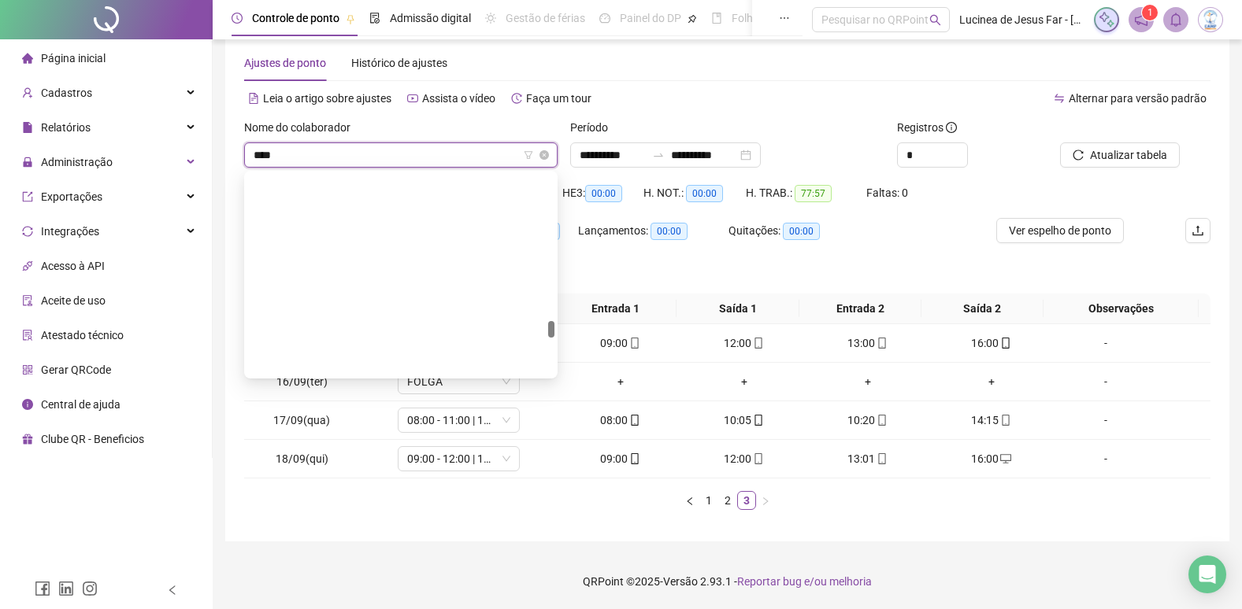
type input "*****"
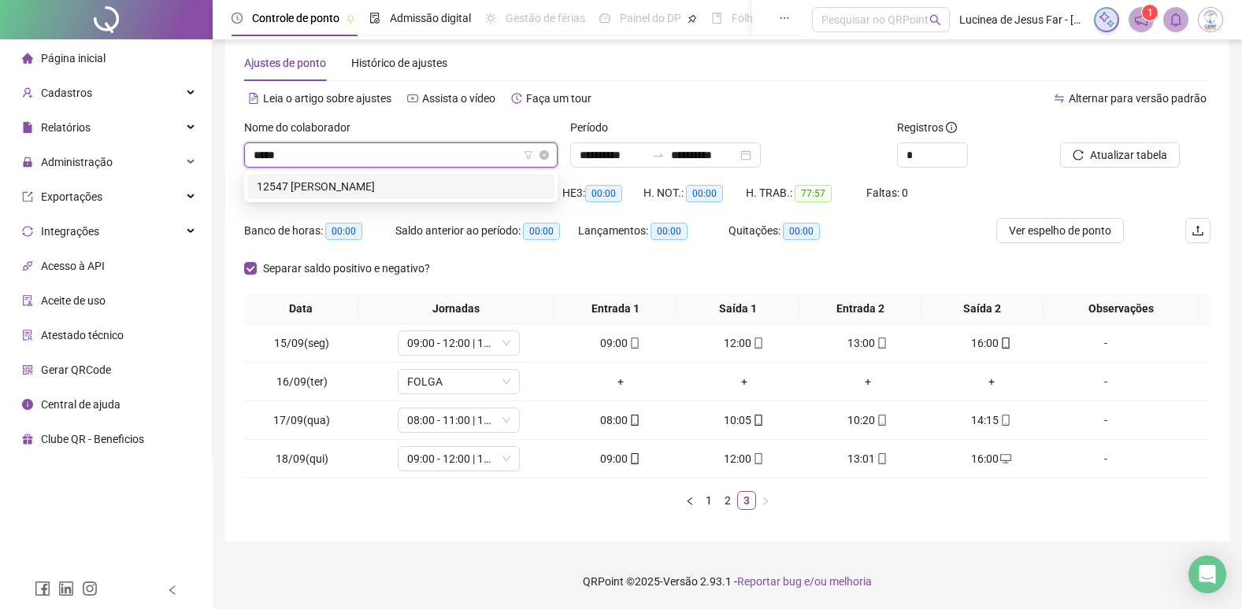
scroll to position [0, 0]
drag, startPoint x: 443, startPoint y: 187, endPoint x: 716, endPoint y: 160, distance: 273.8
click at [446, 186] on div "12547 [PERSON_NAME]" at bounding box center [401, 186] width 288 height 17
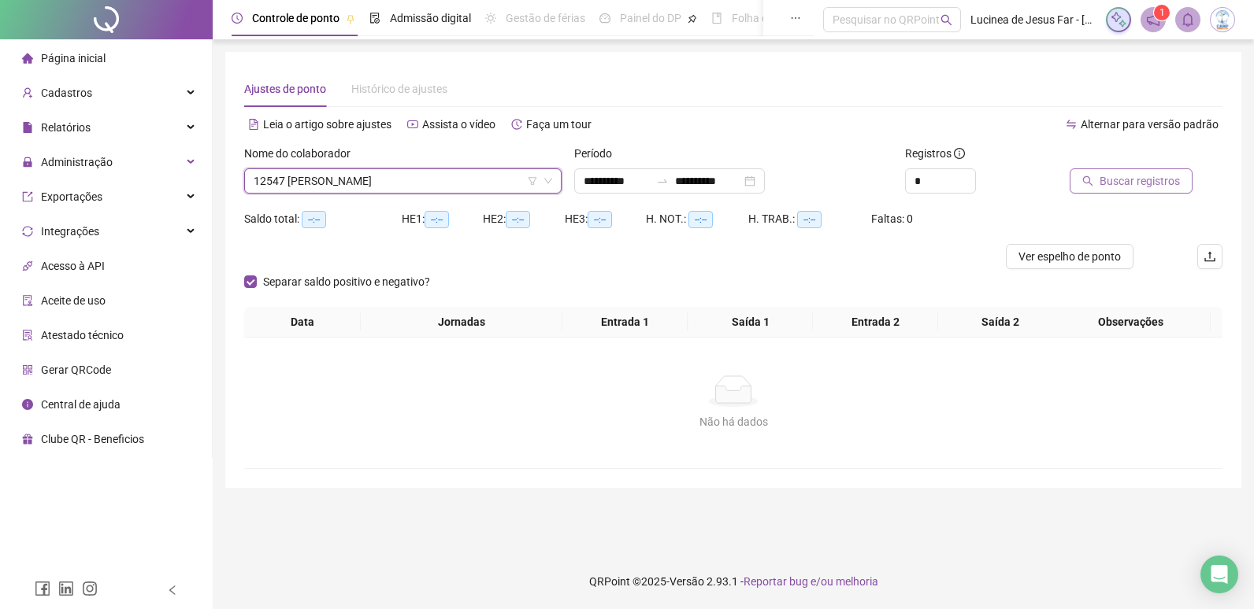
click at [1110, 183] on span "Buscar registros" at bounding box center [1139, 180] width 80 height 17
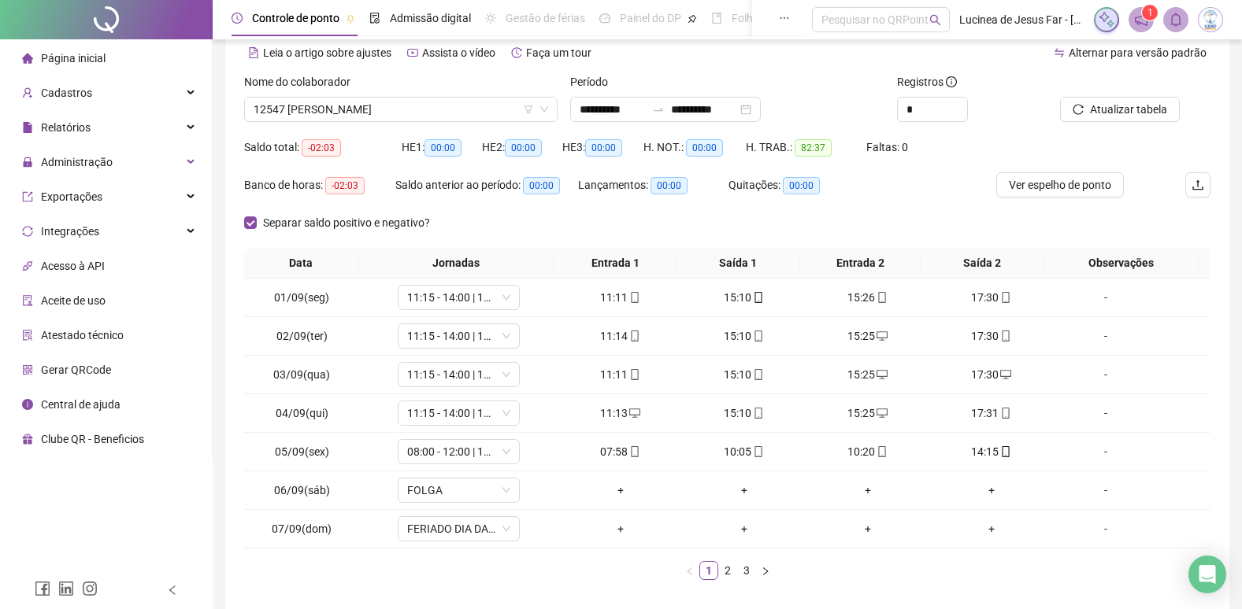
scroll to position [142, 0]
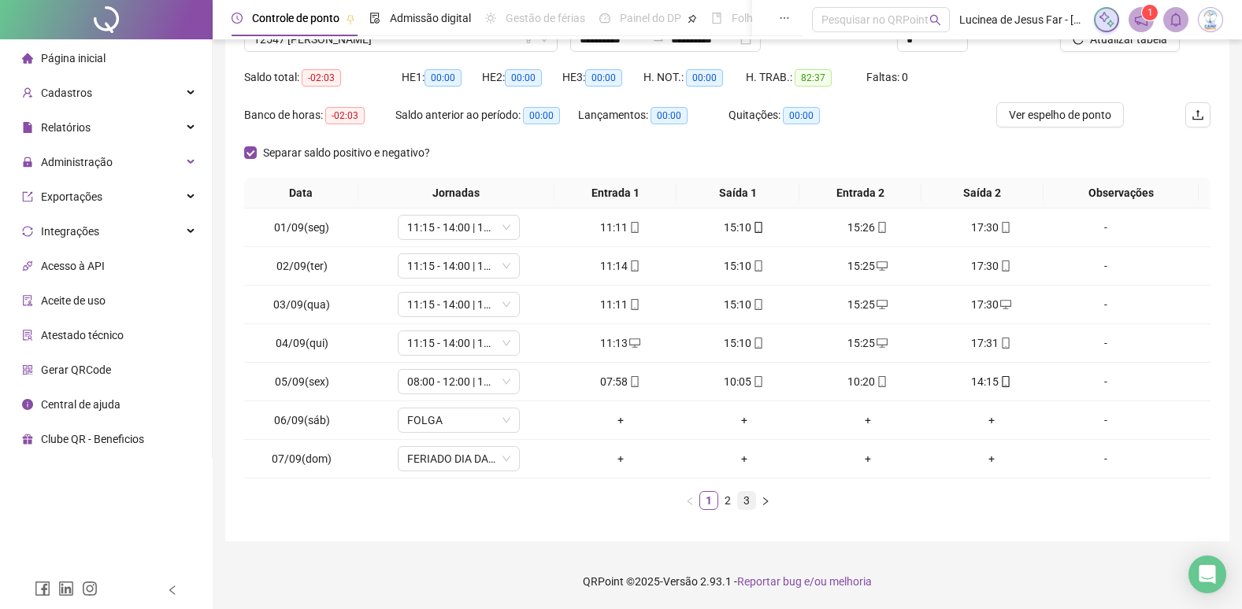
click at [749, 500] on link "3" at bounding box center [746, 500] width 17 height 17
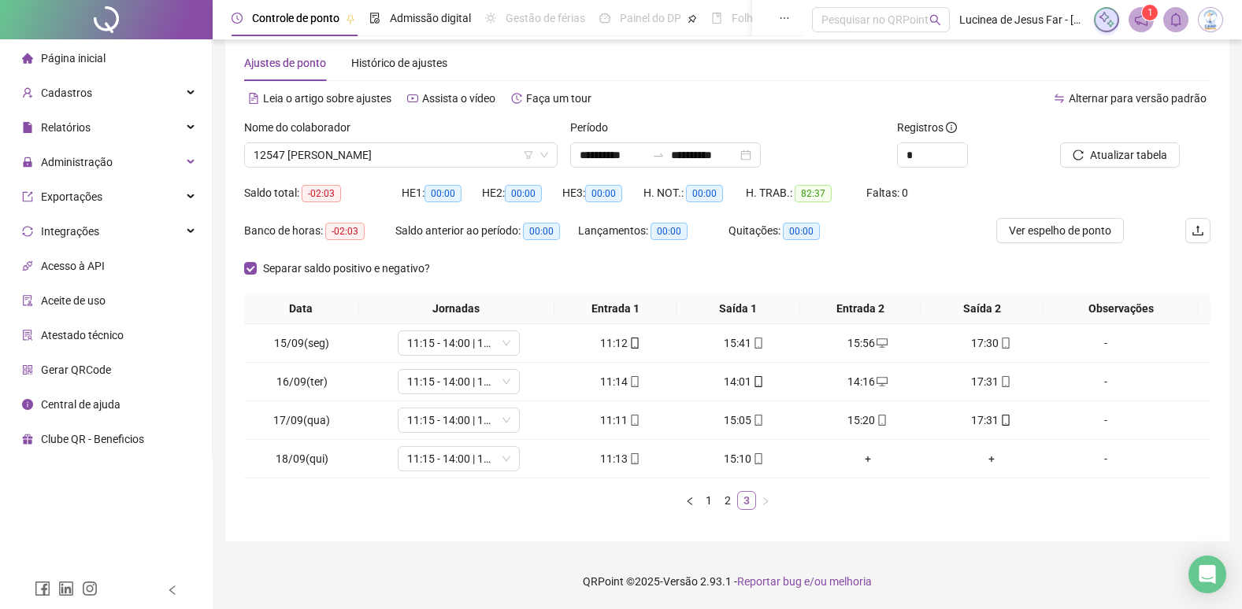
scroll to position [26, 0]
click at [1140, 161] on span "Atualizar tabela" at bounding box center [1128, 154] width 77 height 17
click at [439, 154] on span "12547 [PERSON_NAME]" at bounding box center [401, 155] width 295 height 24
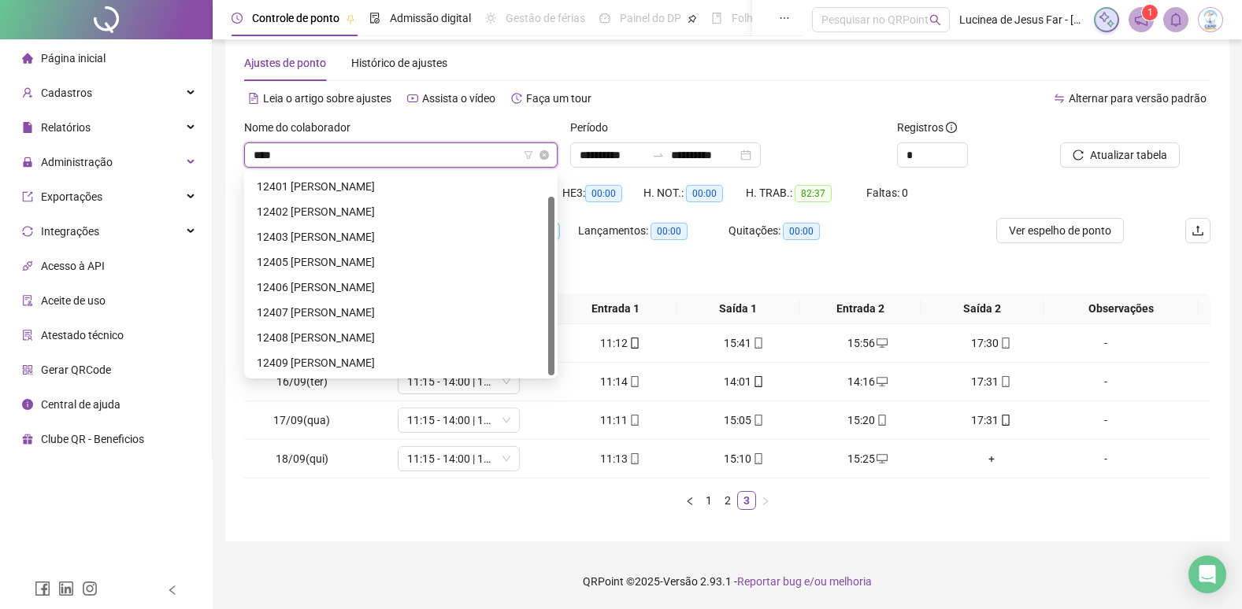
scroll to position [25, 0]
type input "*****"
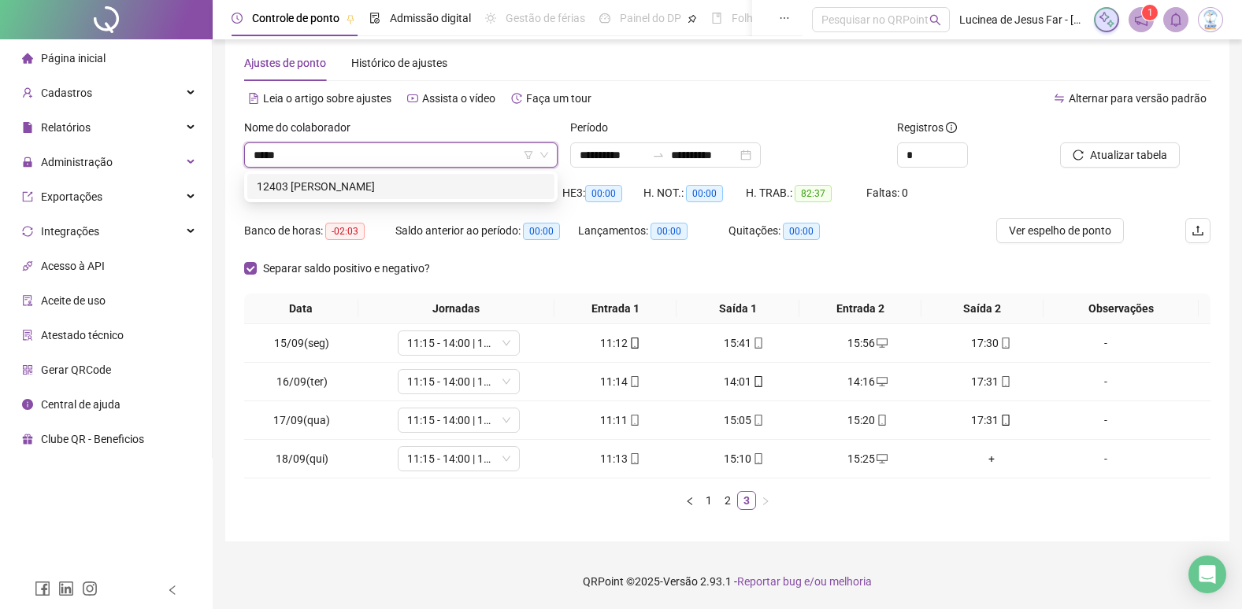
click at [417, 192] on div "12403 [PERSON_NAME]" at bounding box center [401, 186] width 288 height 17
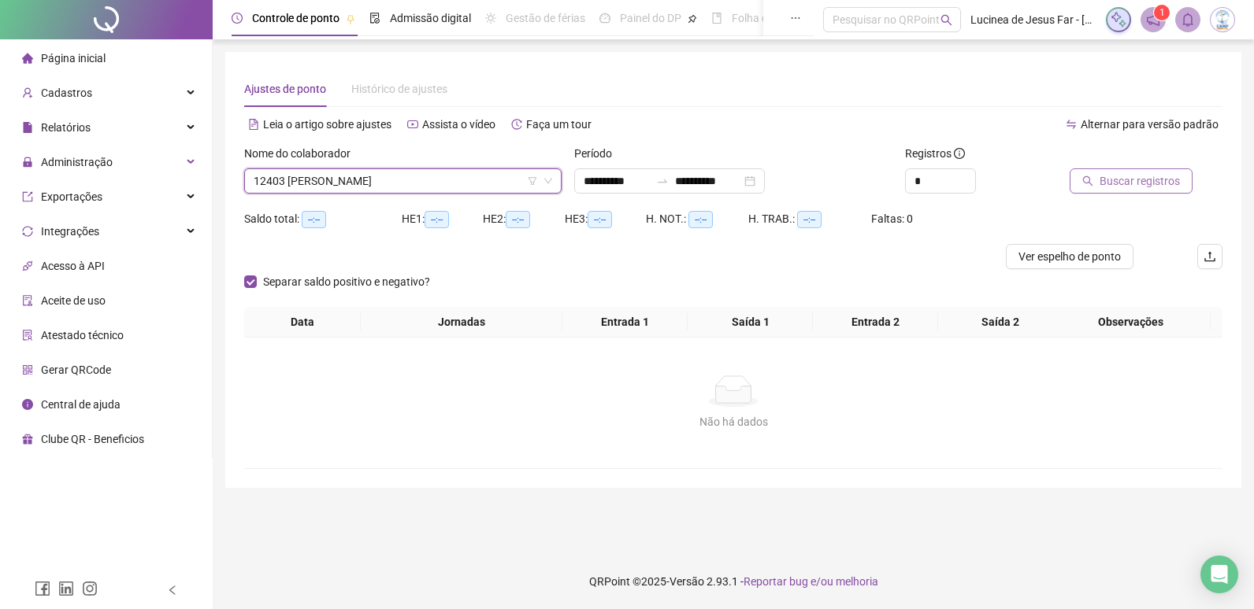
click at [1165, 188] on span "Buscar registros" at bounding box center [1139, 180] width 80 height 17
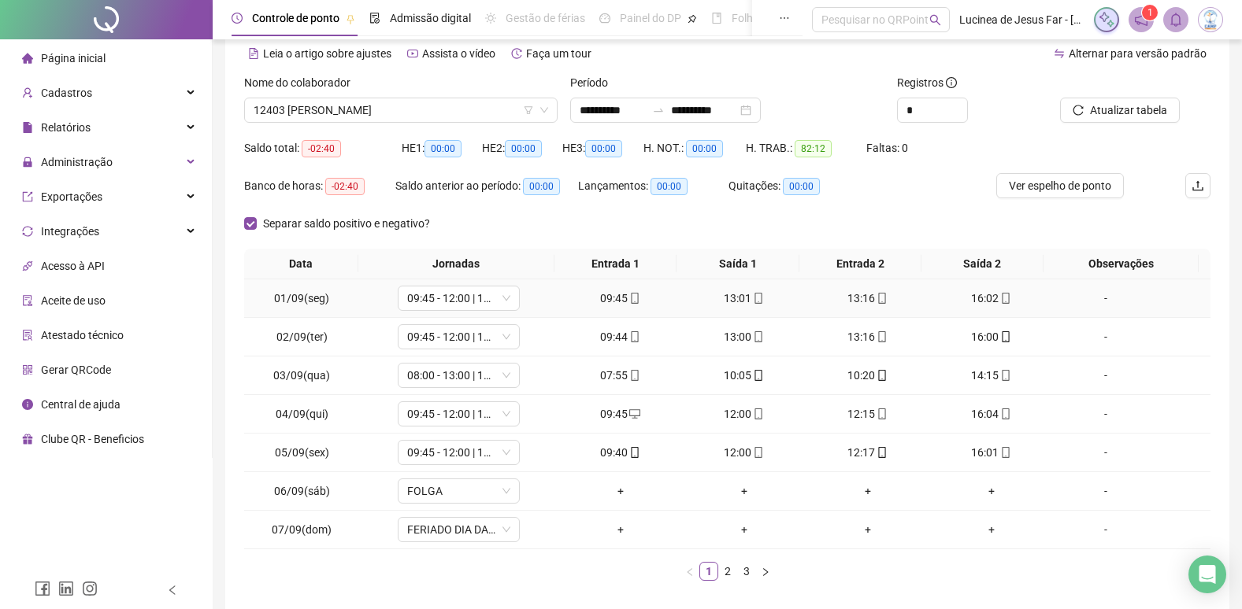
scroll to position [142, 0]
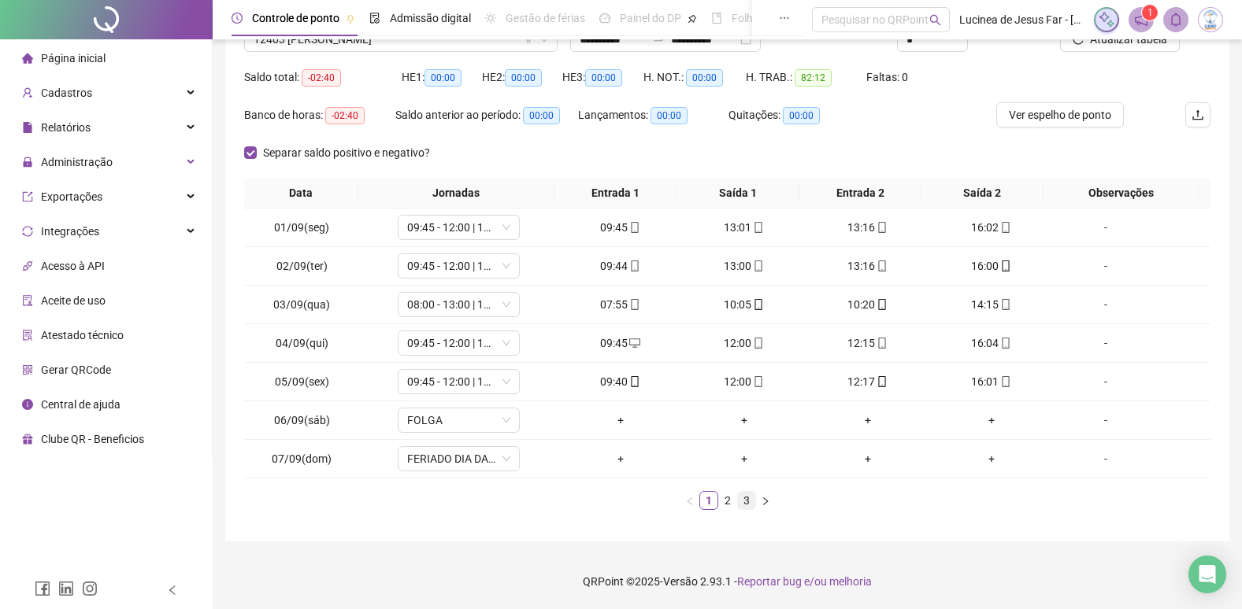
click at [747, 499] on link "3" at bounding box center [746, 500] width 17 height 17
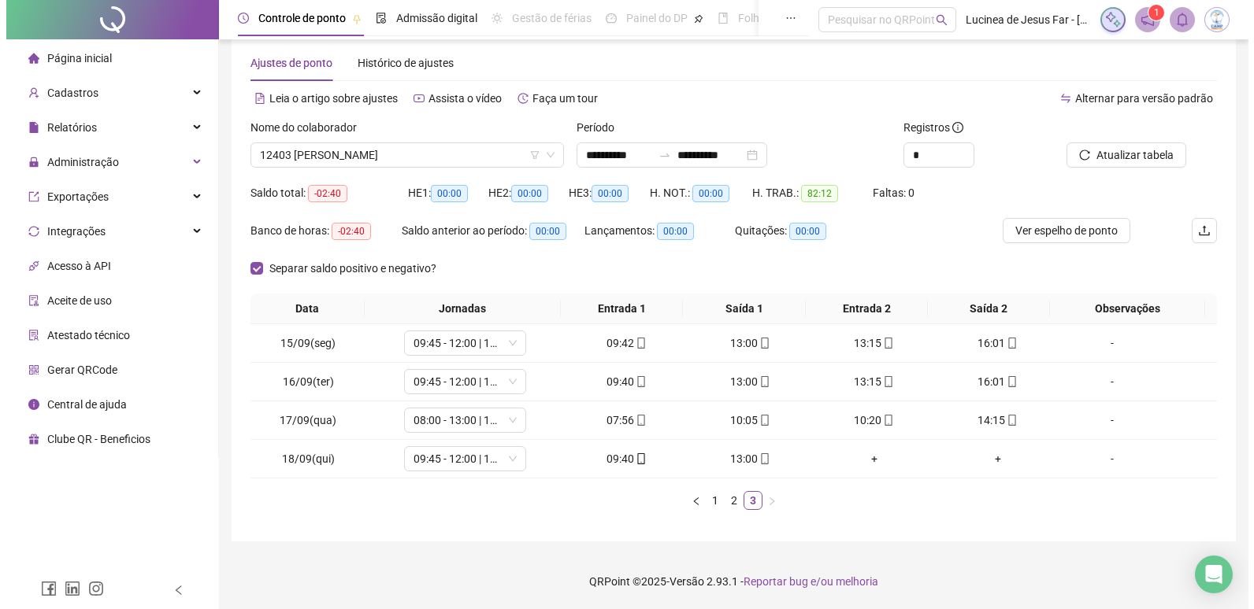
scroll to position [26, 0]
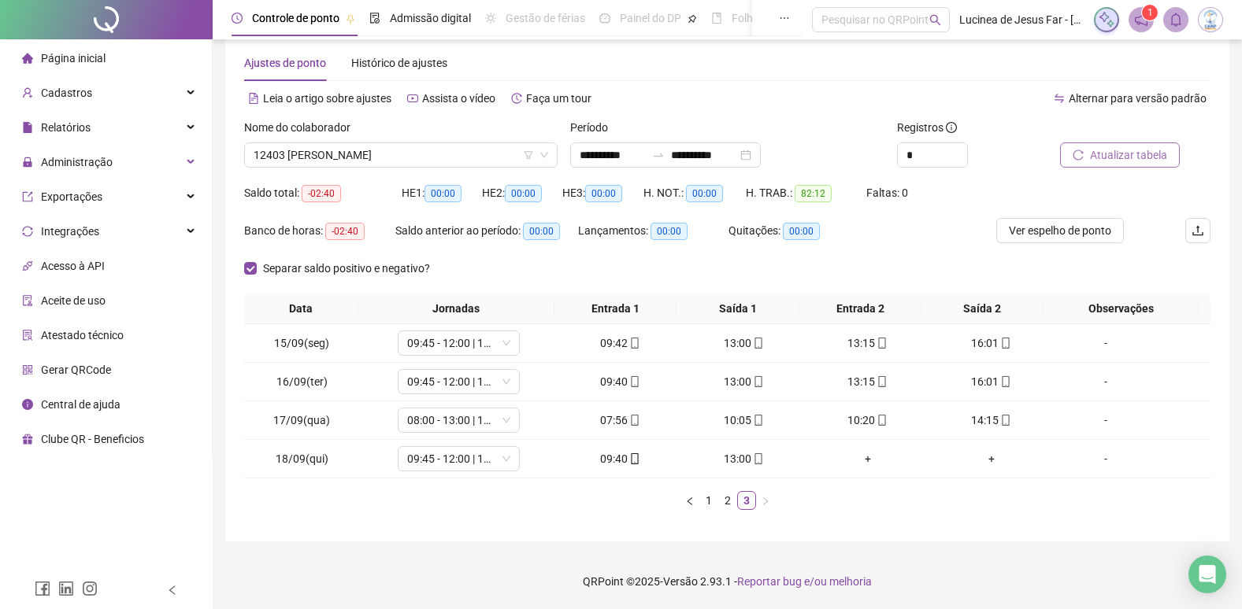
click at [1139, 151] on span "Atualizar tabela" at bounding box center [1128, 154] width 77 height 17
click at [1099, 461] on div "-" at bounding box center [1105, 458] width 93 height 17
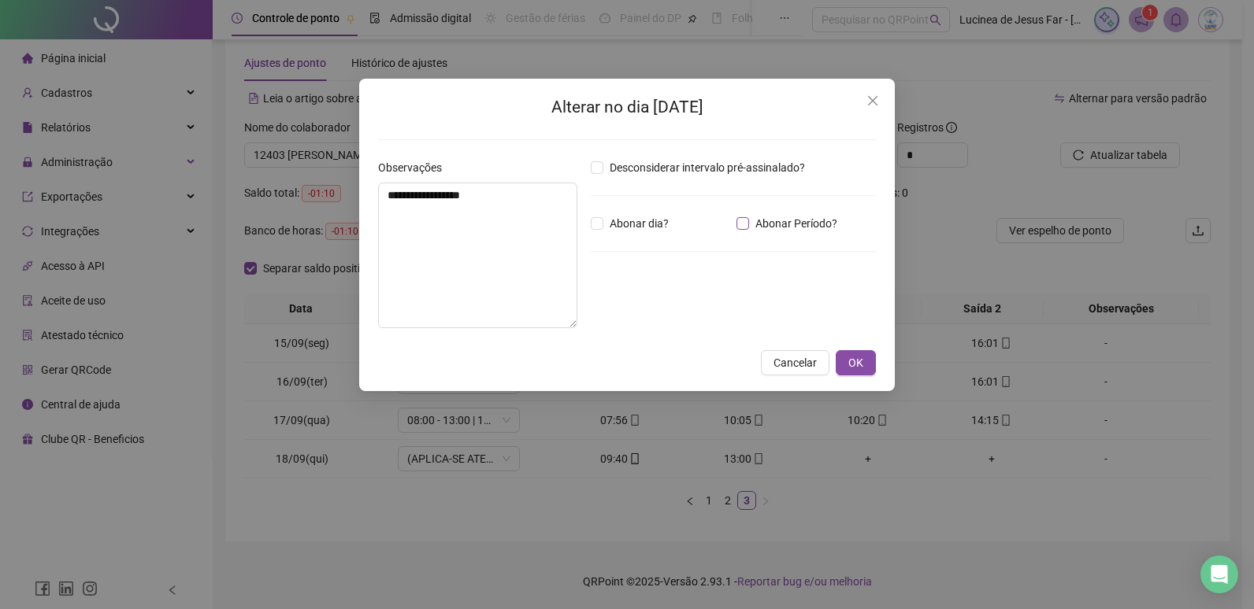
click at [759, 227] on span "Abonar Período?" at bounding box center [796, 223] width 94 height 17
drag, startPoint x: 648, startPoint y: 313, endPoint x: 584, endPoint y: 202, distance: 128.0
click at [551, 298] on div "**********" at bounding box center [627, 250] width 510 height 182
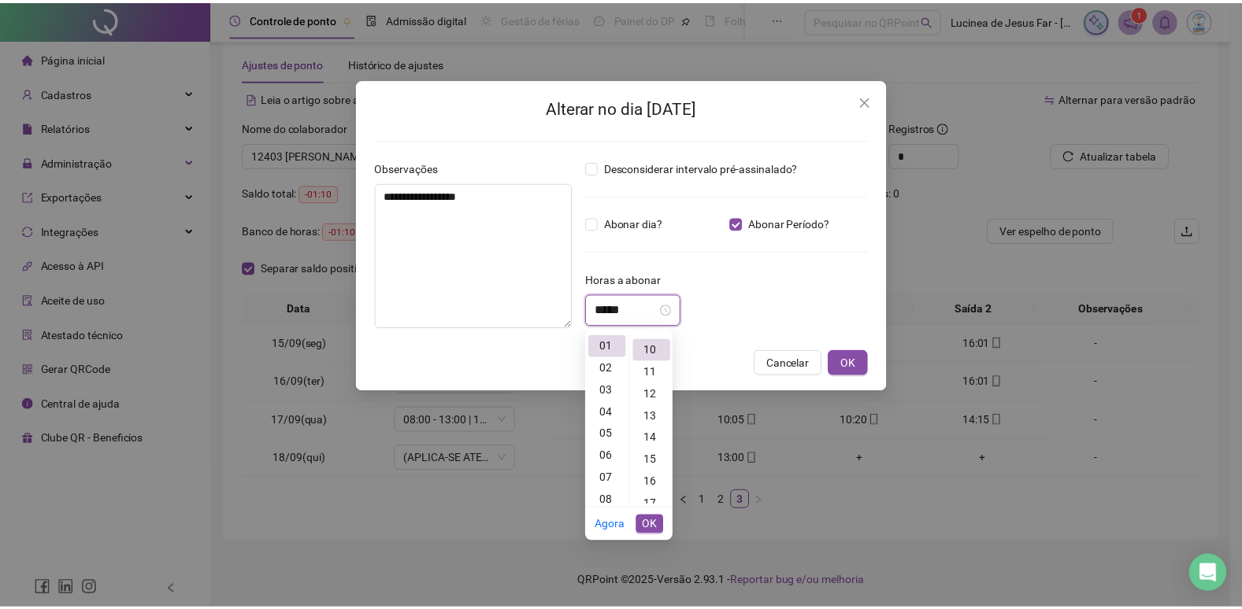
scroll to position [220, 0]
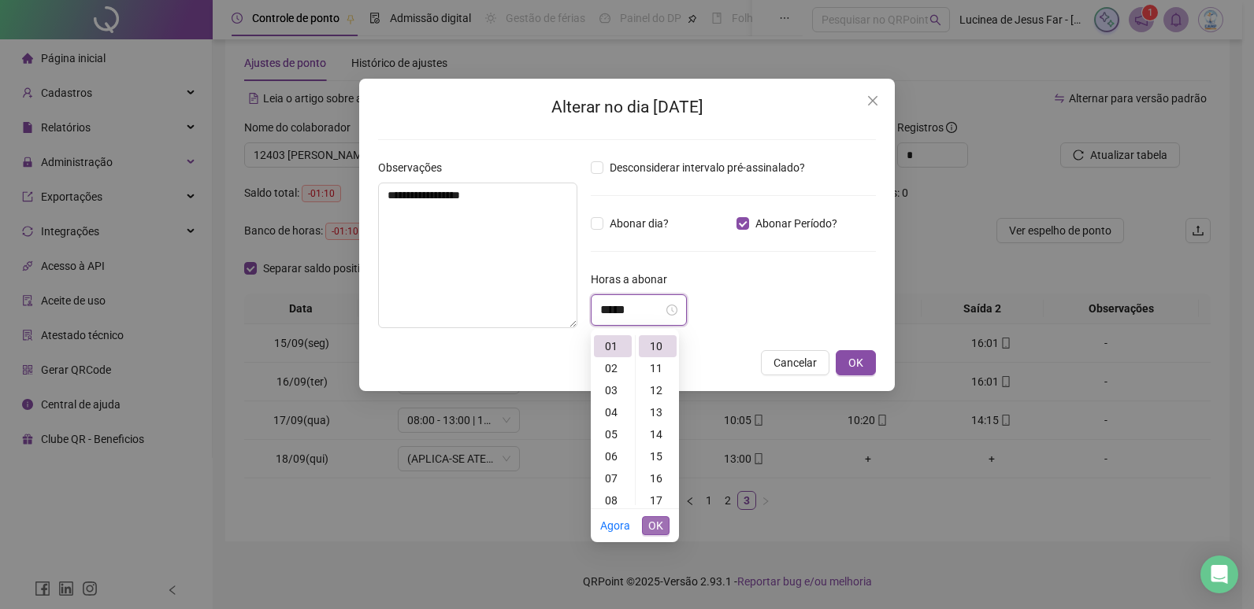
type input "*****"
click at [658, 532] on span "OK" at bounding box center [655, 525] width 15 height 17
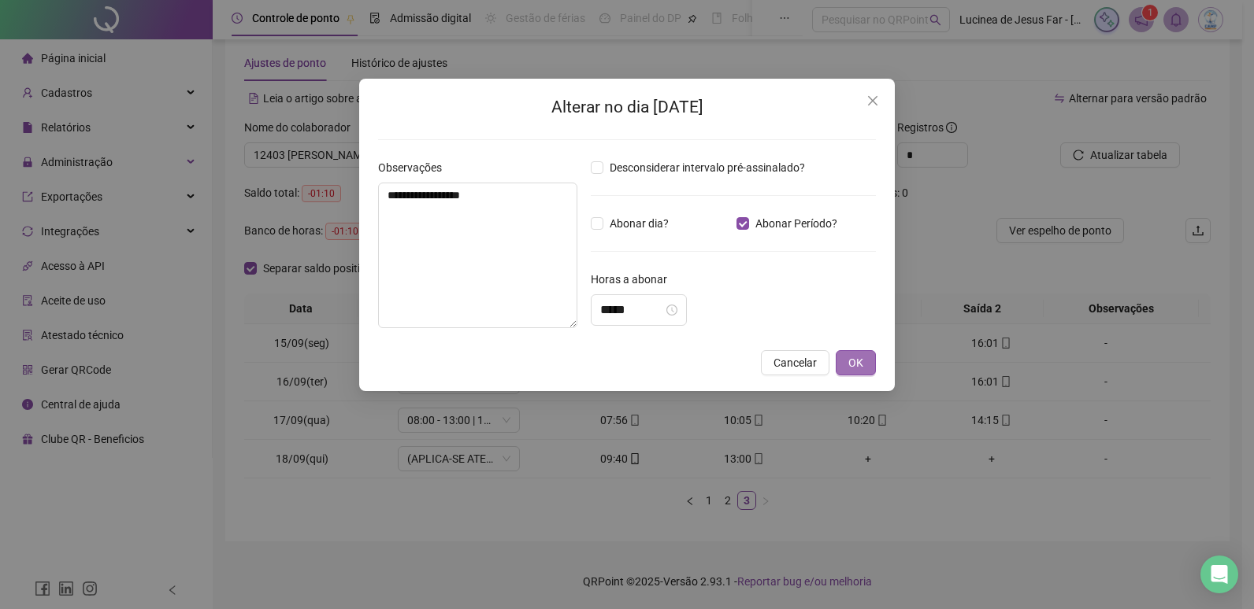
click at [852, 373] on button "OK" at bounding box center [855, 362] width 40 height 25
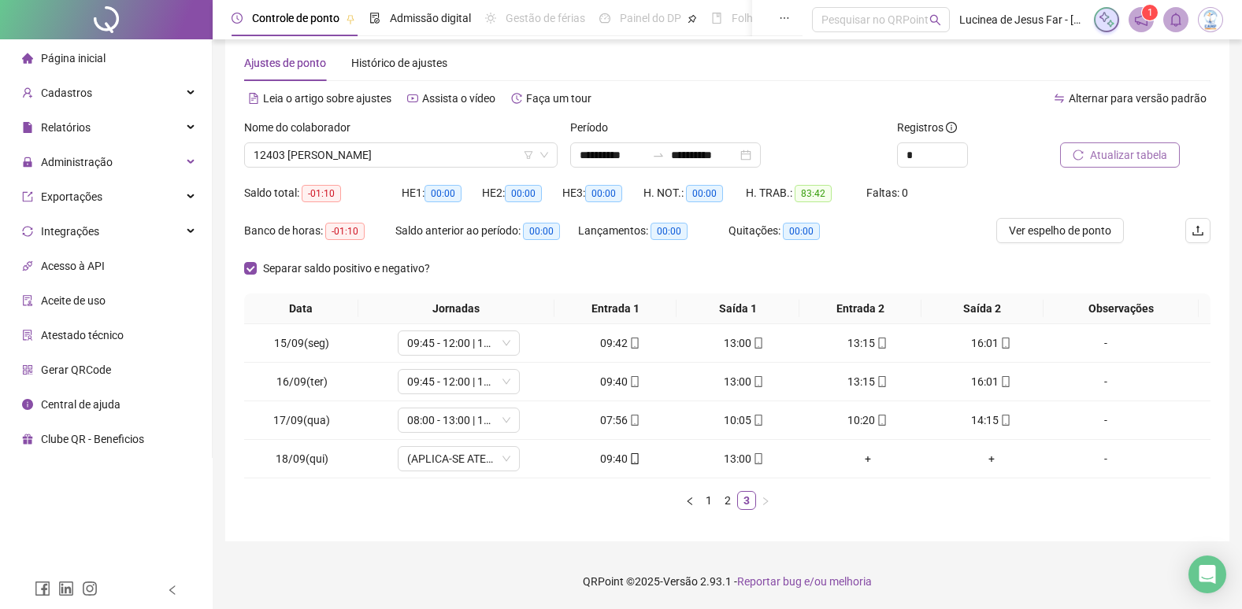
click at [1138, 157] on span "Atualizar tabela" at bounding box center [1128, 154] width 77 height 17
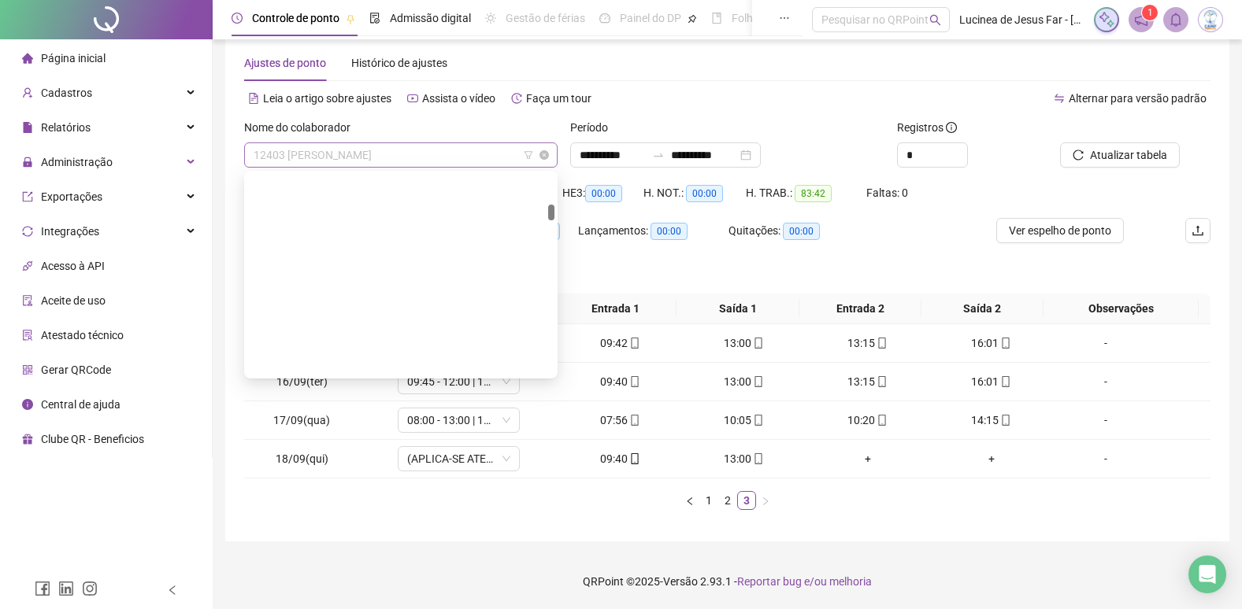
click at [451, 158] on span "12403 [PERSON_NAME]" at bounding box center [401, 155] width 295 height 24
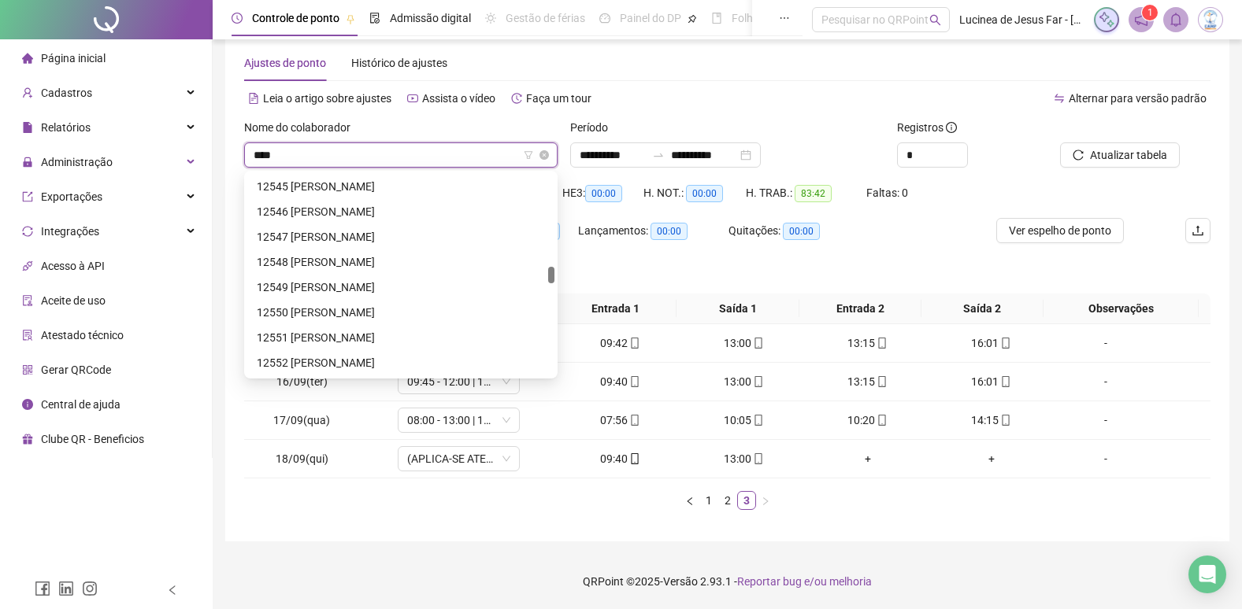
scroll to position [50, 0]
type input "*****"
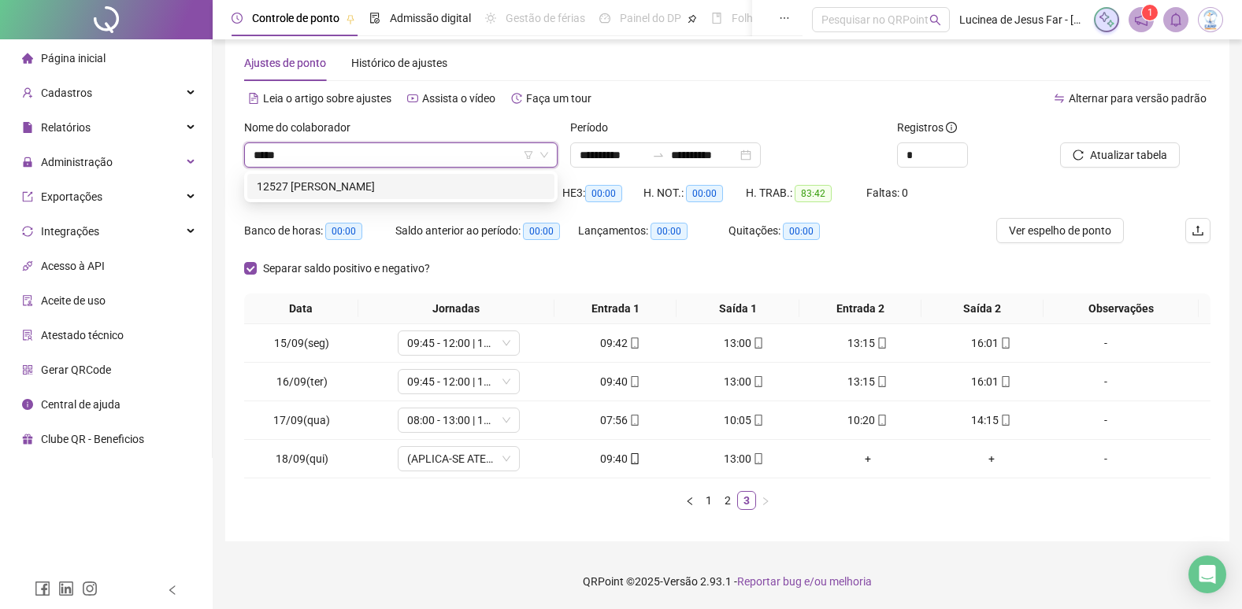
click at [446, 191] on div "12527 [PERSON_NAME]" at bounding box center [401, 186] width 288 height 17
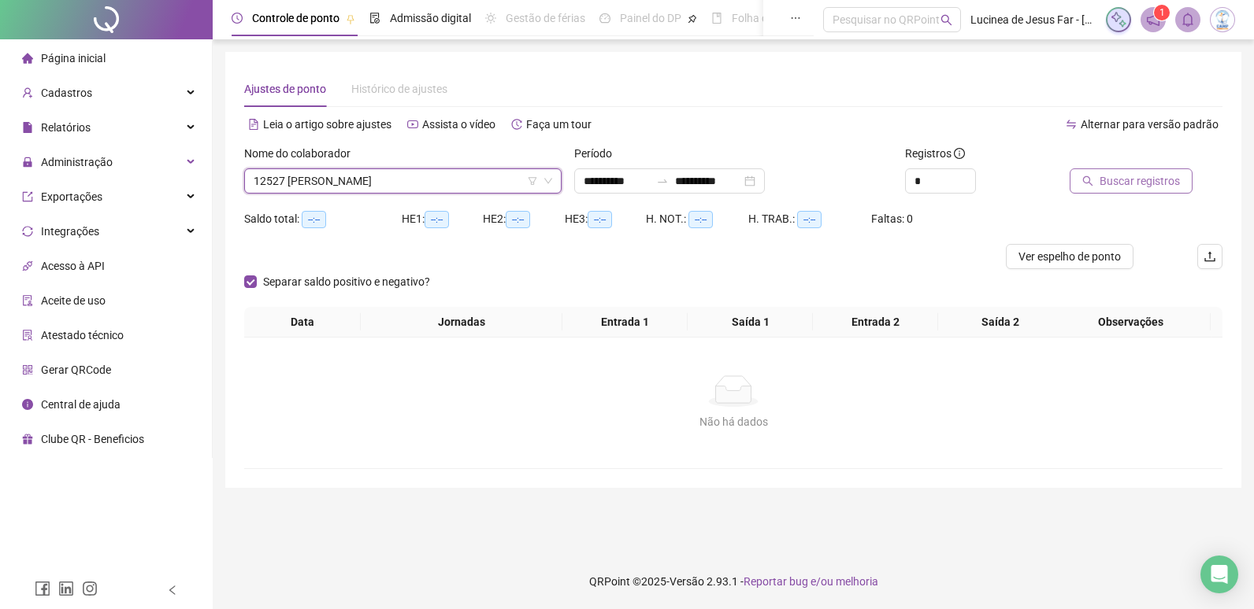
click at [1090, 180] on icon "search" at bounding box center [1088, 181] width 10 height 10
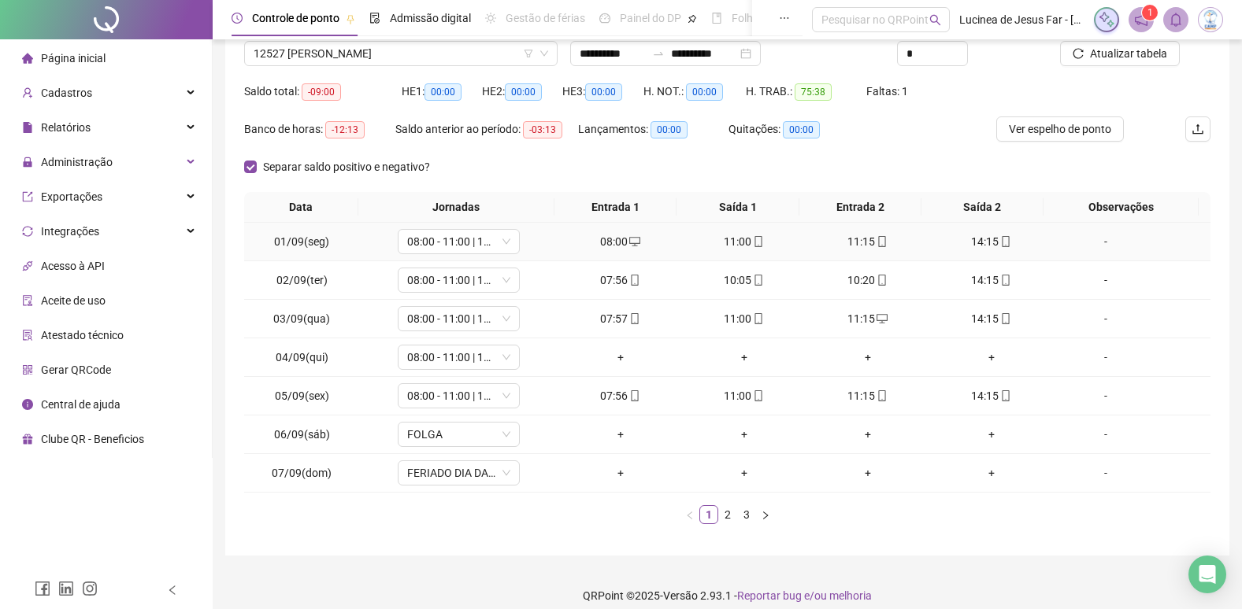
scroll to position [142, 0]
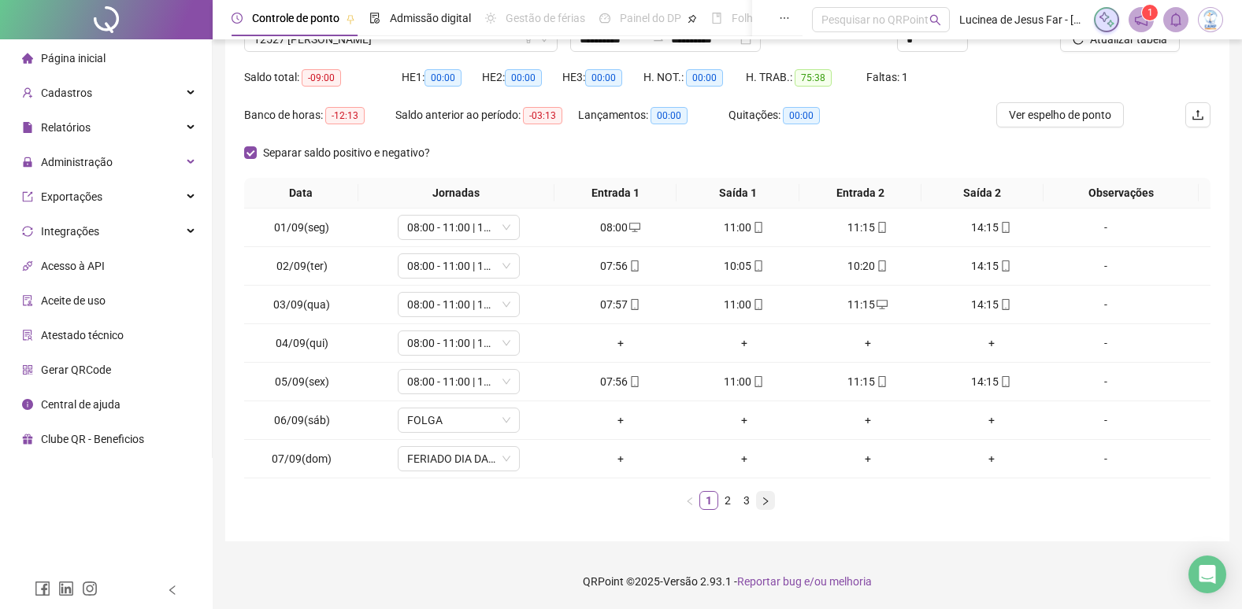
click at [765, 505] on icon "right" at bounding box center [765, 501] width 9 height 9
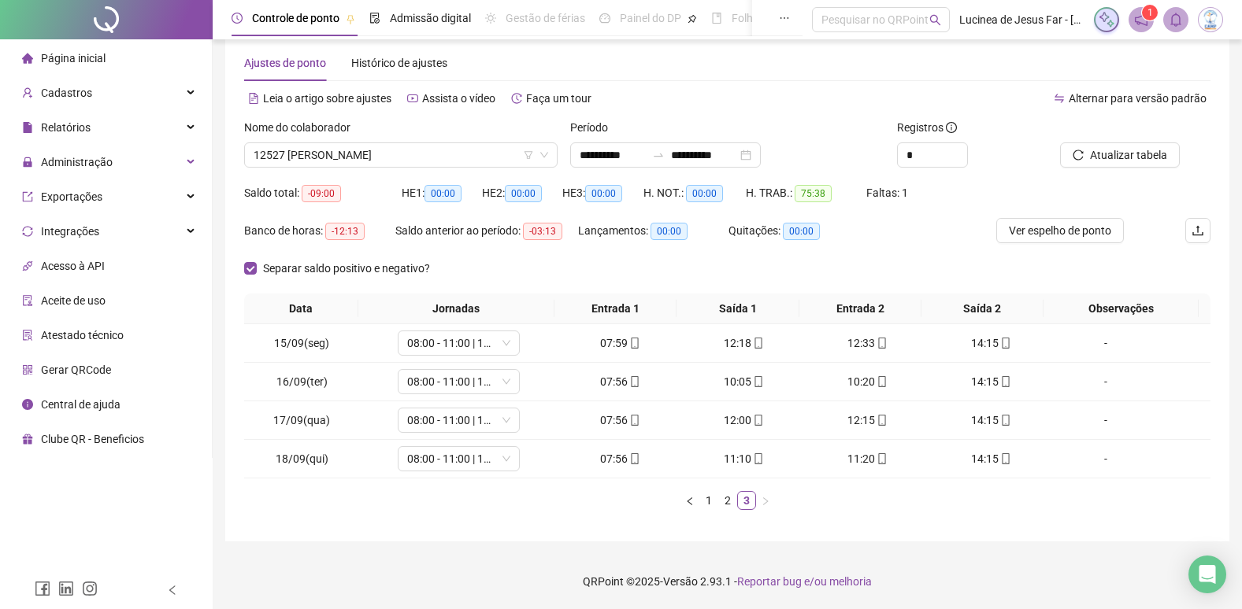
scroll to position [26, 0]
click at [646, 155] on input "**********" at bounding box center [613, 154] width 66 height 17
type input "**********"
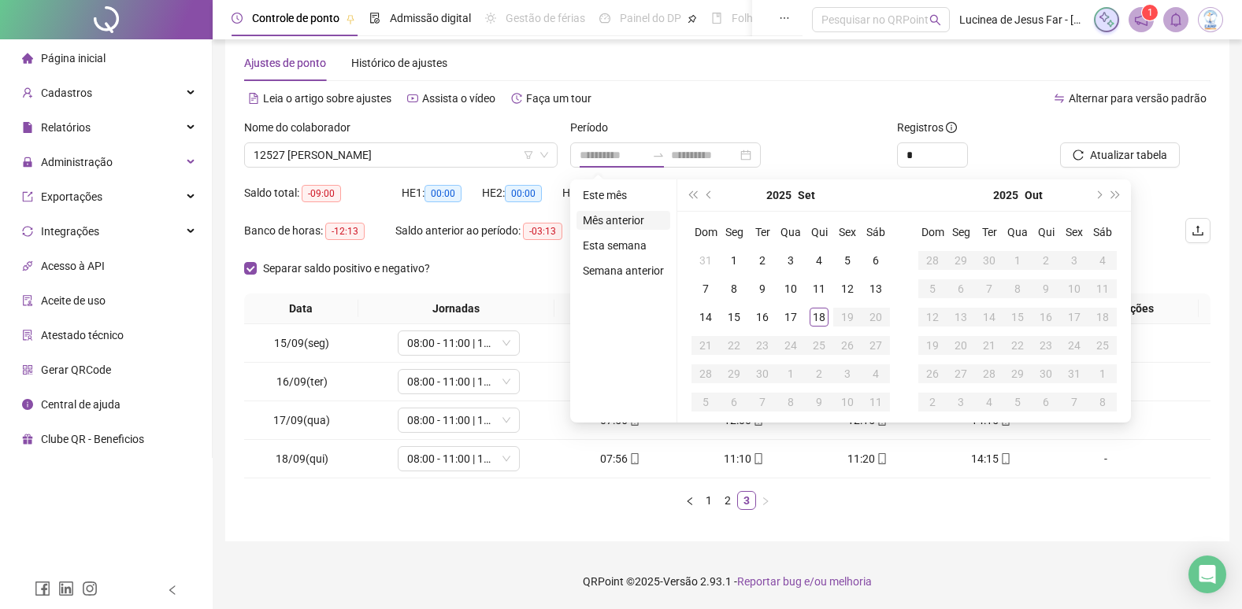
click at [632, 220] on li "Mês anterior" at bounding box center [623, 220] width 94 height 19
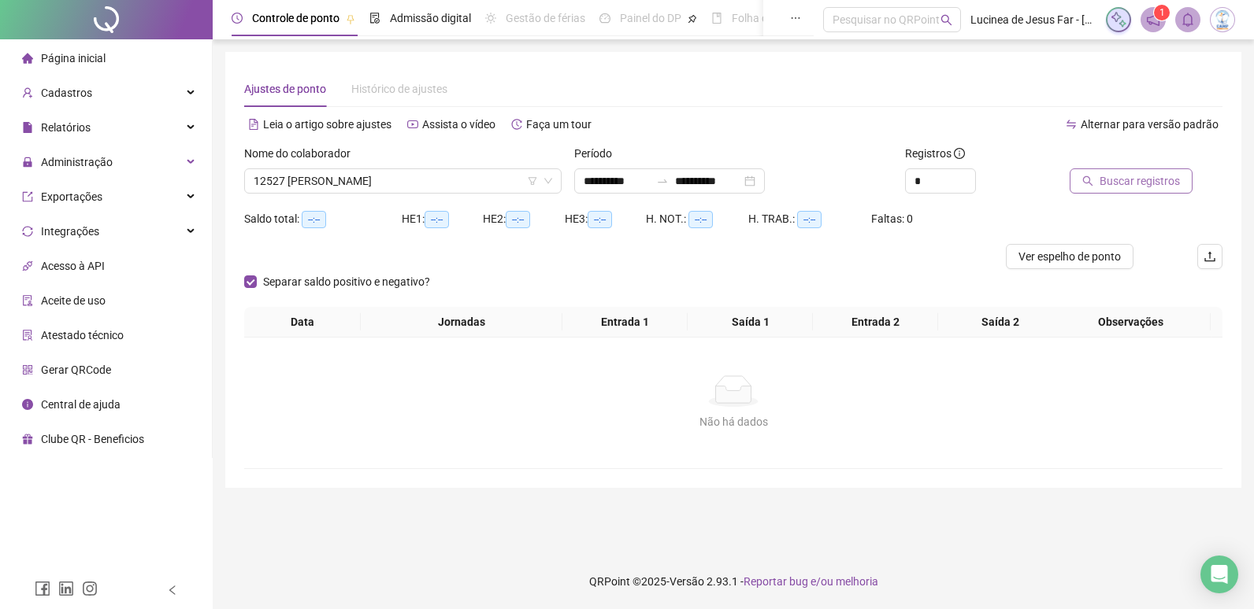
click at [1136, 184] on span "Buscar registros" at bounding box center [1139, 180] width 80 height 17
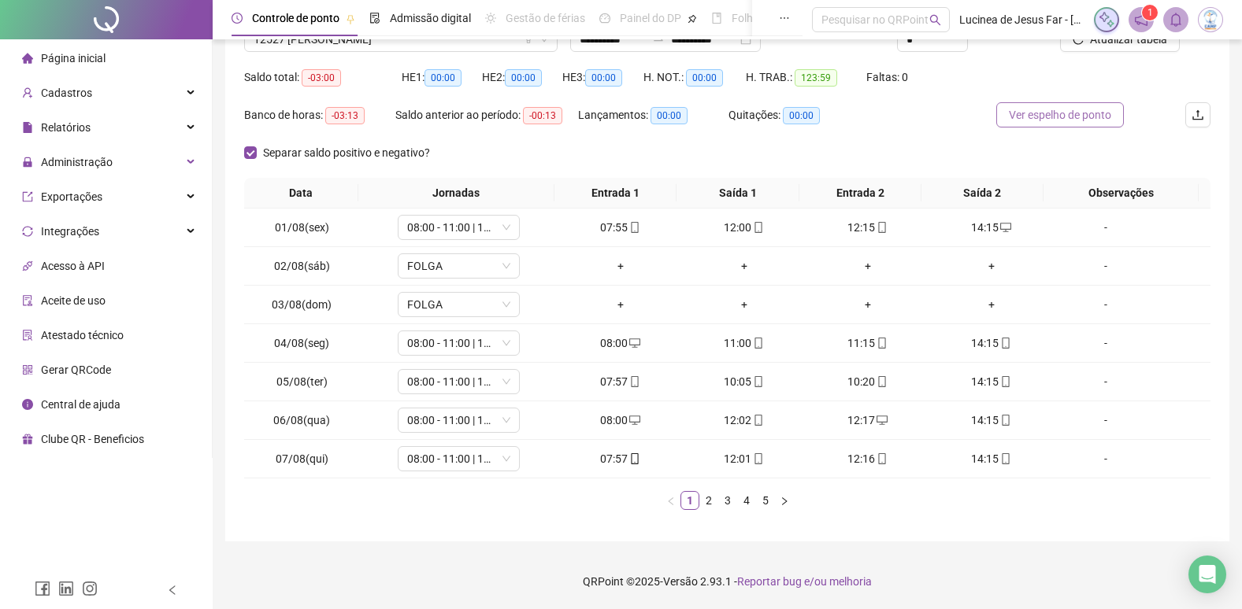
scroll to position [63, 0]
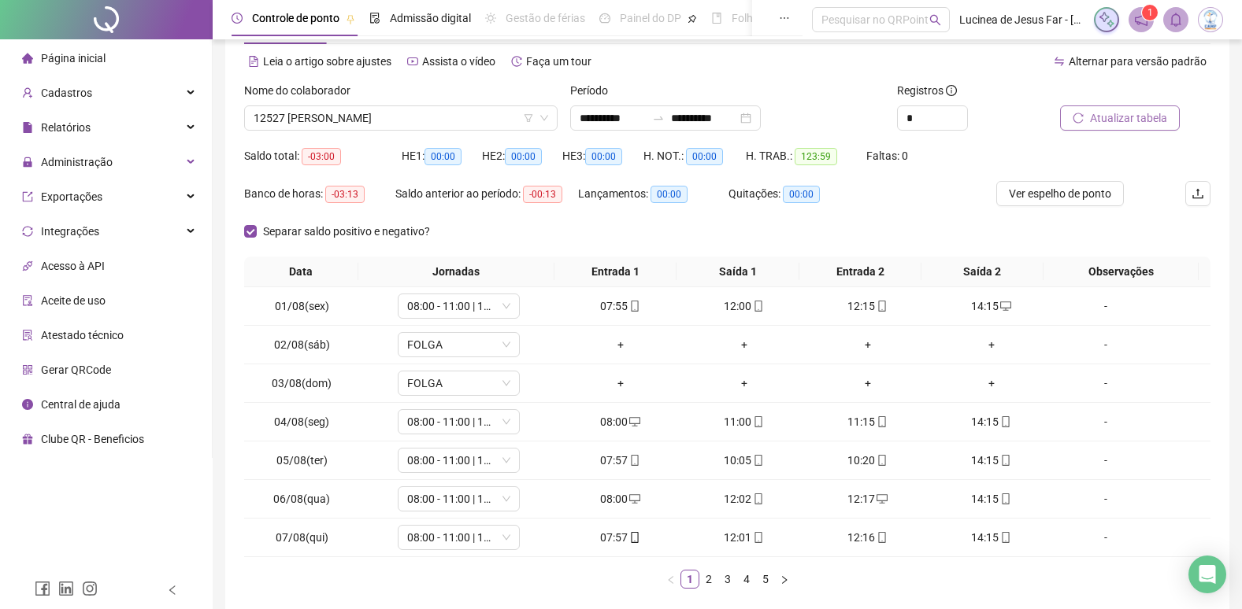
click at [1104, 117] on span "Atualizar tabela" at bounding box center [1128, 117] width 77 height 17
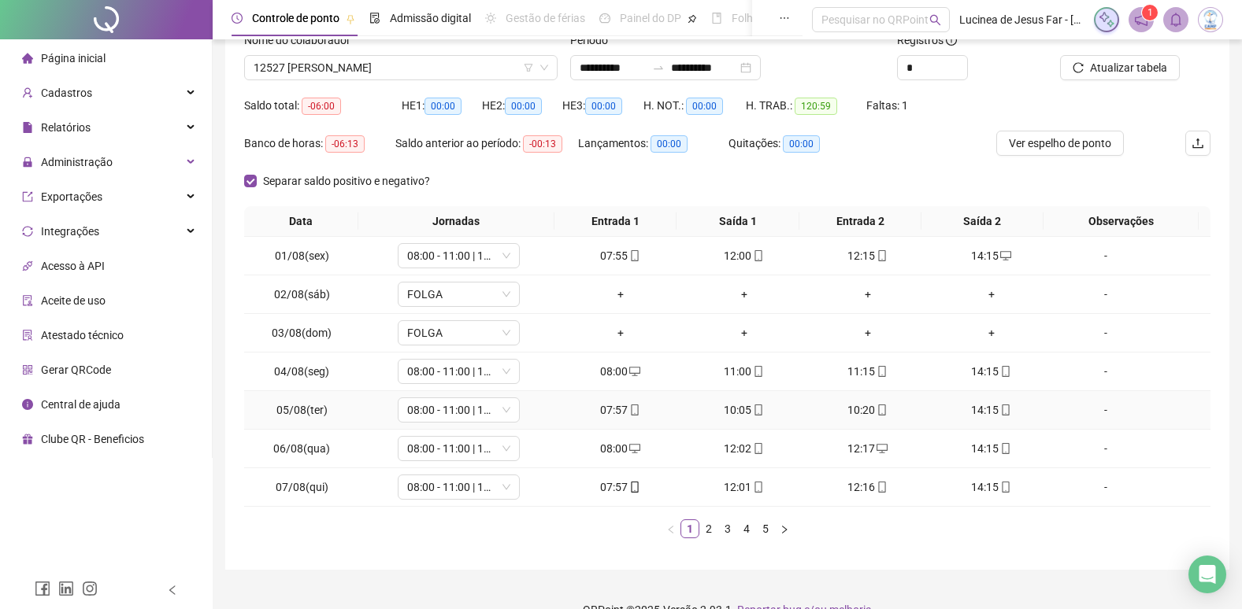
scroll to position [142, 0]
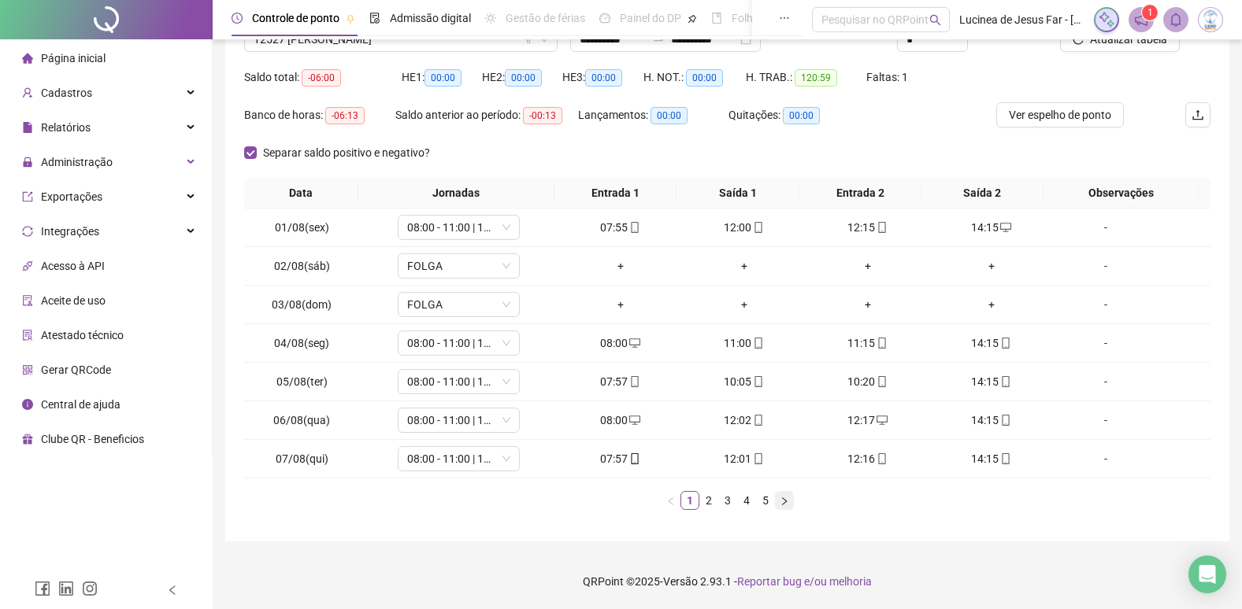
click at [784, 503] on icon "right" at bounding box center [784, 501] width 9 height 9
click at [1033, 120] on span "Ver espelho de ponto" at bounding box center [1060, 114] width 102 height 17
click at [756, 423] on icon "desktop" at bounding box center [758, 420] width 11 height 11
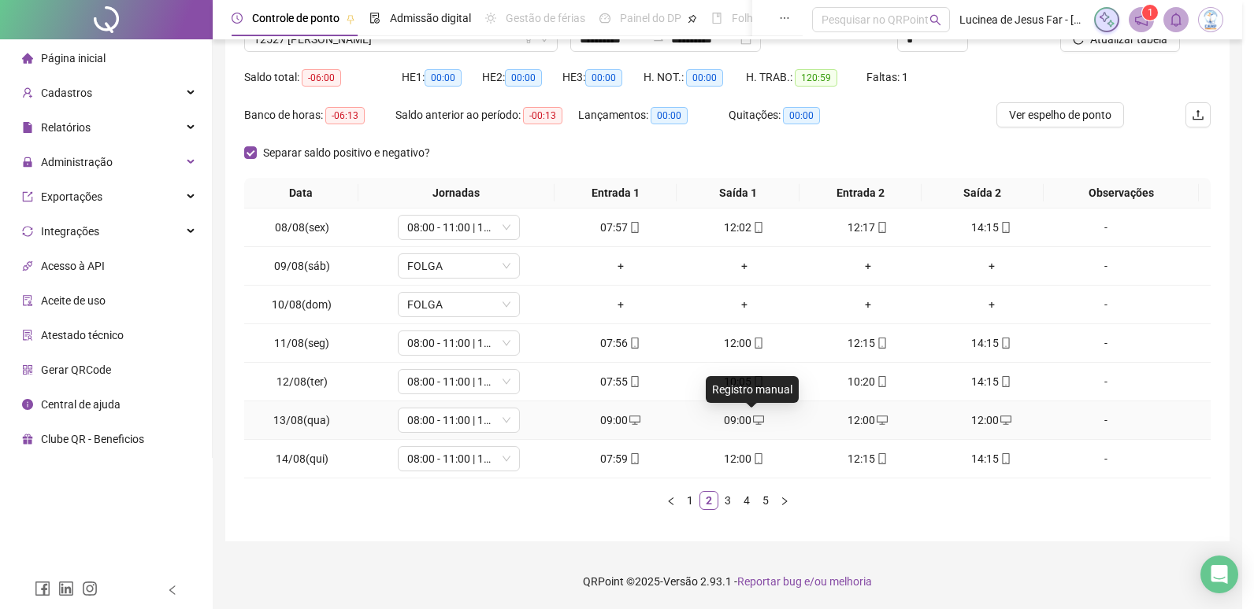
type input "**********"
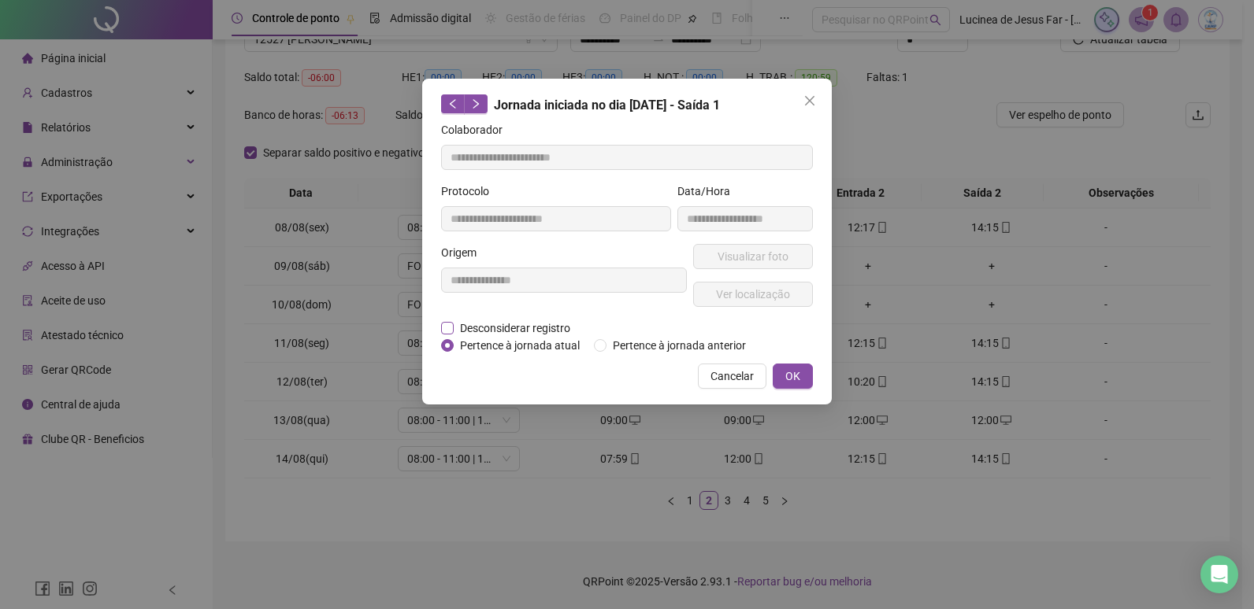
click at [558, 332] on span "Desconsiderar registro" at bounding box center [515, 328] width 123 height 17
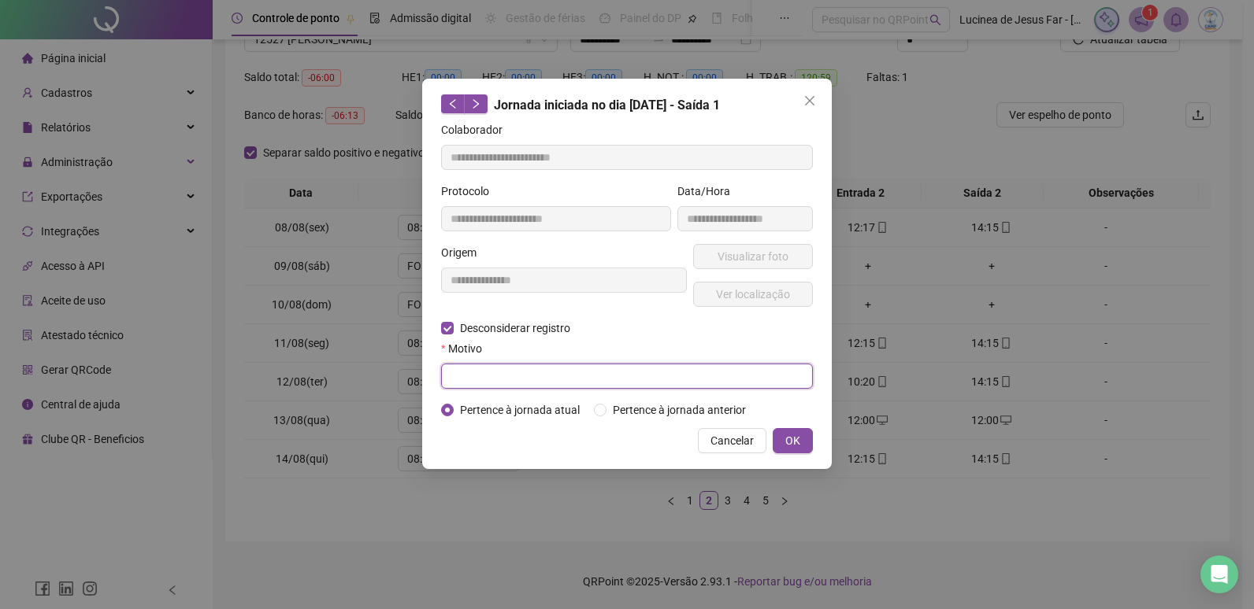
click at [535, 380] on input "text" at bounding box center [627, 376] width 372 height 25
type input "******"
click at [781, 437] on button "OK" at bounding box center [792, 440] width 40 height 25
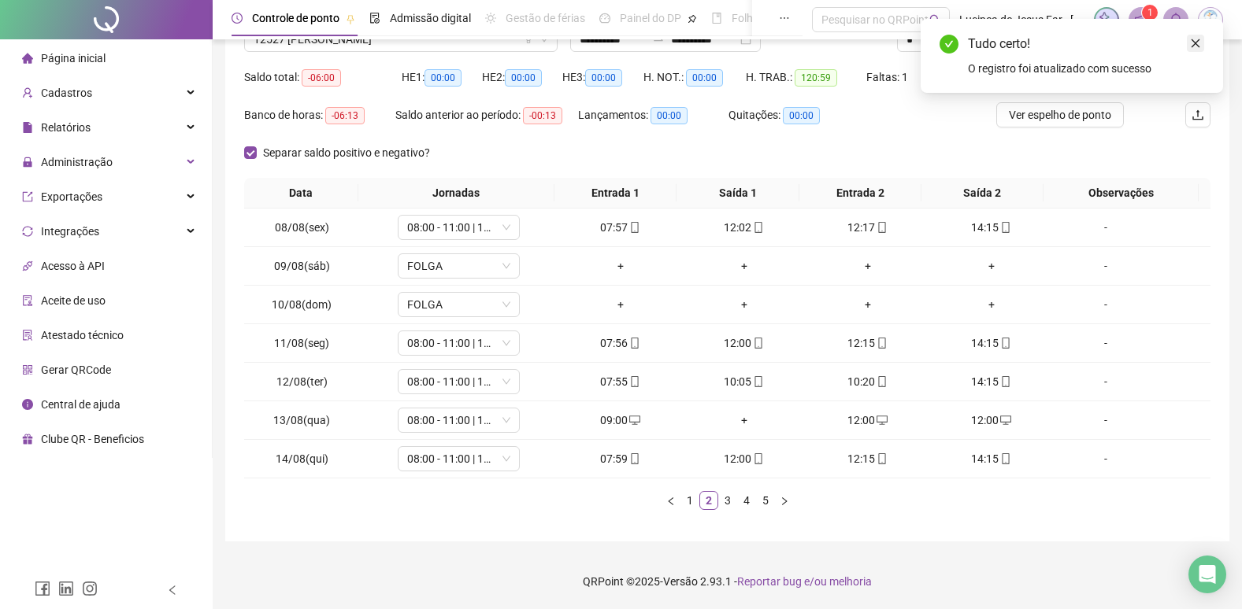
click at [1197, 44] on icon "close" at bounding box center [1195, 43] width 11 height 11
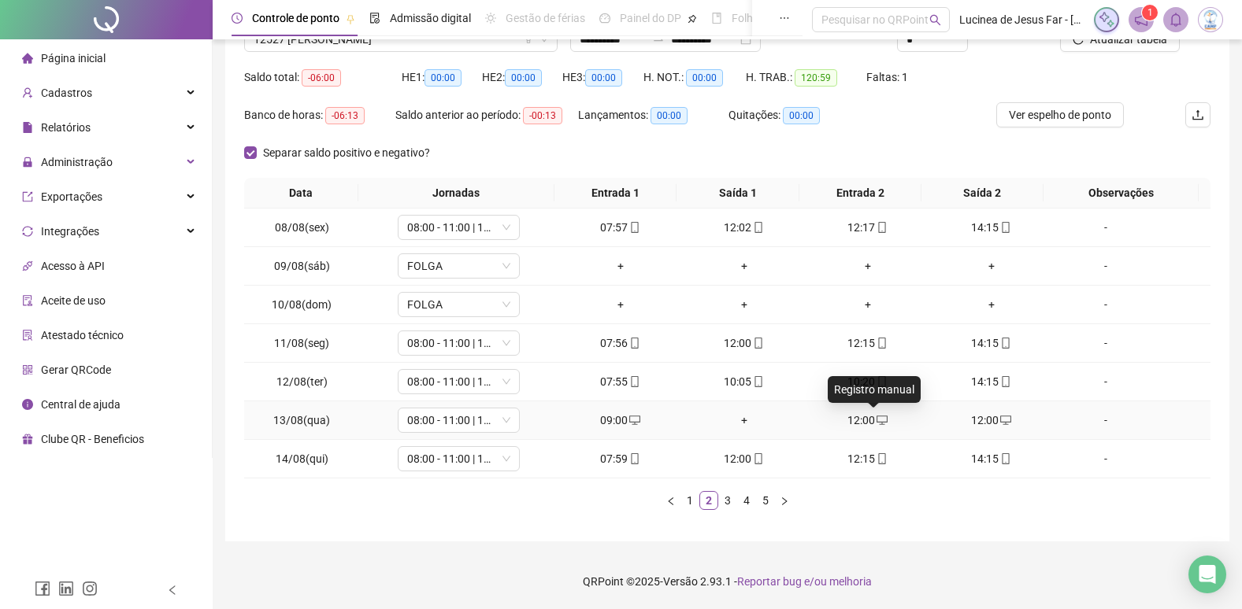
click at [876, 419] on icon "desktop" at bounding box center [881, 420] width 11 height 11
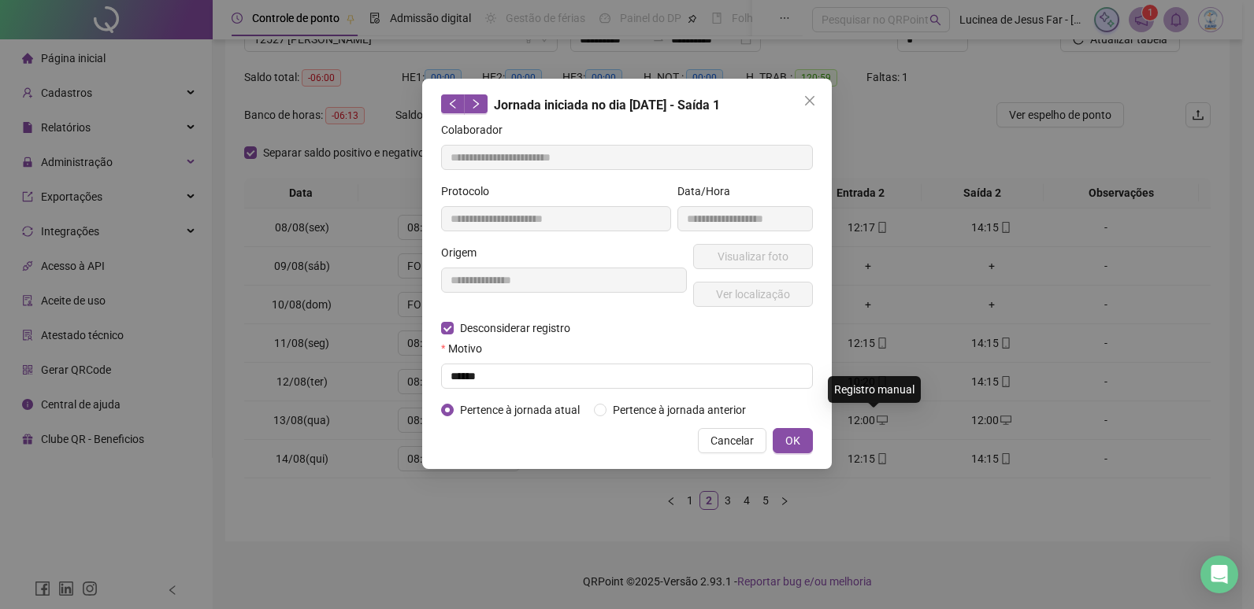
type input "**********"
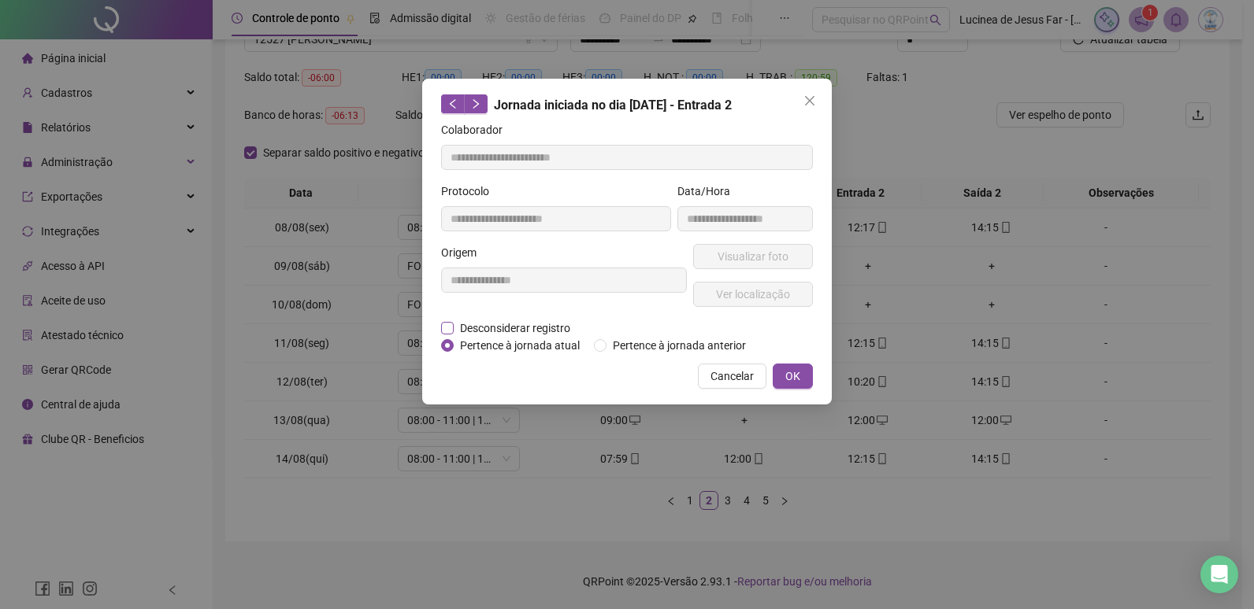
click at [558, 329] on span "Desconsiderar registro" at bounding box center [515, 328] width 123 height 17
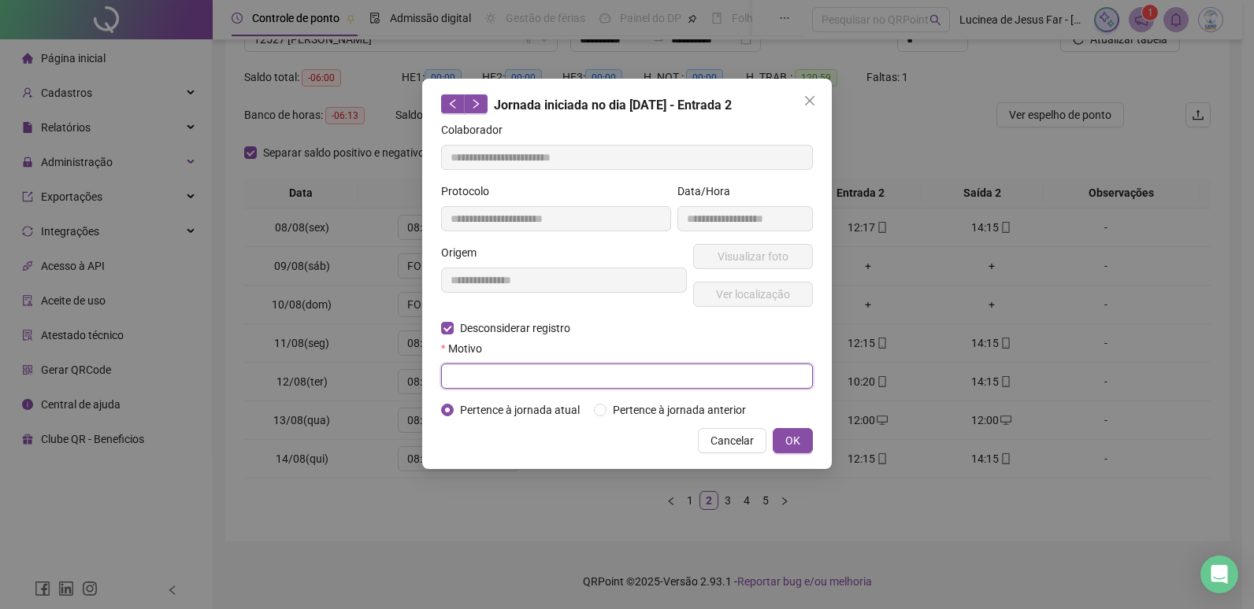
click at [523, 379] on input "text" at bounding box center [627, 376] width 372 height 25
type input "******"
click at [800, 439] on button "OK" at bounding box center [792, 440] width 40 height 25
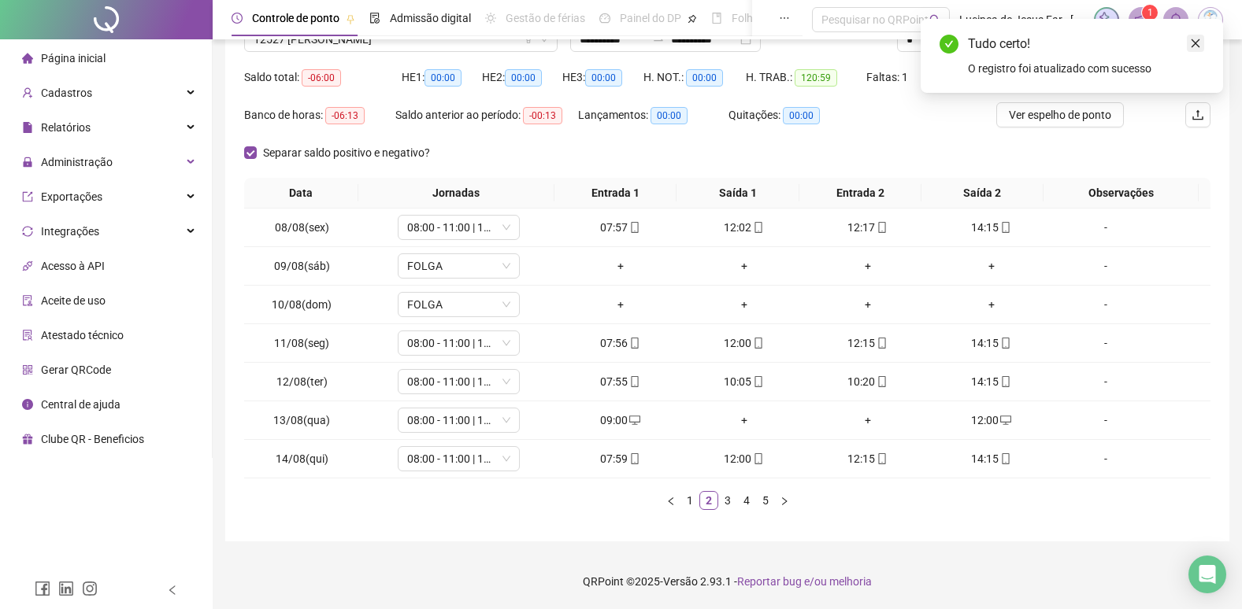
click at [1195, 39] on icon "close" at bounding box center [1195, 43] width 11 height 11
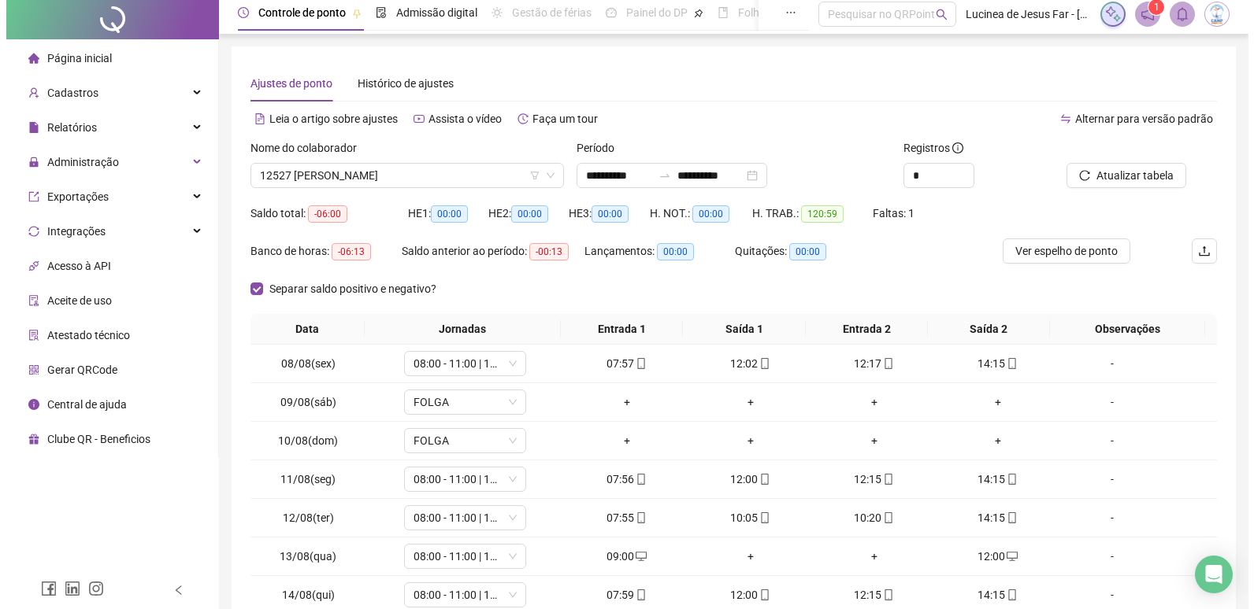
scroll to position [0, 0]
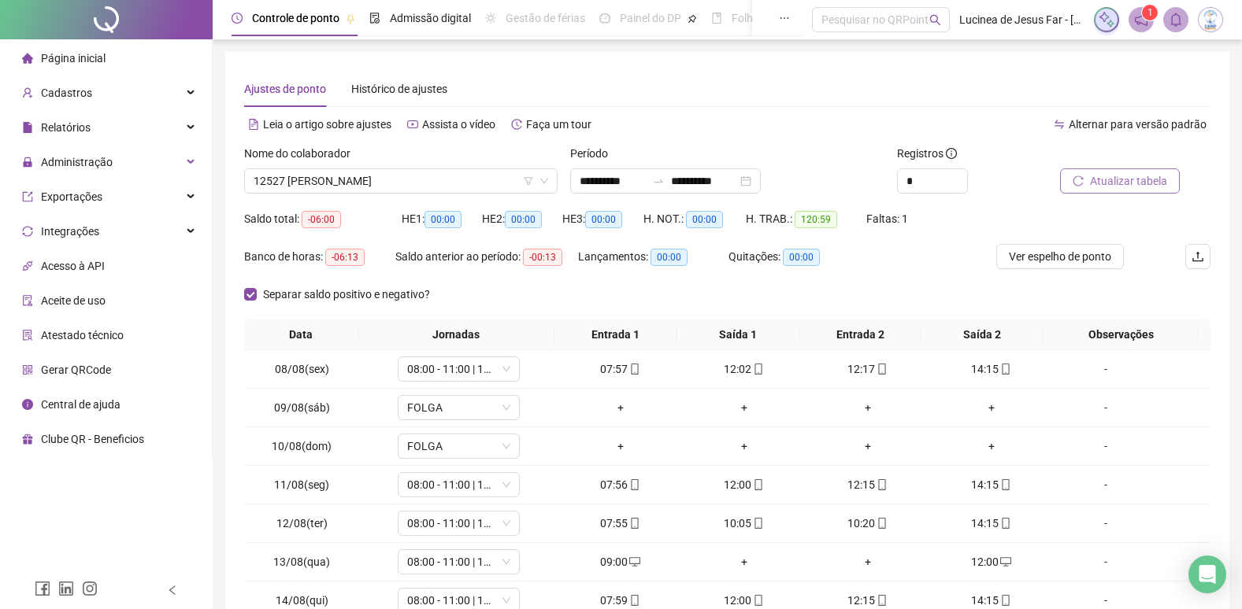
click at [1134, 180] on span "Atualizar tabela" at bounding box center [1128, 180] width 77 height 17
click at [1216, 27] on img at bounding box center [1211, 20] width 24 height 24
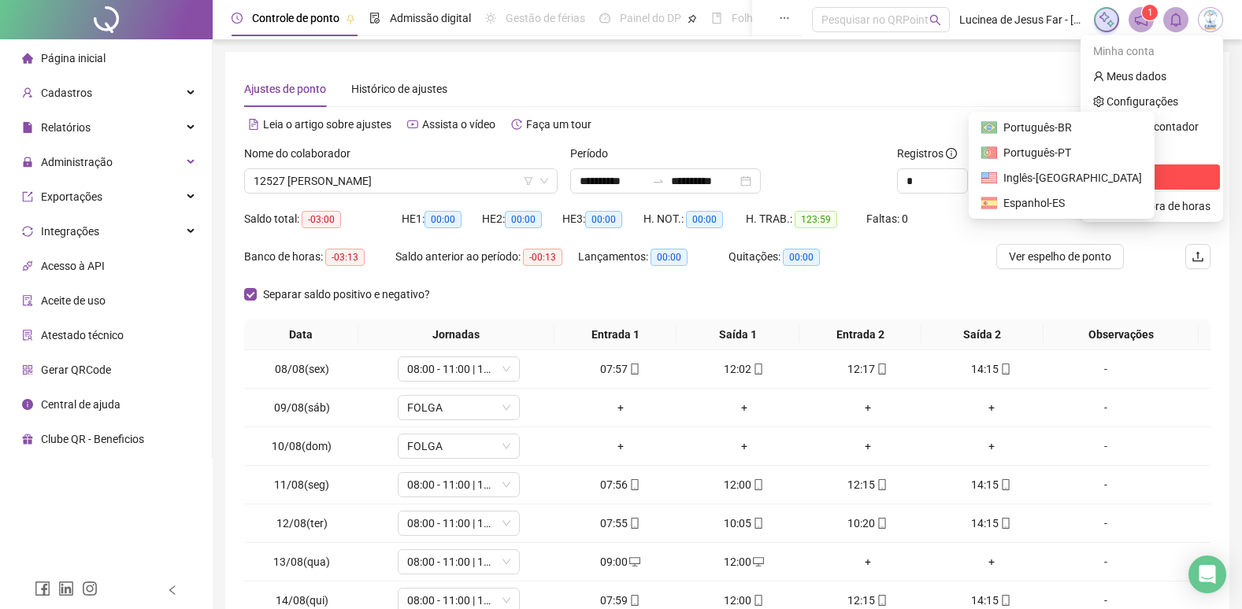
click at [1130, 180] on span "Sair" at bounding box center [1151, 177] width 117 height 17
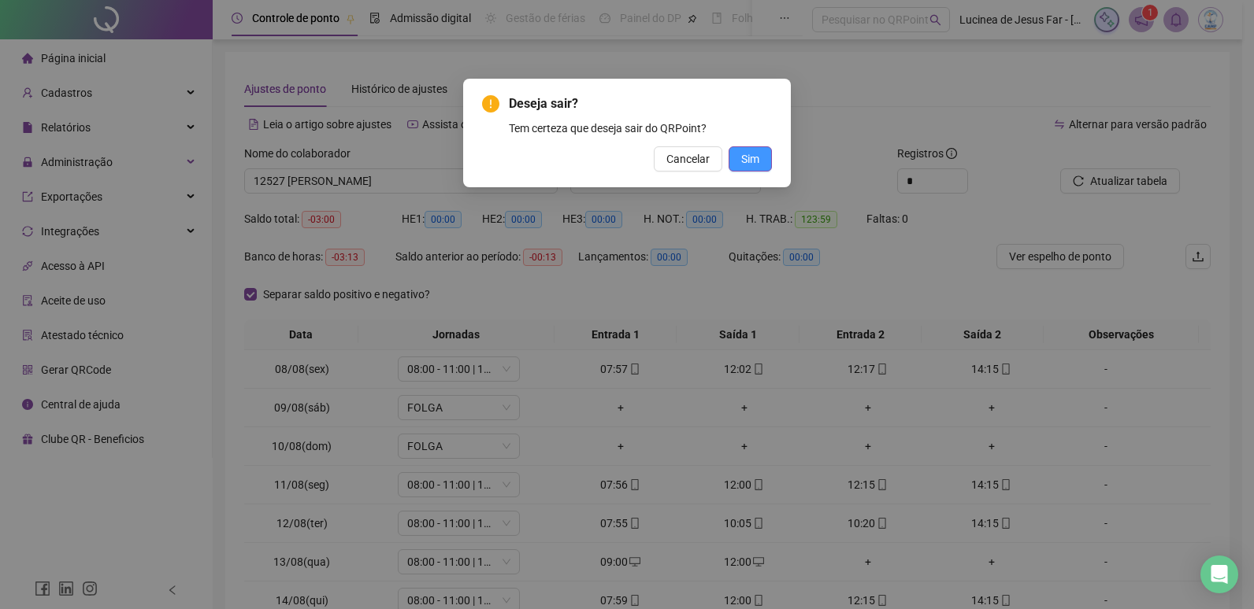
click at [765, 161] on button "Sim" at bounding box center [749, 158] width 43 height 25
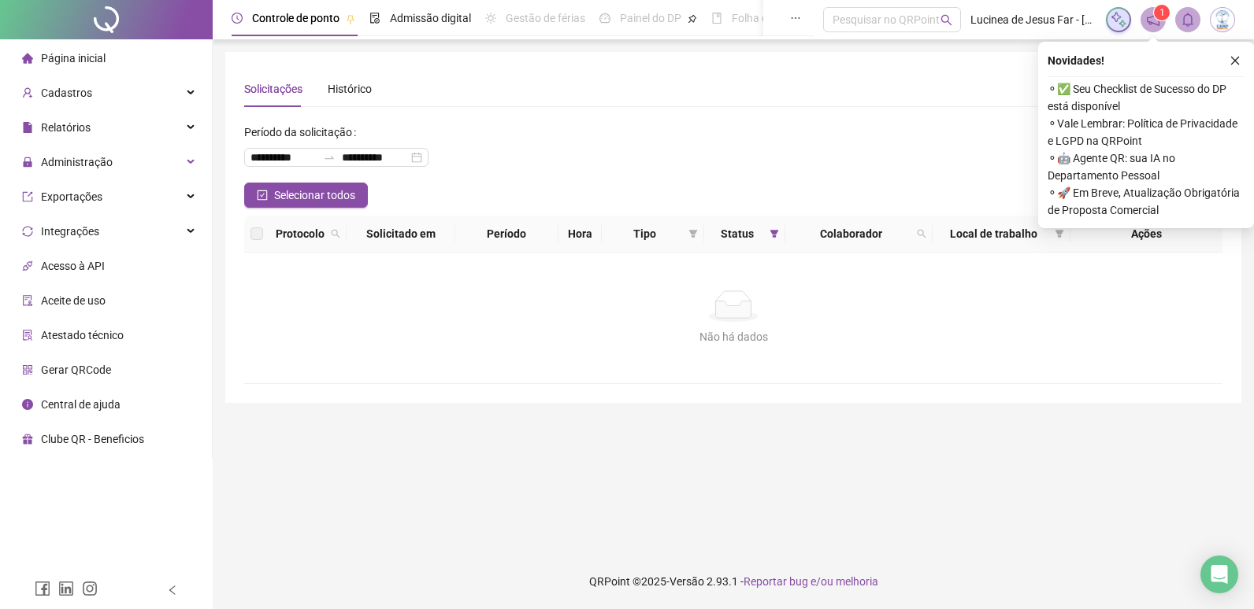
click at [61, 52] on span "Página inicial" at bounding box center [73, 58] width 65 height 13
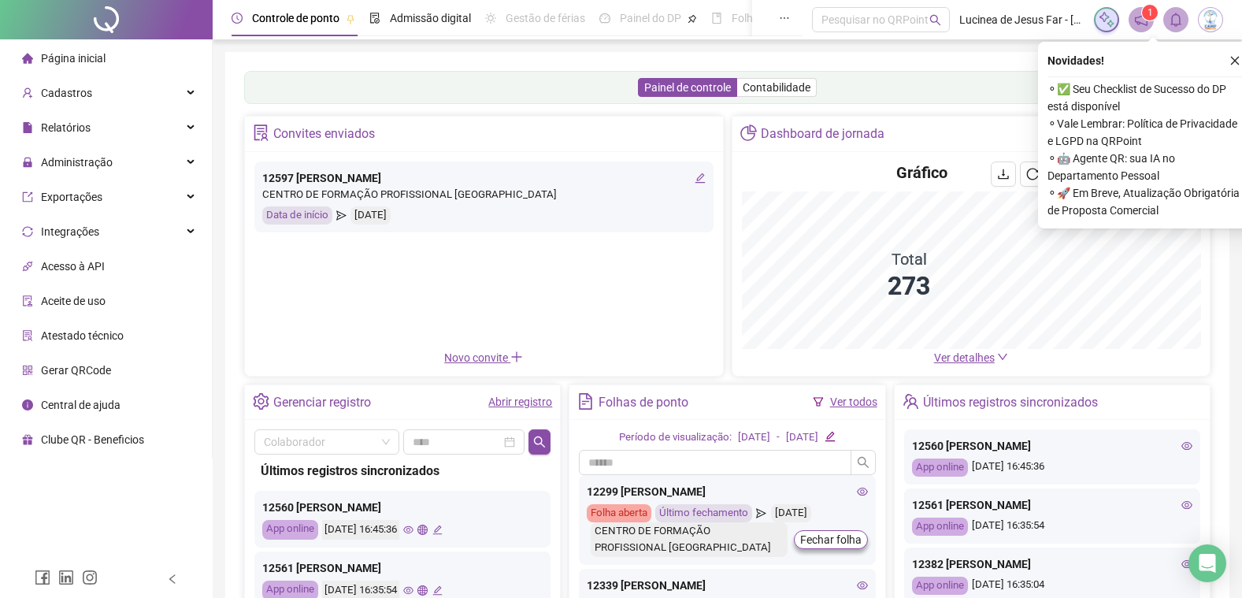
click at [969, 353] on span "Ver detalhes" at bounding box center [964, 357] width 61 height 13
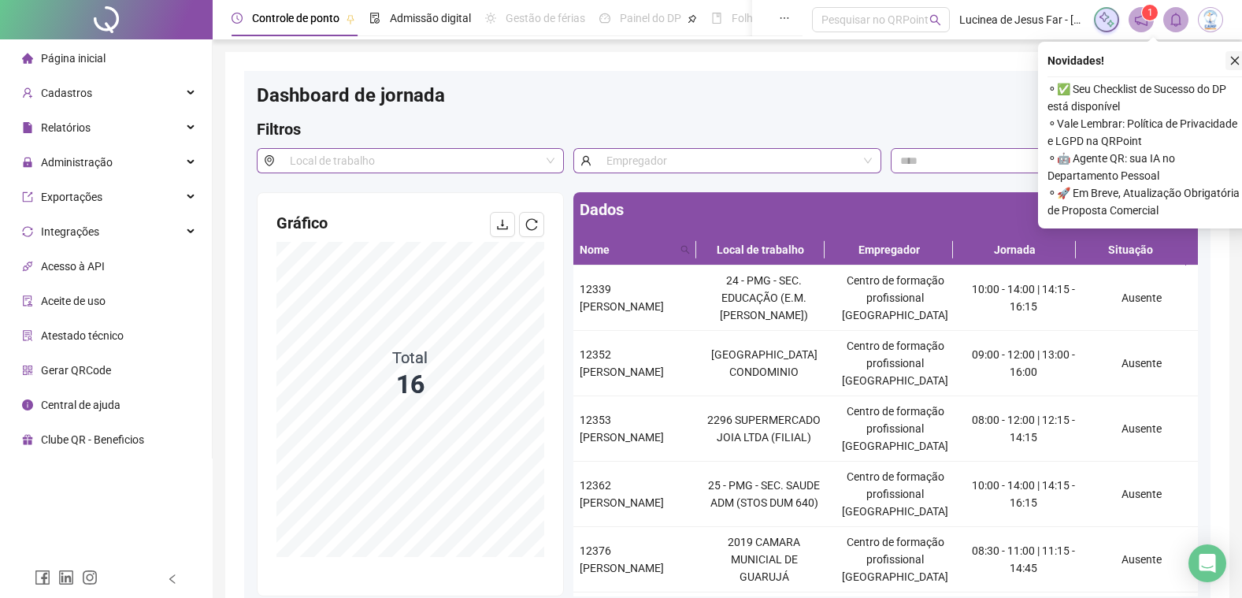
click at [1237, 61] on icon "close" at bounding box center [1234, 60] width 11 height 11
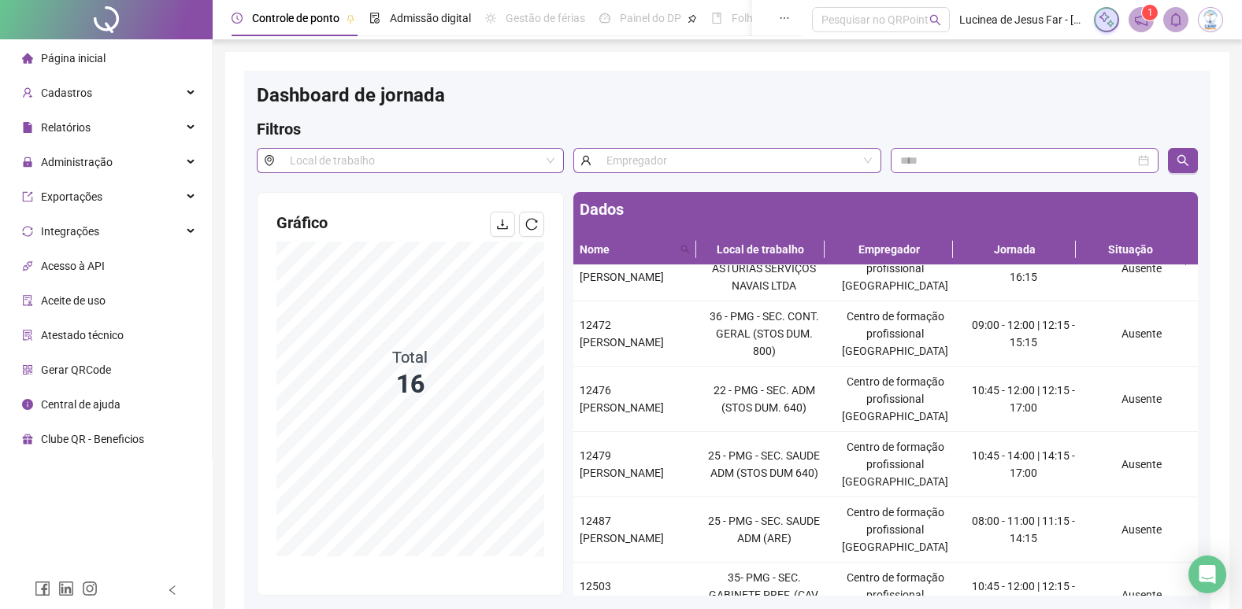
click at [96, 57] on span "Página inicial" at bounding box center [73, 58] width 65 height 13
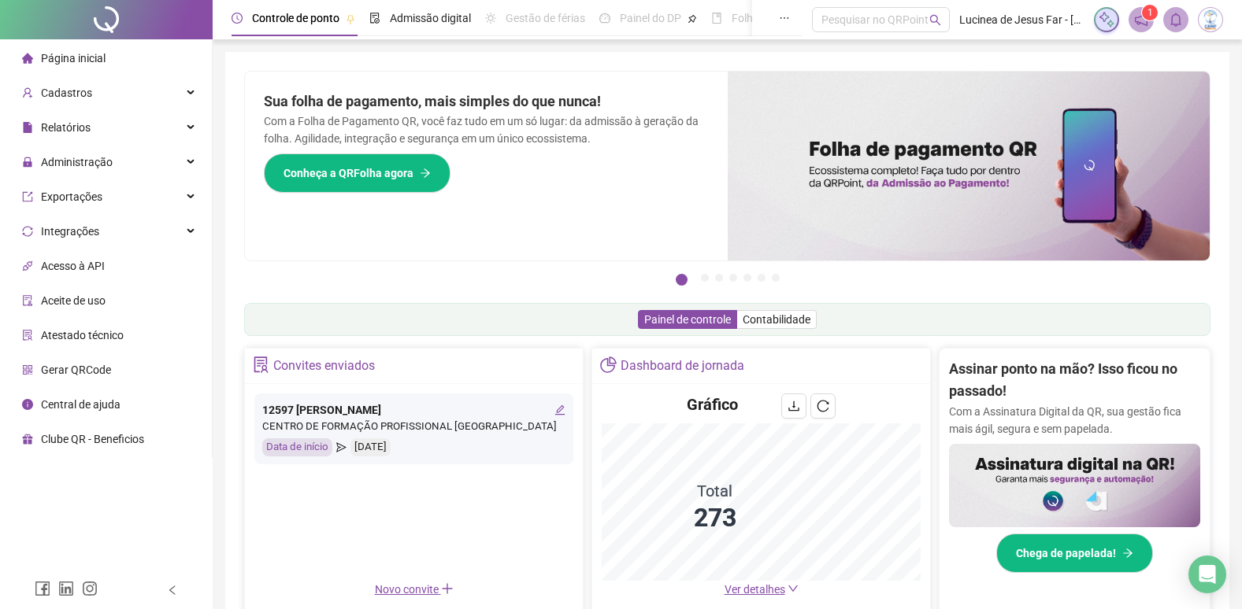
click at [1205, 24] on img at bounding box center [1211, 20] width 24 height 24
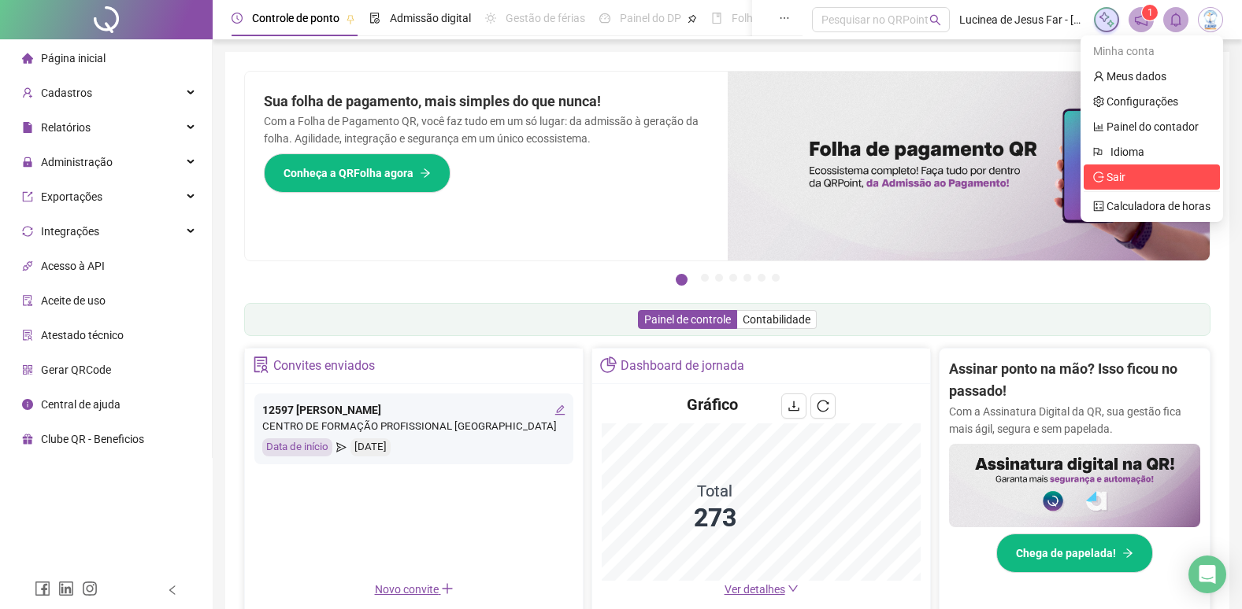
click at [1110, 179] on span "Sair" at bounding box center [1115, 177] width 19 height 13
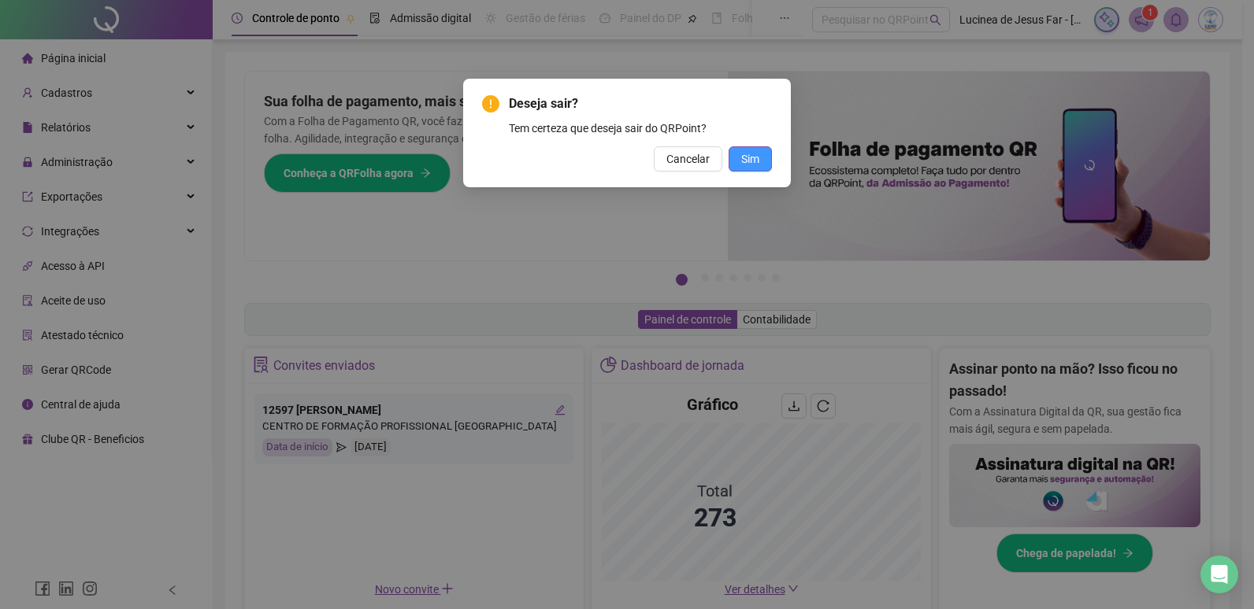
click at [771, 163] on button "Sim" at bounding box center [749, 158] width 43 height 25
